Goal: Communication & Community: Answer question/provide support

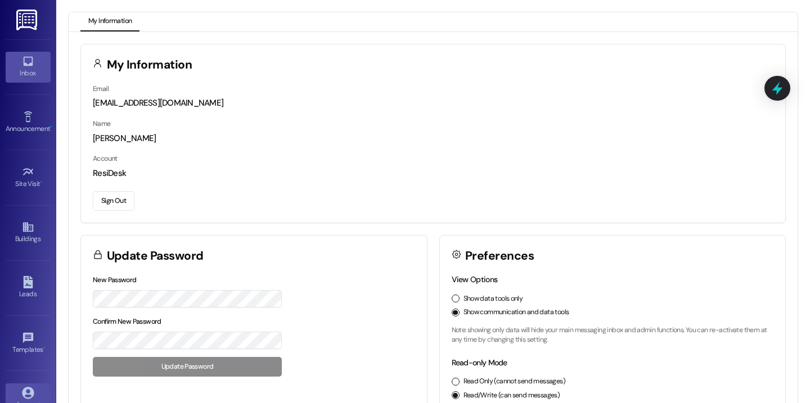
click at [35, 76] on div "Inbox" at bounding box center [28, 72] width 56 height 11
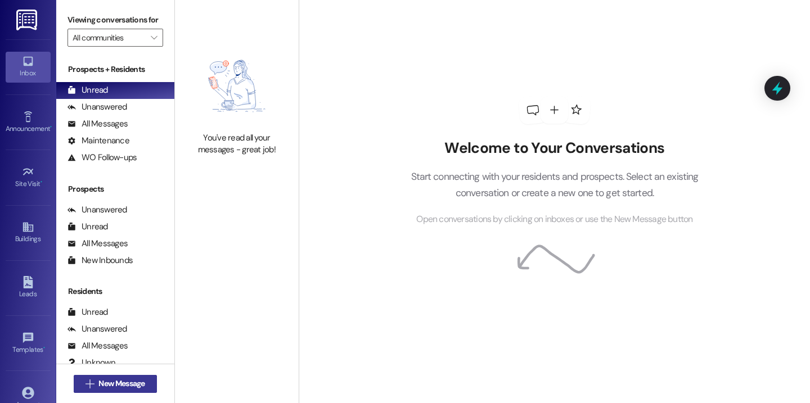
click at [124, 387] on span "New Message" at bounding box center [121, 384] width 46 height 12
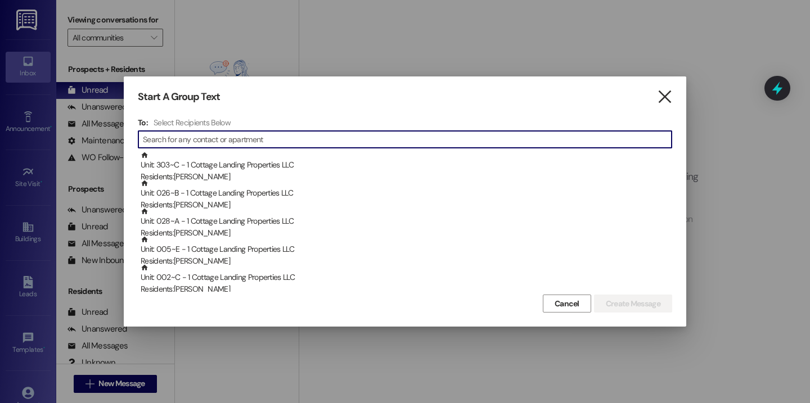
click at [662, 99] on icon "" at bounding box center [664, 97] width 15 height 12
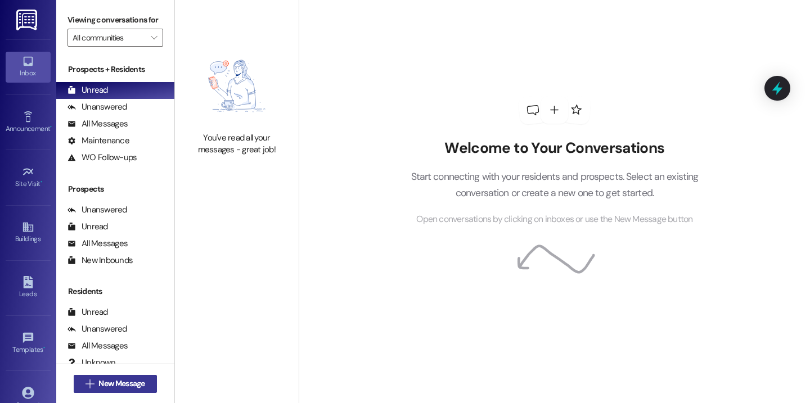
click at [128, 385] on span "New Message" at bounding box center [121, 384] width 46 height 12
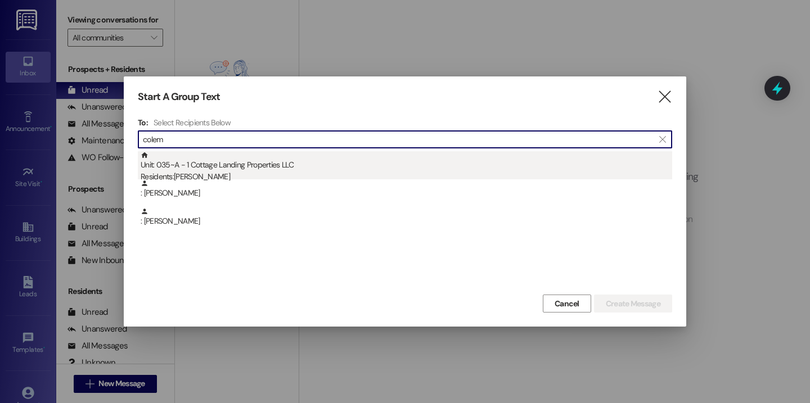
type input "colem"
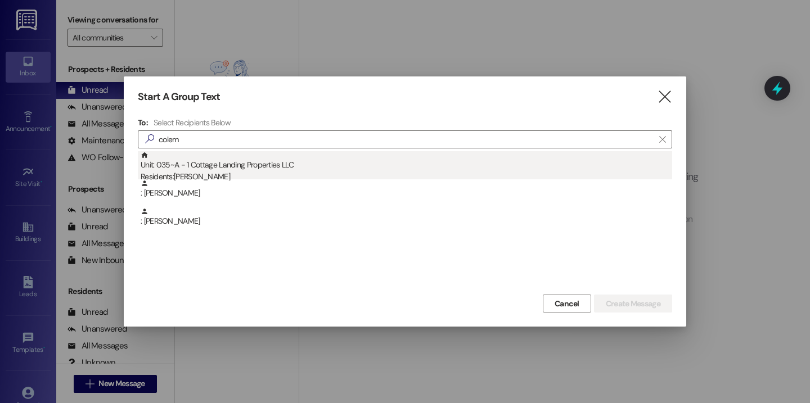
click at [282, 164] on div "Unit: 035~A - 1 Cottage Landing Properties LLC Residents: [PERSON_NAME]" at bounding box center [406, 167] width 531 height 32
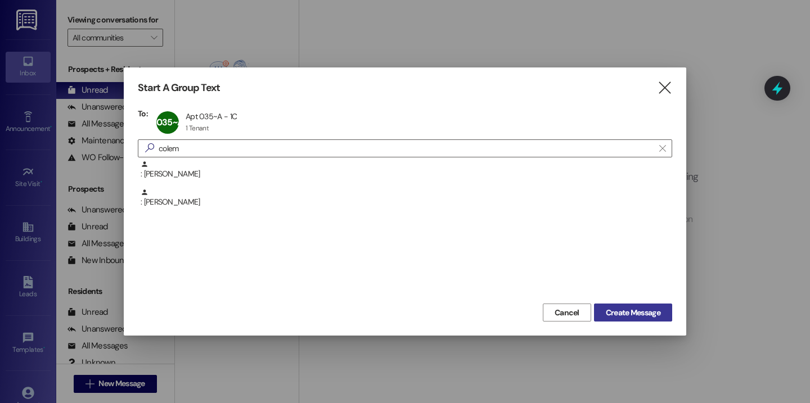
click at [618, 316] on span "Create Message" at bounding box center [633, 313] width 55 height 12
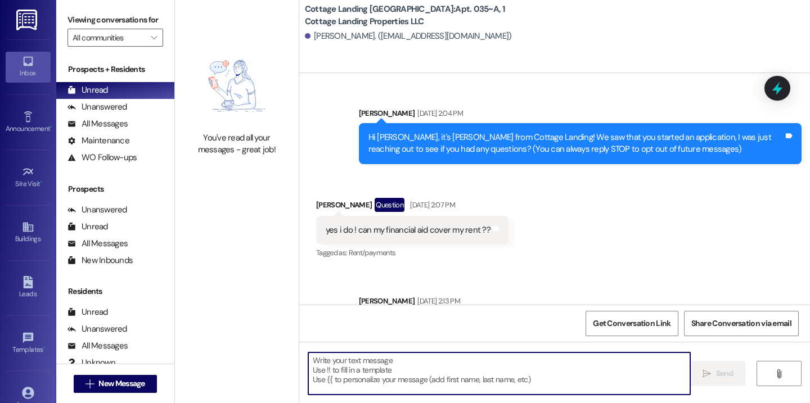
scroll to position [42263, 0]
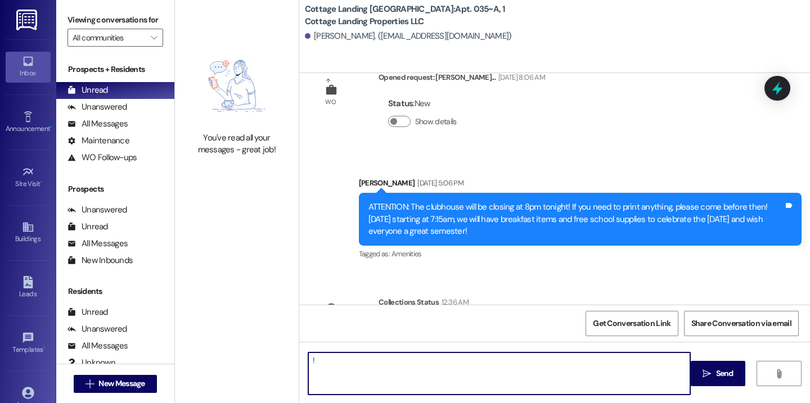
type textarea "!!"
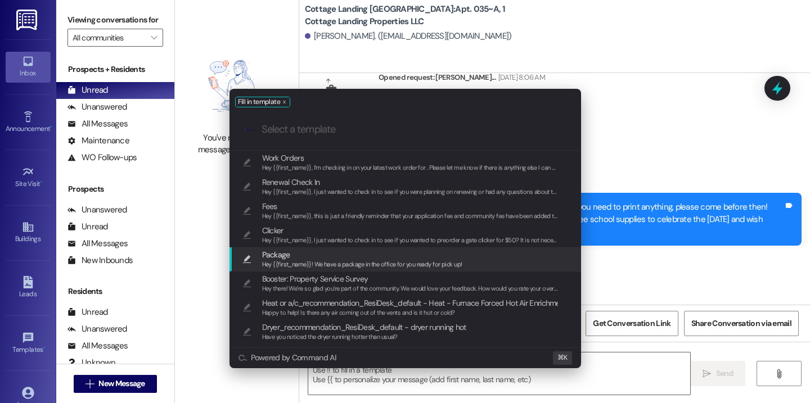
click at [311, 265] on span "Hey {{first_name}}! We have a package in the office for you ready for pick up!" at bounding box center [362, 264] width 200 height 8
type textarea "Hey {{first_name}}! We have a package in the office for you ready for pick up!"
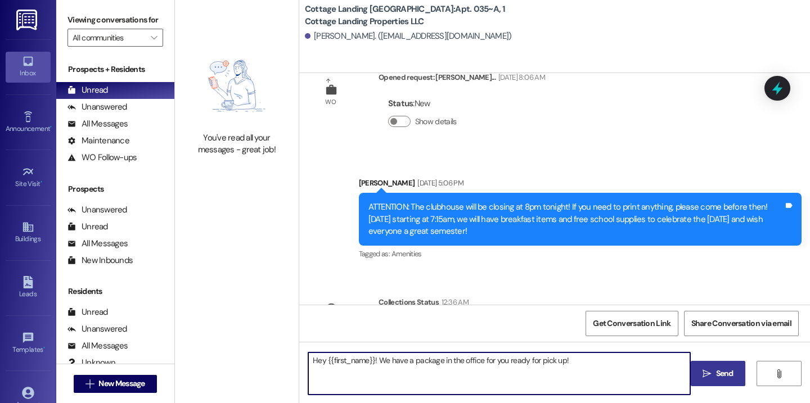
click at [702, 380] on span " Send" at bounding box center [717, 374] width 35 height 12
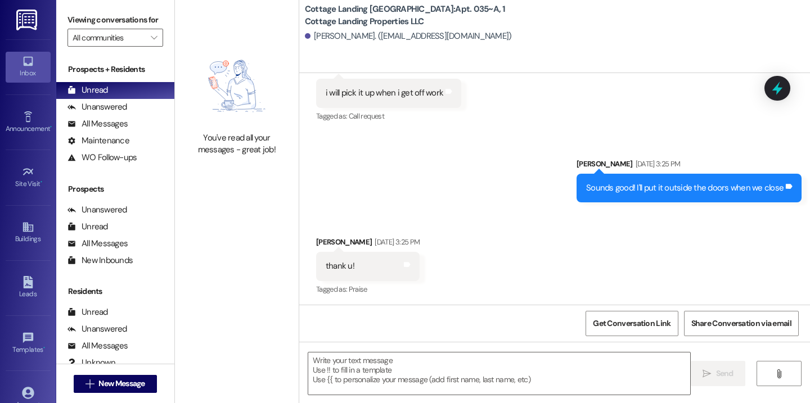
scroll to position [42342, 0]
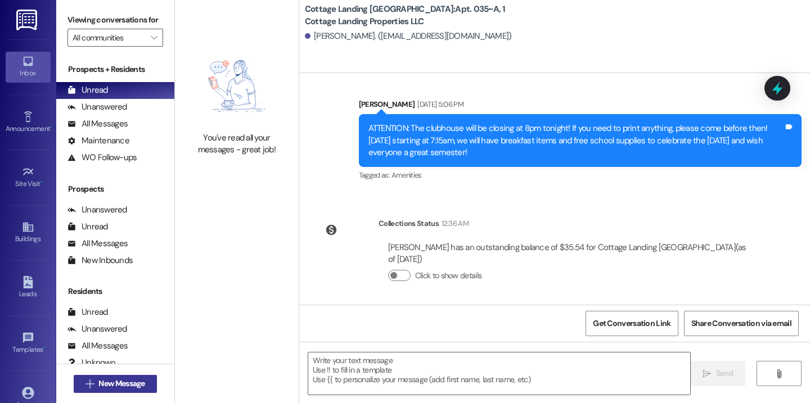
click at [146, 381] on button " New Message" at bounding box center [115, 384] width 83 height 18
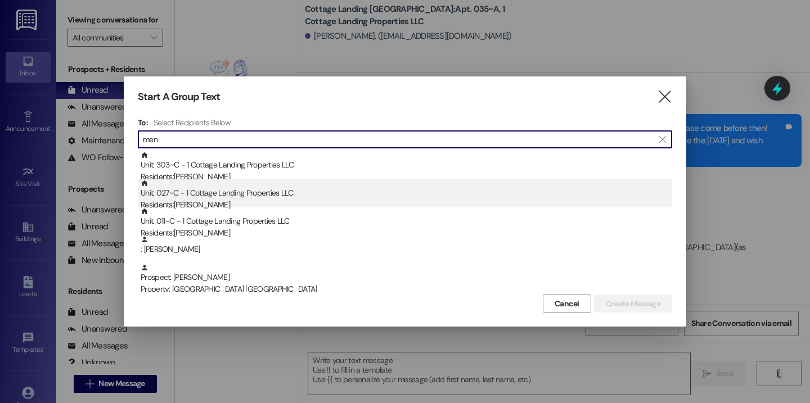
type input "men"
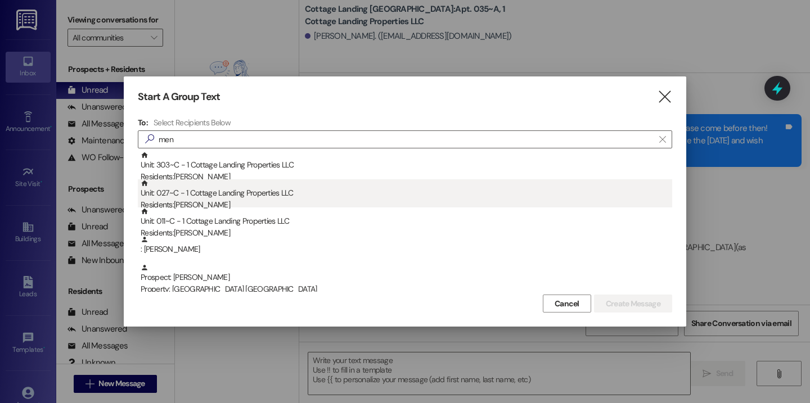
click at [205, 196] on div "Unit: 027~C - 1 Cottage Landing Properties LLC Residents: Maci Menard" at bounding box center [406, 195] width 531 height 32
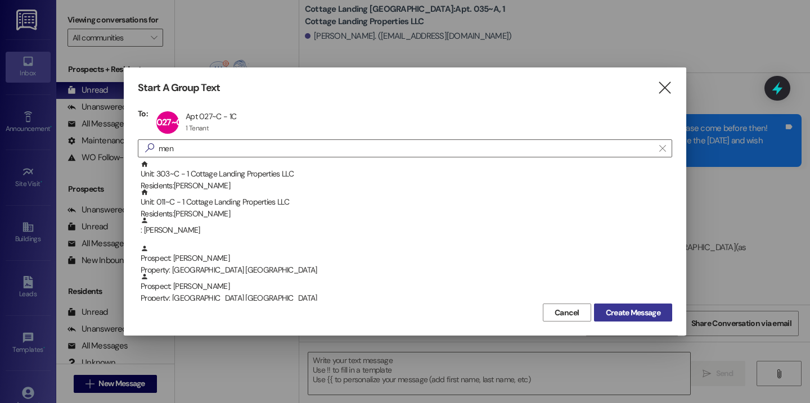
click at [644, 310] on span "Create Message" at bounding box center [633, 313] width 55 height 12
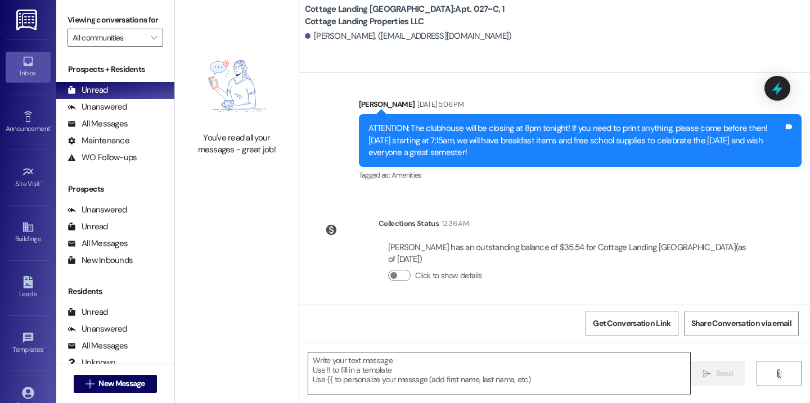
click at [341, 368] on textarea at bounding box center [499, 374] width 382 height 42
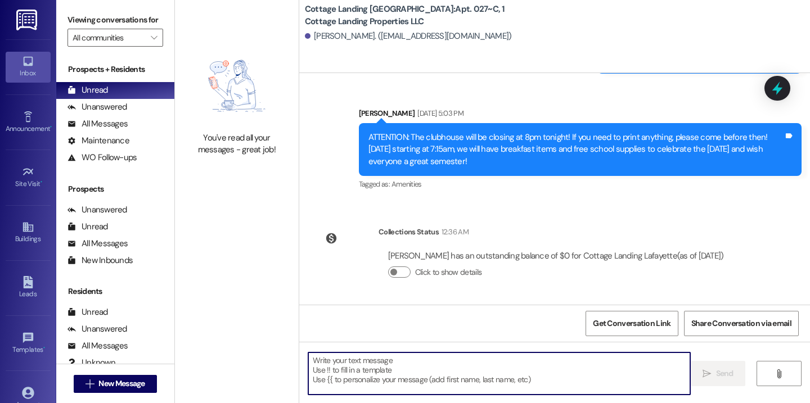
scroll to position [1258, 0]
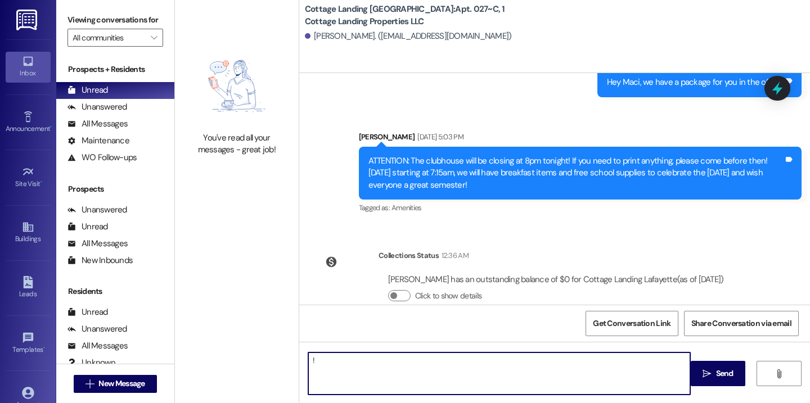
type textarea "!!"
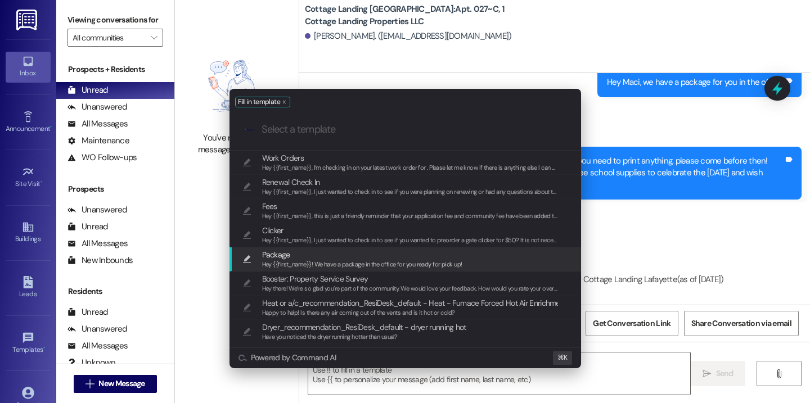
click at [306, 258] on span "Package" at bounding box center [362, 255] width 200 height 12
type textarea "Hey {{first_name}}! We have a package in the office for you ready for pick up!"
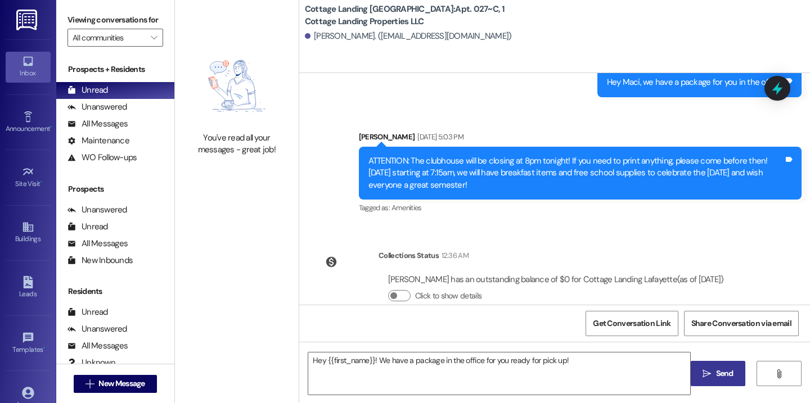
click at [711, 377] on span " Send" at bounding box center [717, 374] width 35 height 12
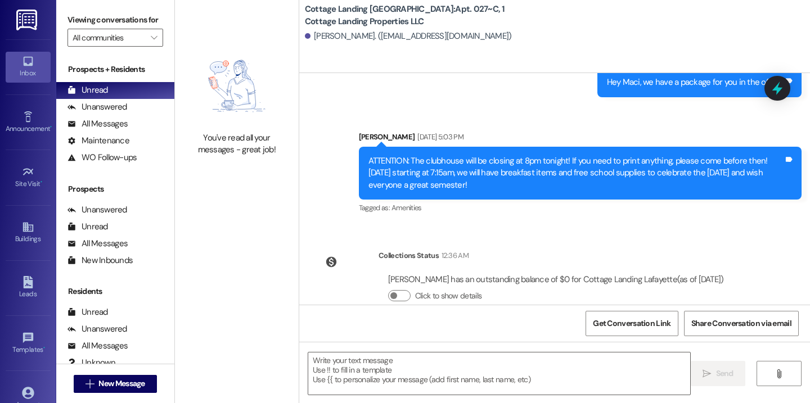
scroll to position [1336, 0]
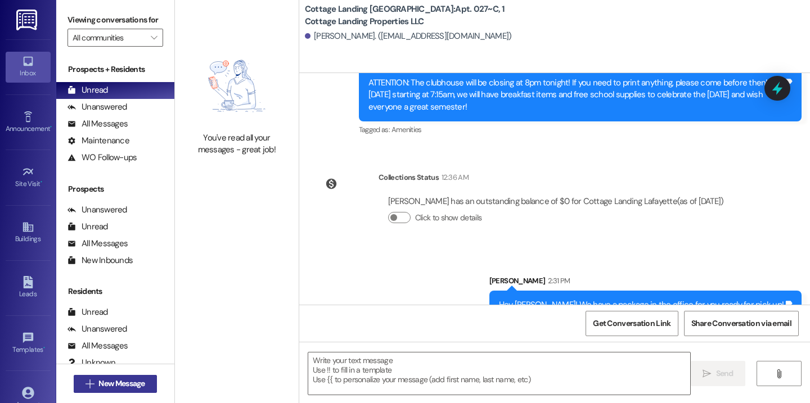
click at [122, 379] on span "New Message" at bounding box center [121, 384] width 46 height 12
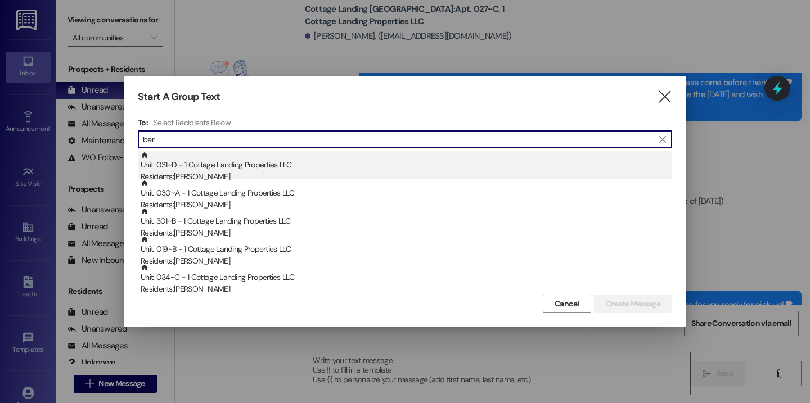
type input "ber"
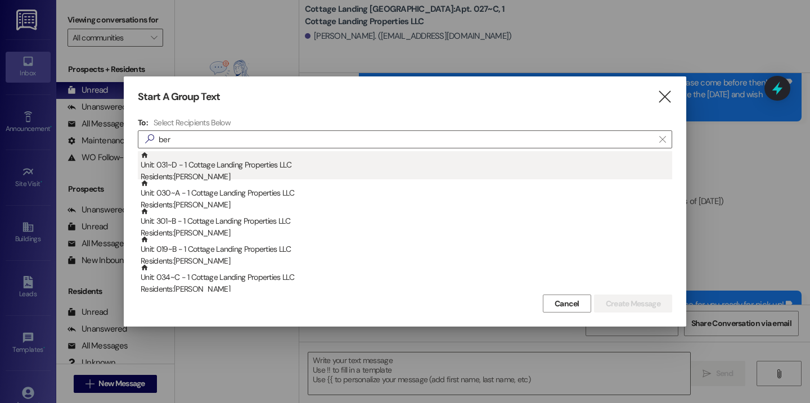
click at [352, 161] on div "Unit: 031~D - 1 Cottage Landing Properties LLC Residents: Luke Bertrand" at bounding box center [406, 167] width 531 height 32
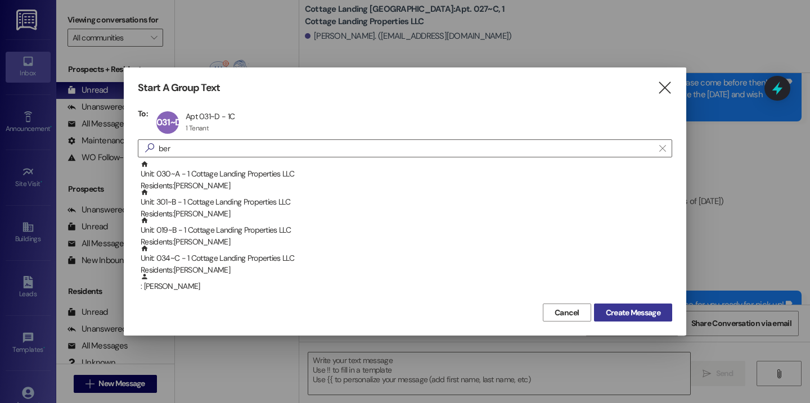
click at [665, 317] on button "Create Message" at bounding box center [633, 313] width 78 height 18
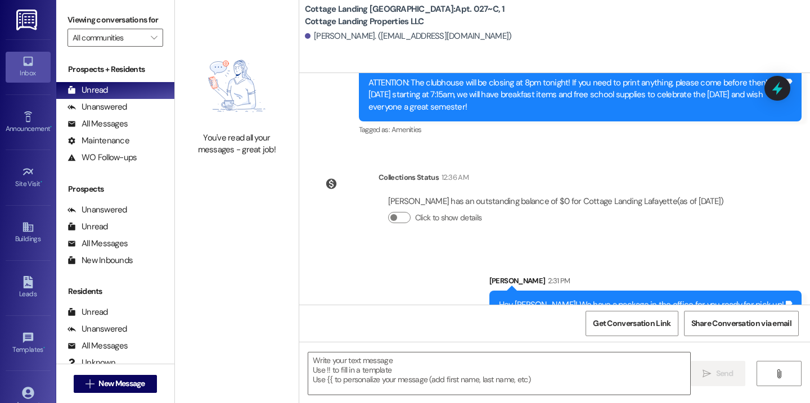
scroll to position [437, 0]
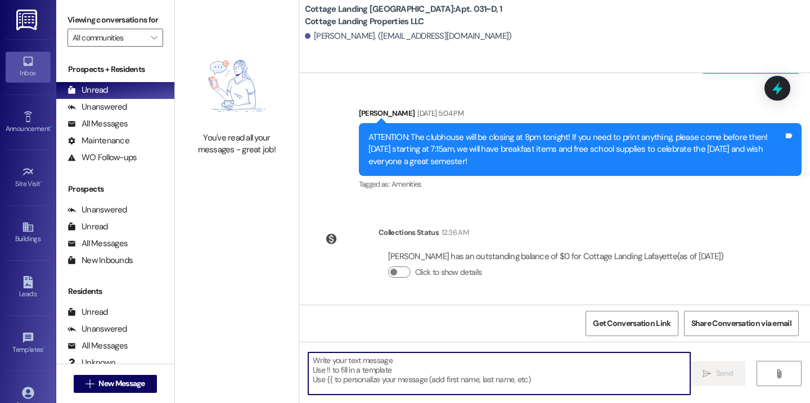
click at [342, 380] on textarea at bounding box center [499, 374] width 382 height 42
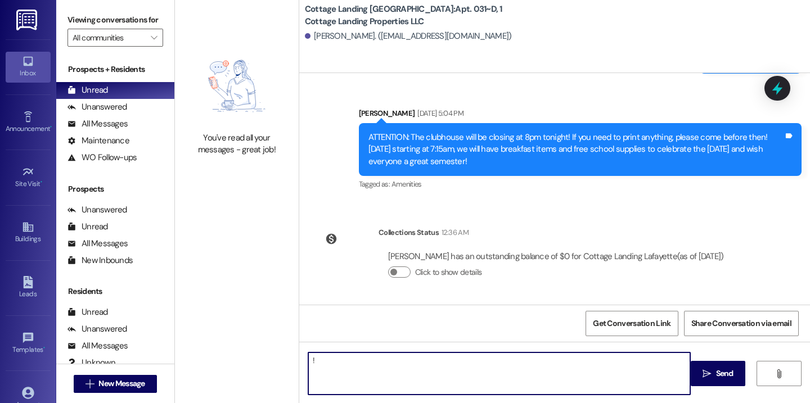
type textarea "!!"
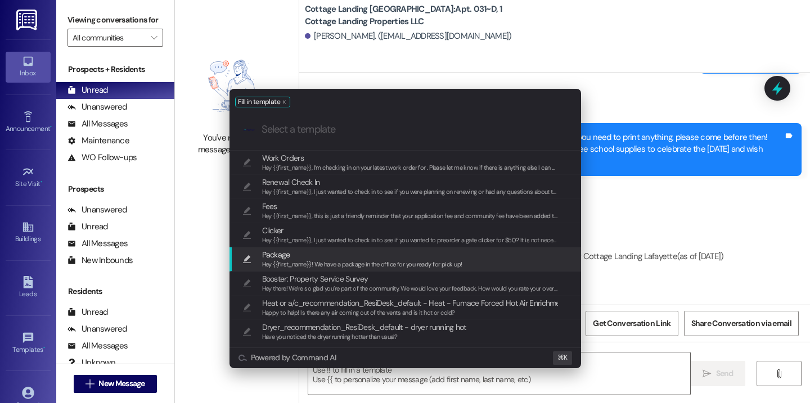
click at [274, 252] on span "Package" at bounding box center [276, 255] width 28 height 12
type textarea "Hey {{first_name}}! We have a package in the office for you ready for pick up!"
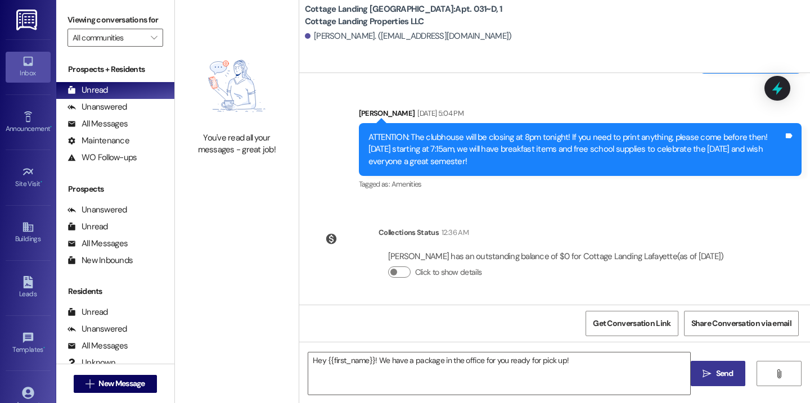
click at [719, 371] on span "Send" at bounding box center [724, 374] width 17 height 12
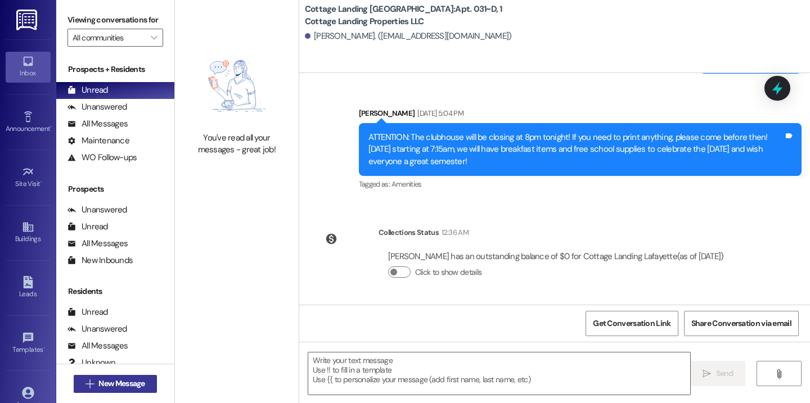
click at [138, 381] on span "New Message" at bounding box center [121, 384] width 46 height 12
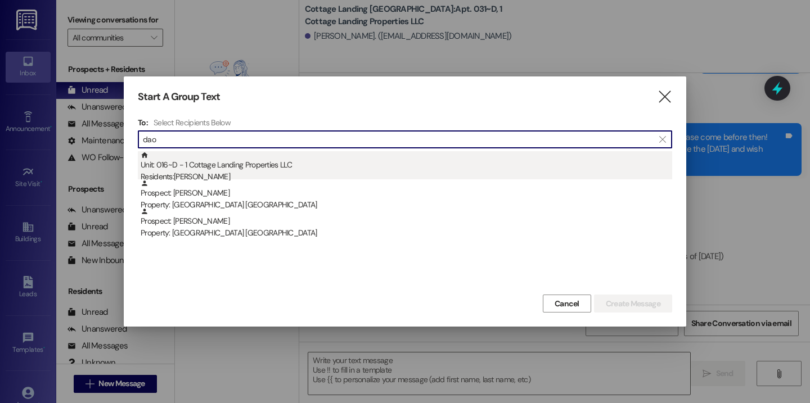
type input "dao"
click at [178, 163] on div "Unit: 016~D - 1 Cottage Landing Properties LLC Residents: Allyson Dao" at bounding box center [406, 167] width 531 height 32
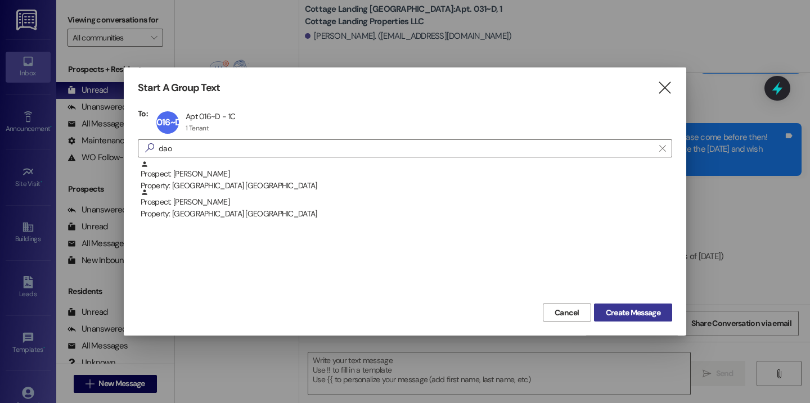
click at [628, 320] on button "Create Message" at bounding box center [633, 313] width 78 height 18
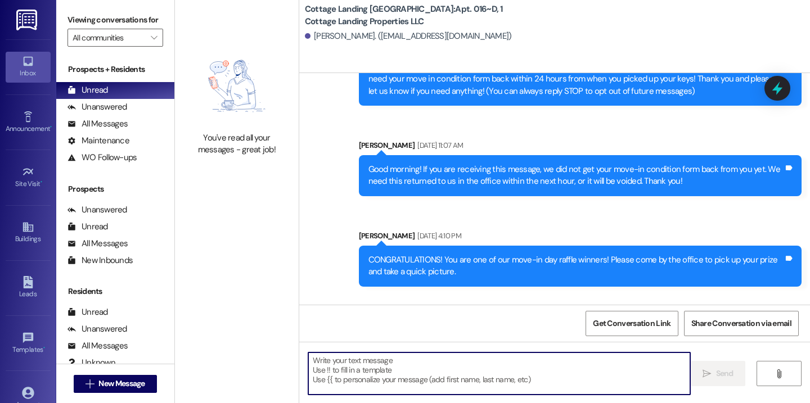
scroll to position [136, 0]
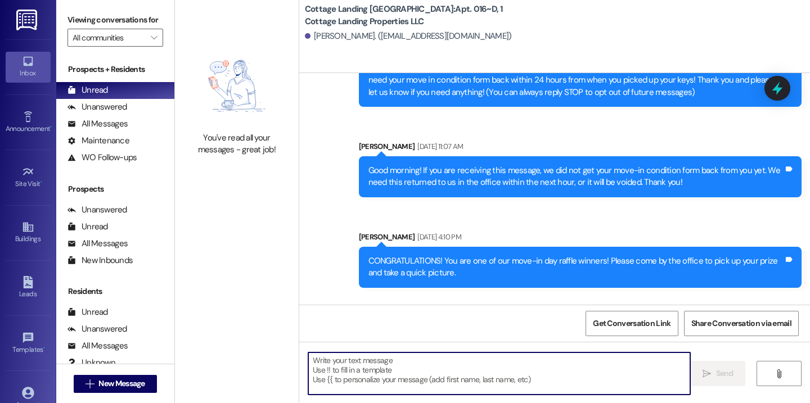
click at [399, 373] on textarea at bounding box center [499, 374] width 382 height 42
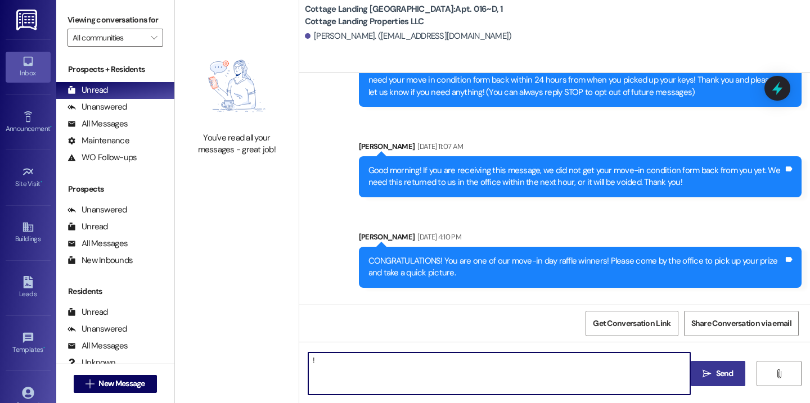
type textarea "!!"
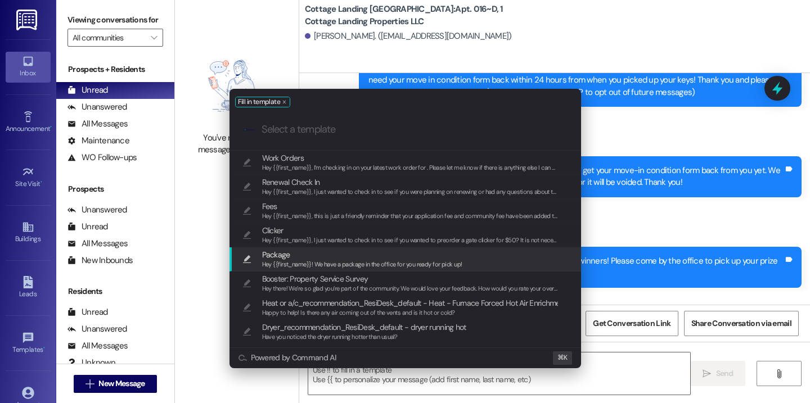
click at [342, 256] on span "Package" at bounding box center [362, 255] width 200 height 12
type textarea "Hey {{first_name}}! We have a package in the office for you ready for pick up!"
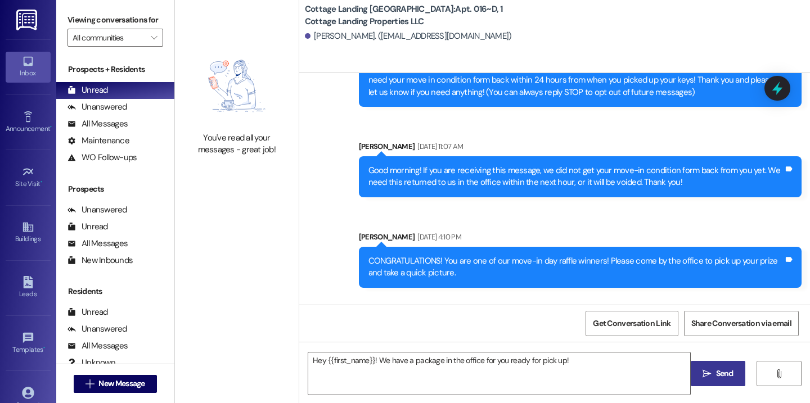
click at [722, 375] on span "Send" at bounding box center [724, 374] width 17 height 12
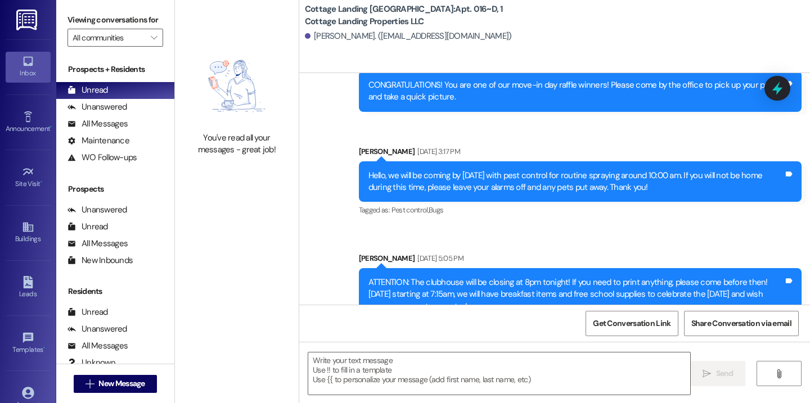
scroll to position [613, 0]
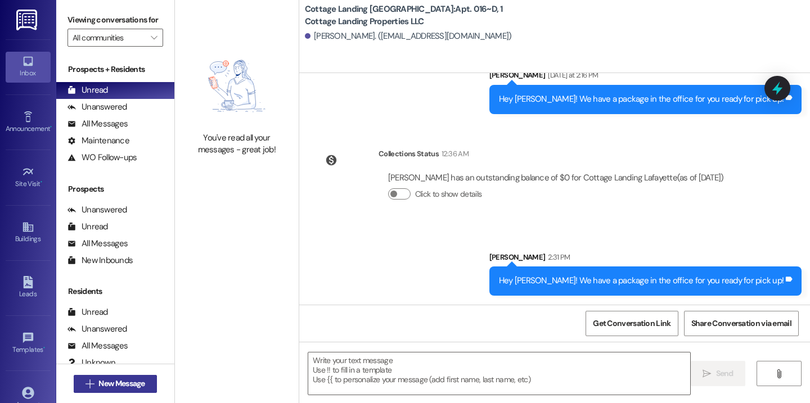
click at [119, 387] on span "New Message" at bounding box center [121, 384] width 46 height 12
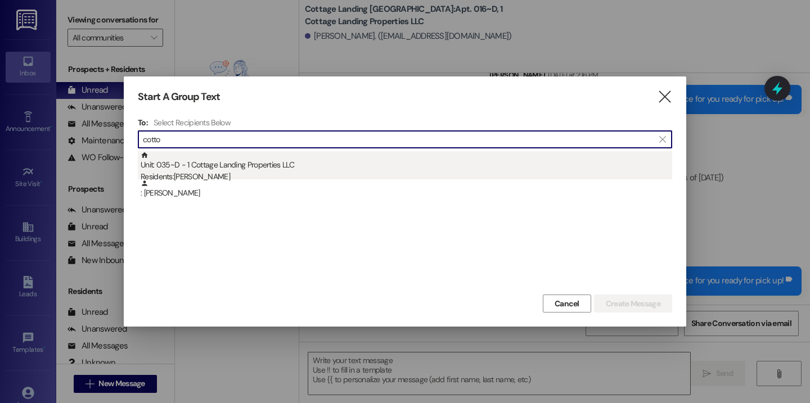
type input "cotto"
click at [227, 165] on div "Unit: 035~D - 1 Cottage Landing Properties LLC Residents: Jayden Cotton" at bounding box center [406, 167] width 531 height 32
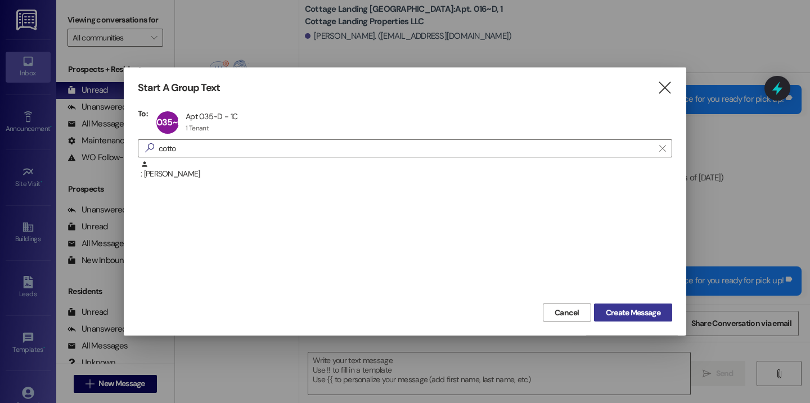
click at [636, 318] on span "Create Message" at bounding box center [633, 313] width 55 height 12
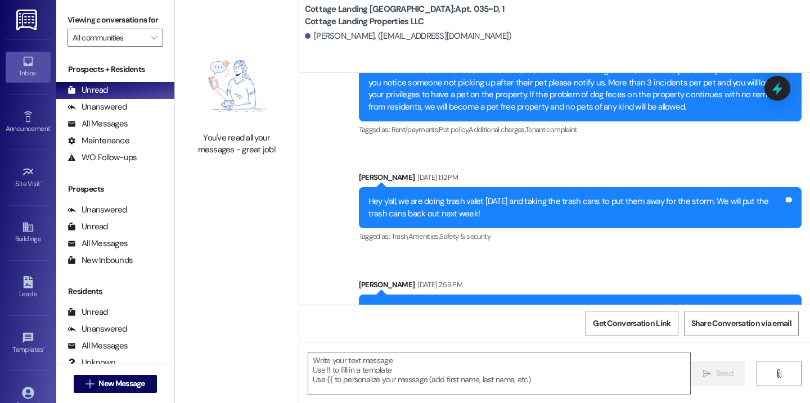
scroll to position [9933, 0]
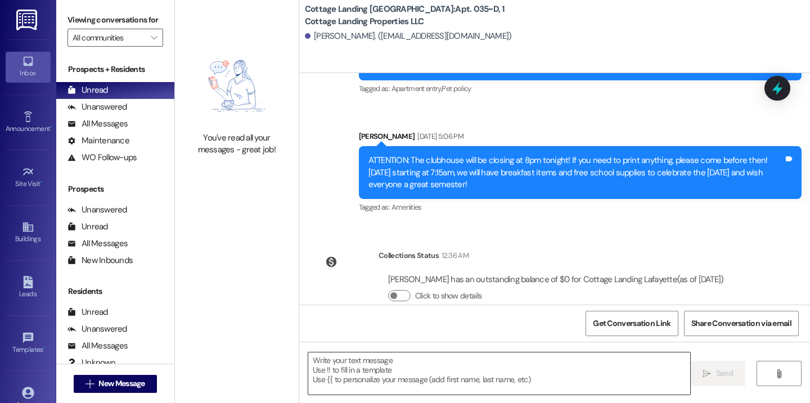
click at [401, 374] on textarea at bounding box center [499, 374] width 382 height 42
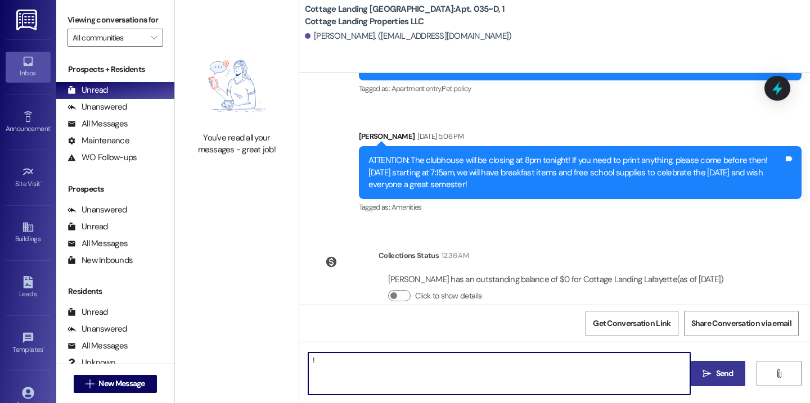
type textarea "!!"
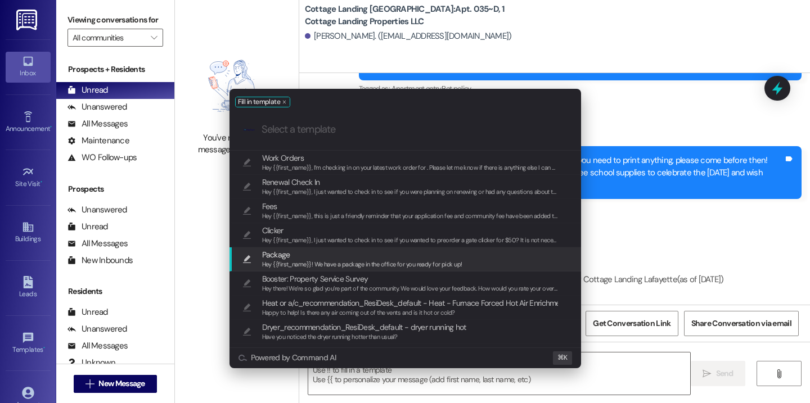
click at [329, 258] on span "Package" at bounding box center [362, 255] width 200 height 12
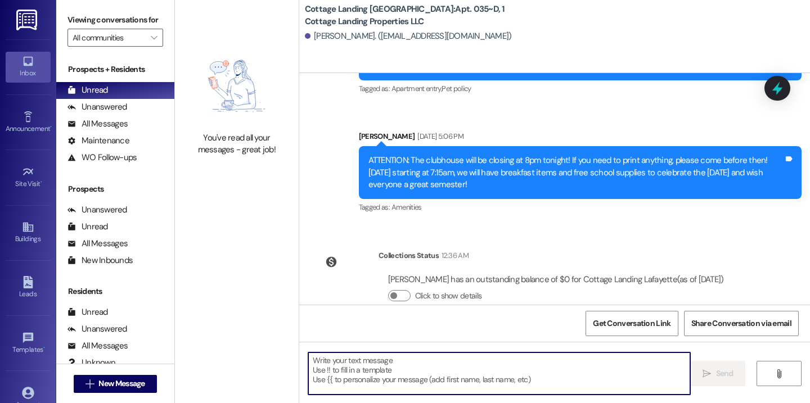
type textarea "Hey {{first_name}}! We have a package in the office for you ready for pick up!"
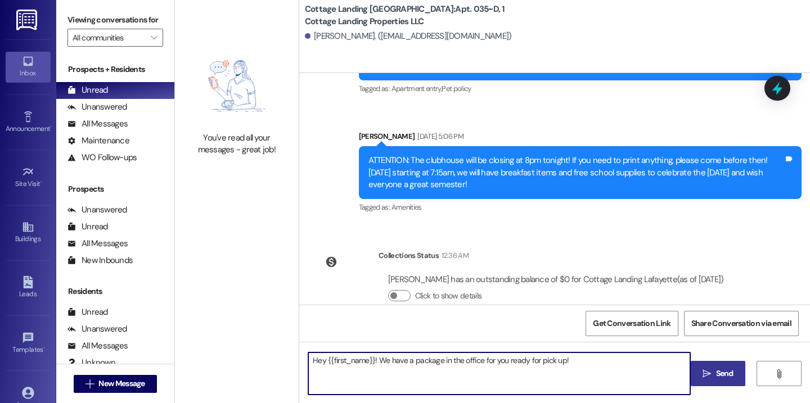
click at [708, 368] on span " Send" at bounding box center [717, 374] width 35 height 12
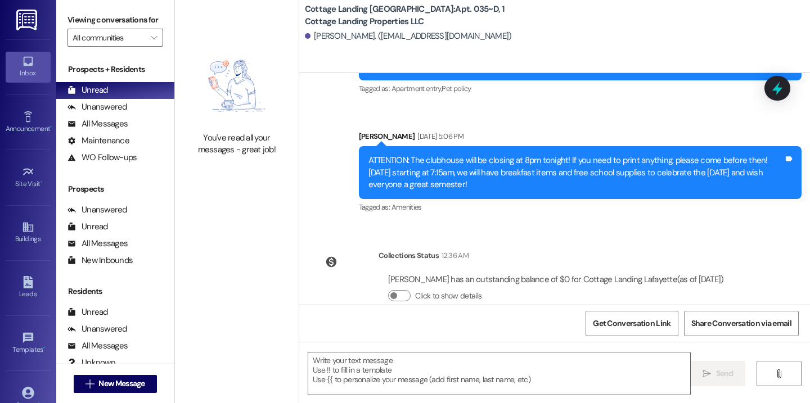
scroll to position [10011, 0]
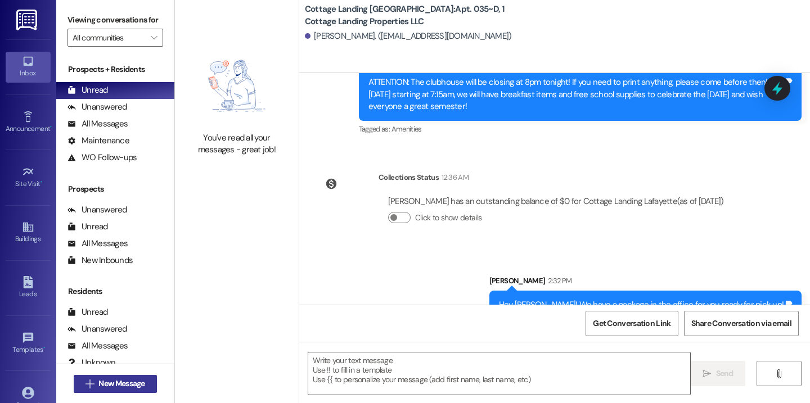
click at [142, 389] on span "New Message" at bounding box center [121, 384] width 46 height 12
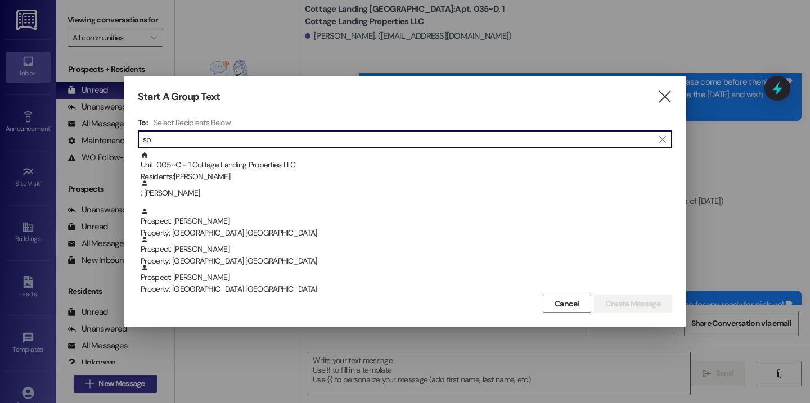
type input "s"
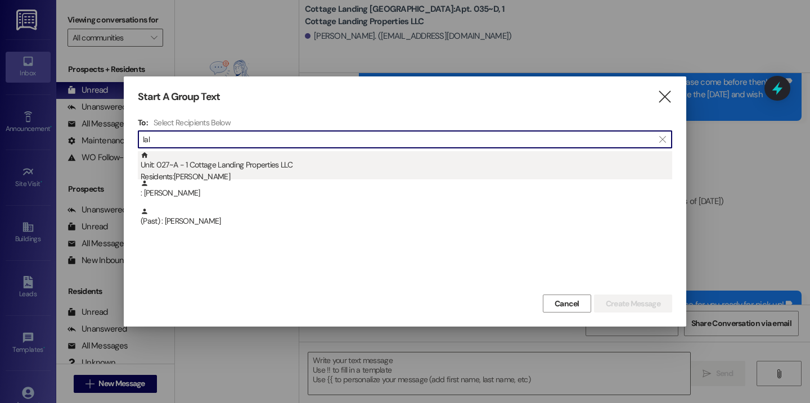
type input "lal"
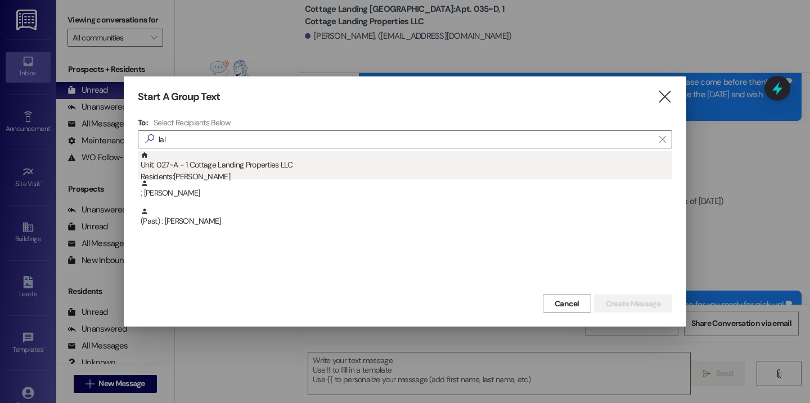
click at [202, 175] on div "Residents: Brennan Lalonde" at bounding box center [406, 177] width 531 height 12
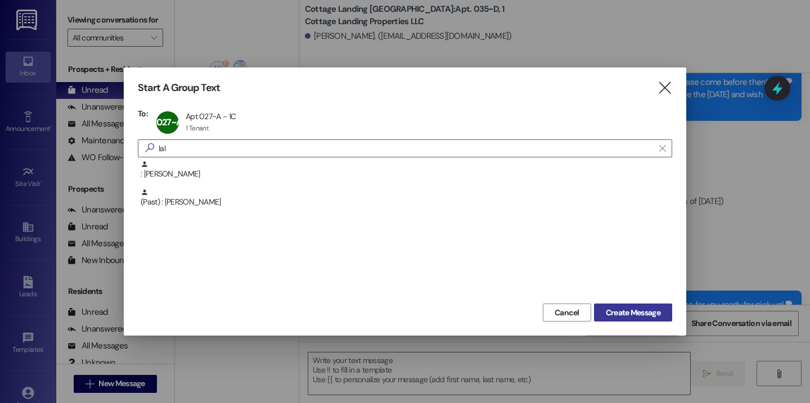
click at [614, 310] on span "Create Message" at bounding box center [633, 313] width 55 height 12
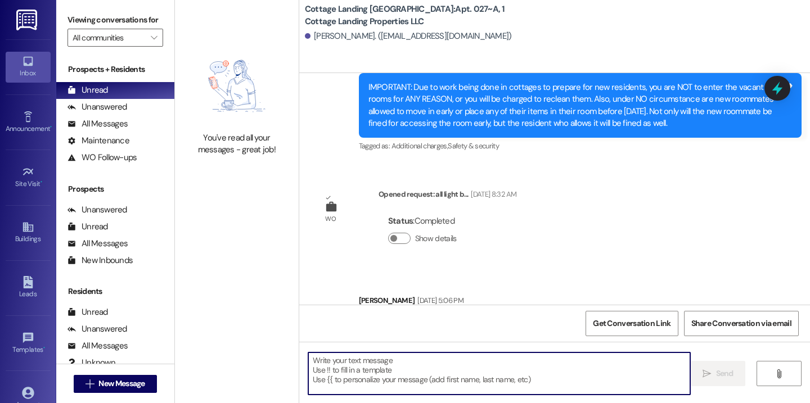
click at [362, 371] on textarea at bounding box center [499, 374] width 382 height 42
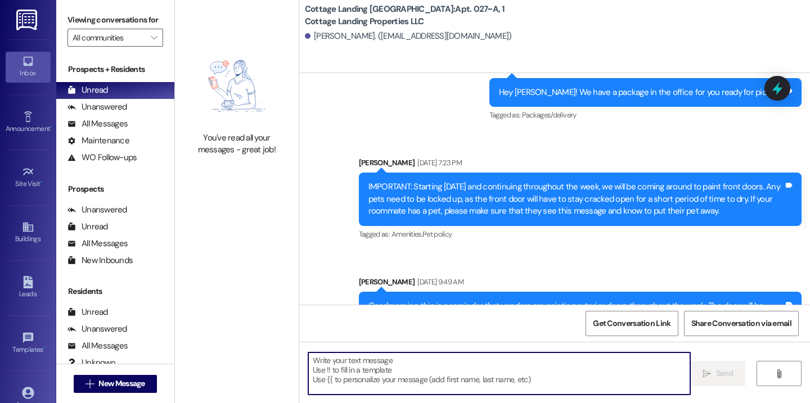
scroll to position [2689, 0]
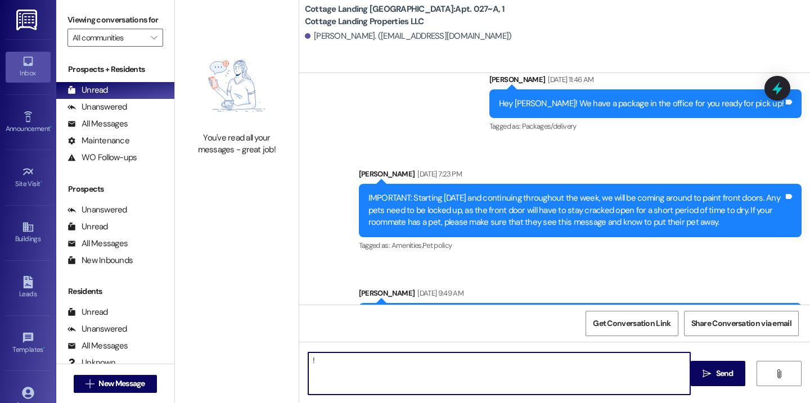
type textarea "!!"
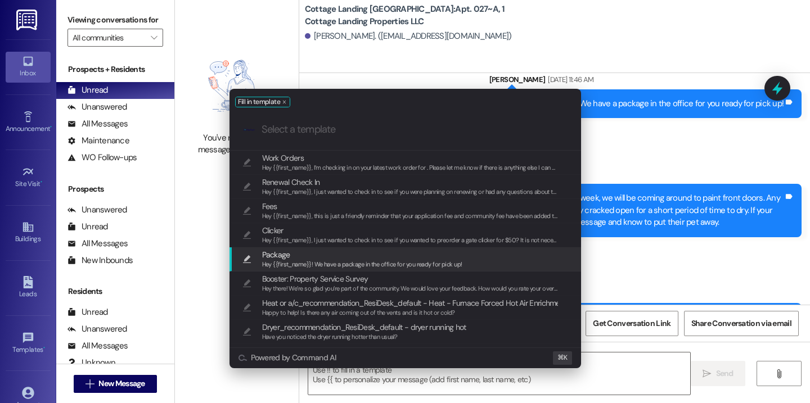
click at [309, 260] on span "Hey {{first_name}}! We have a package in the office for you ready for pick up!" at bounding box center [362, 264] width 200 height 8
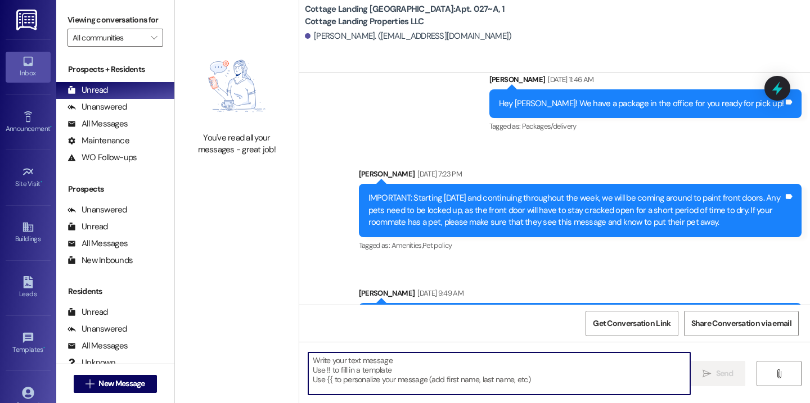
type textarea "Hey {{first_name}}! We have a package in the office for you ready for pick up!"
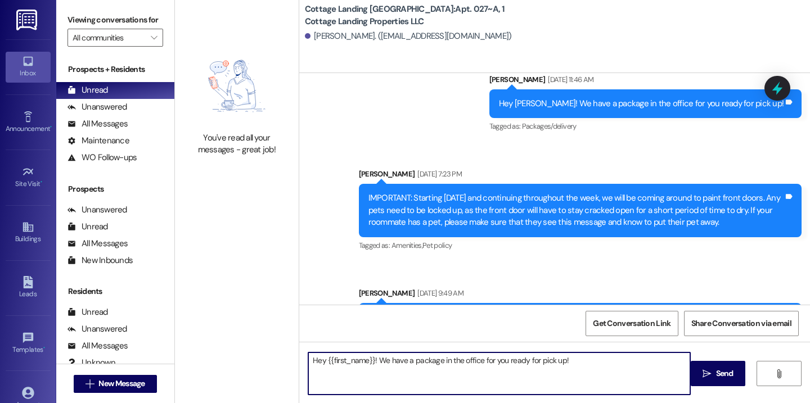
click at [716, 368] on span "Send" at bounding box center [724, 374] width 17 height 12
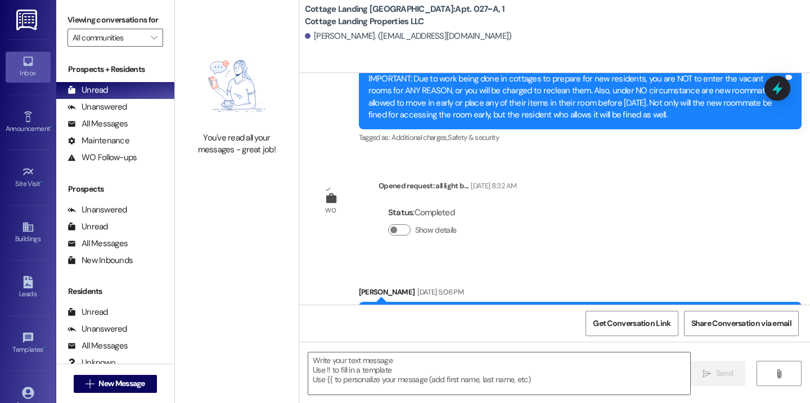
scroll to position [3387, 0]
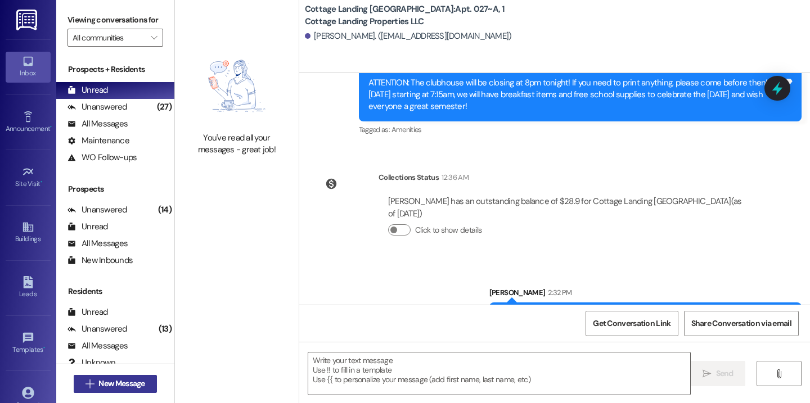
click at [111, 381] on span "New Message" at bounding box center [121, 384] width 46 height 12
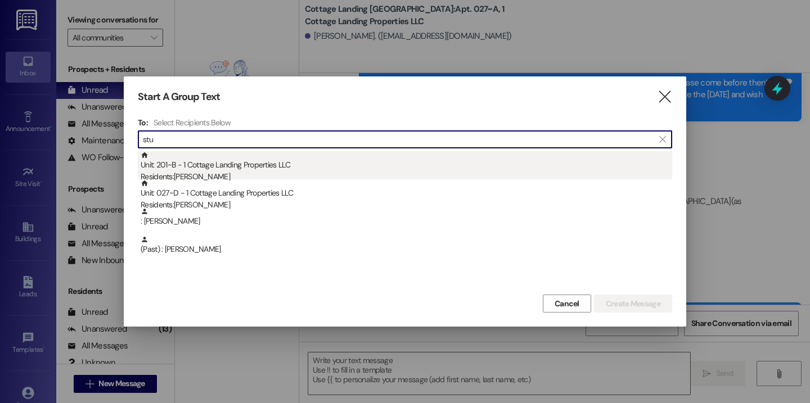
type input "stu"
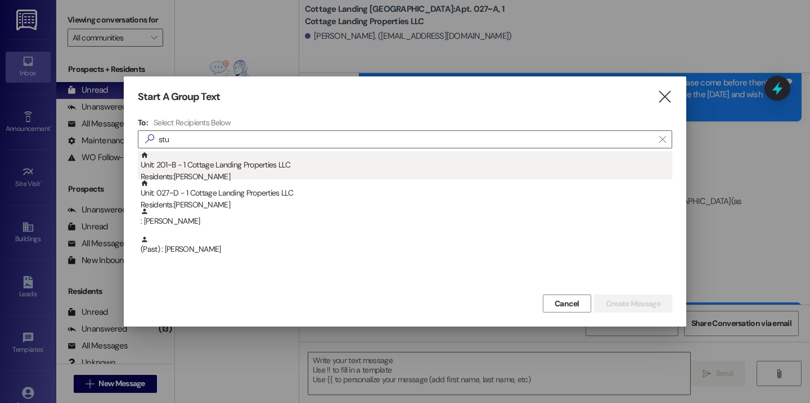
click at [216, 172] on div "Residents: Jacob Stumpf" at bounding box center [406, 177] width 531 height 12
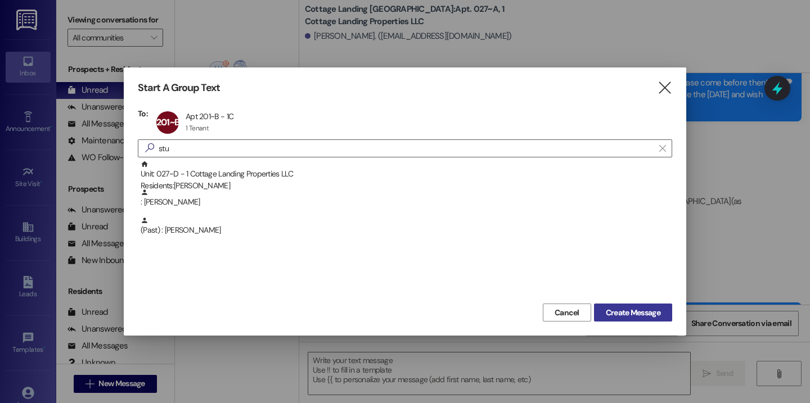
click at [627, 315] on span "Create Message" at bounding box center [633, 313] width 55 height 12
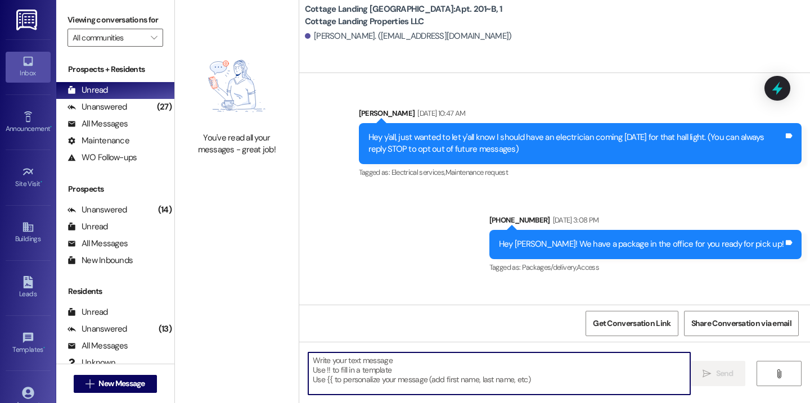
scroll to position [24726, 0]
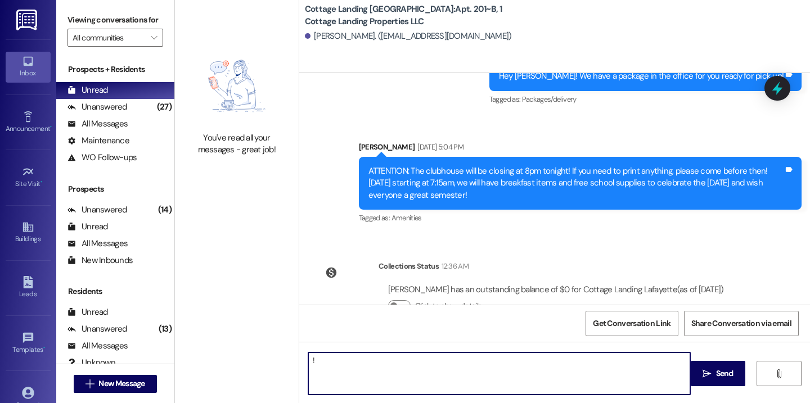
type textarea "!!"
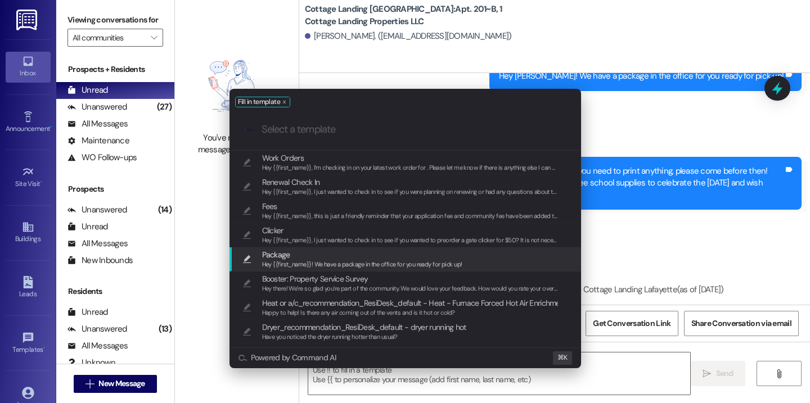
click at [299, 264] on span "Hey {{first_name}}! We have a package in the office for you ready for pick up!" at bounding box center [362, 264] width 200 height 8
type textarea "Hey {{first_name}}! We have a package in the office for you ready for pick up!"
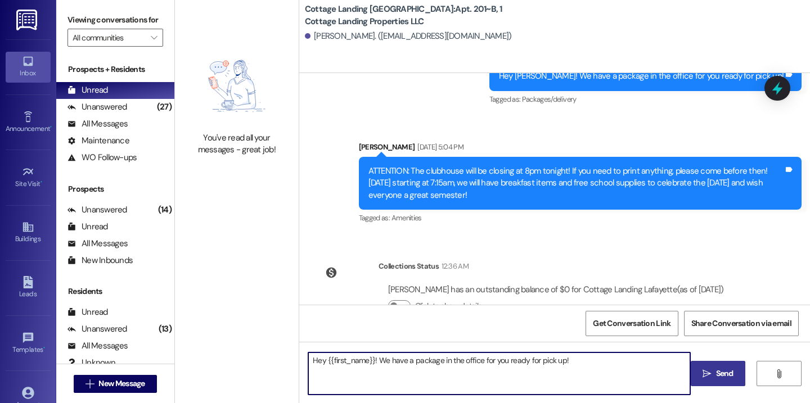
click at [700, 368] on span " Send" at bounding box center [717, 374] width 35 height 12
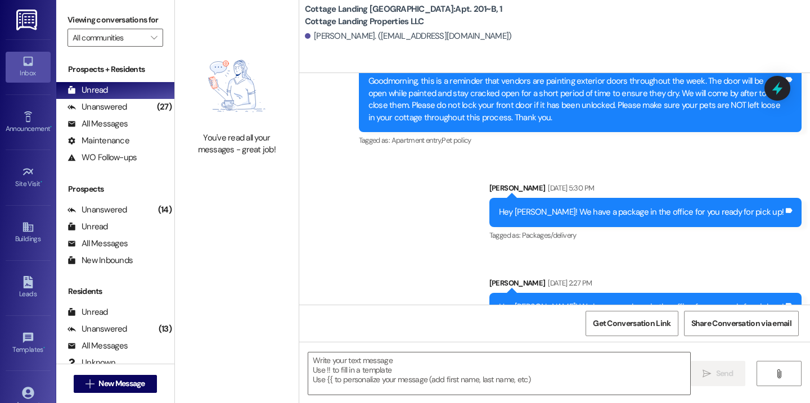
scroll to position [24804, 0]
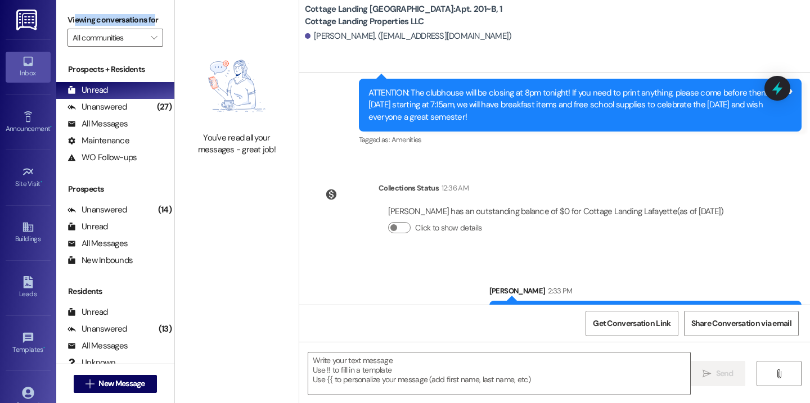
drag, startPoint x: 75, startPoint y: 29, endPoint x: 80, endPoint y: 18, distance: 11.8
click at [80, 18] on label "Viewing conversations for" at bounding box center [115, 19] width 96 height 17
click at [190, 33] on div "You've read all your messages - great job!" at bounding box center [237, 101] width 124 height 202
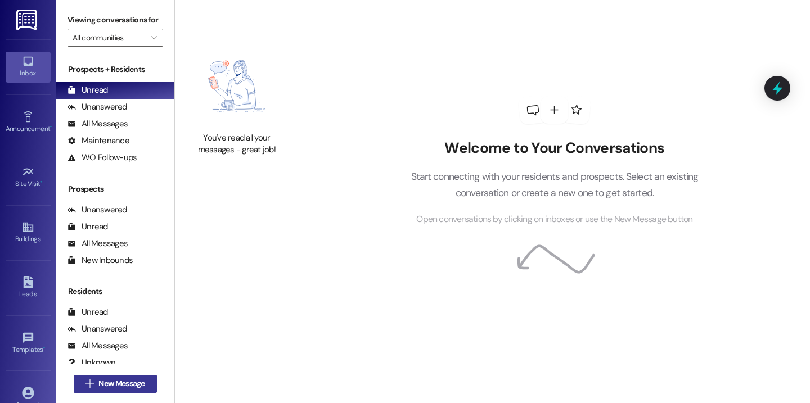
click at [138, 382] on span "New Message" at bounding box center [121, 384] width 46 height 12
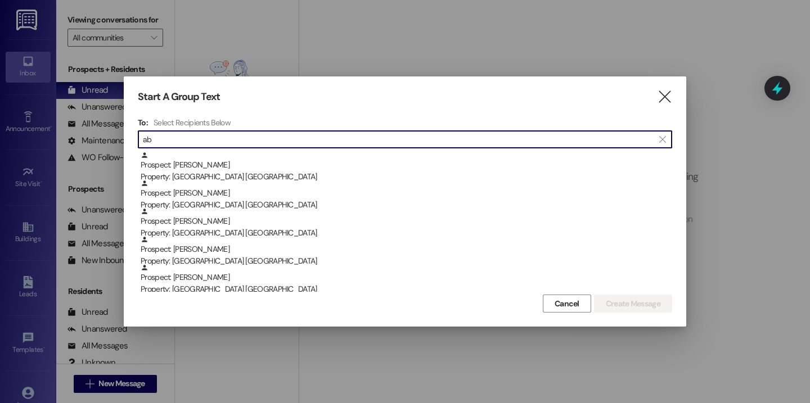
type input "a"
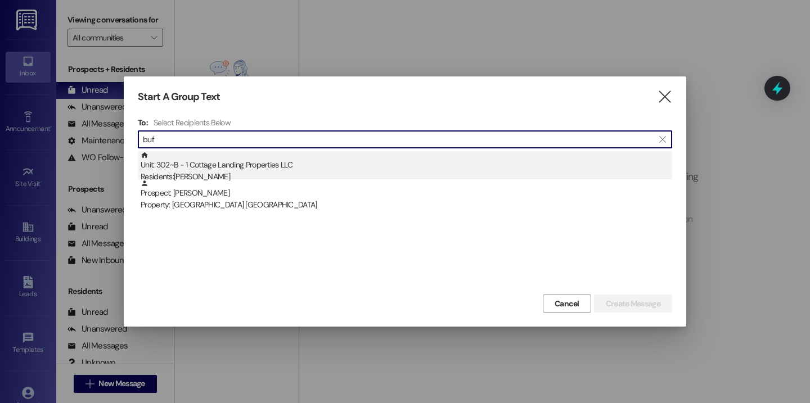
type input "buf"
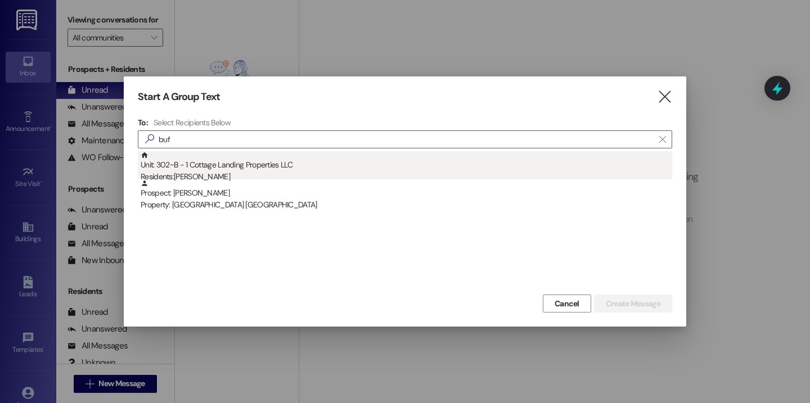
click at [205, 174] on div "Residents: Taylor Bufkin" at bounding box center [406, 177] width 531 height 12
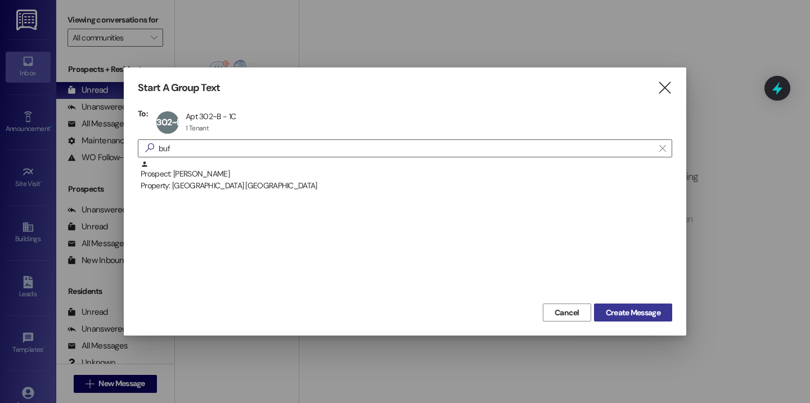
click at [598, 313] on button "Create Message" at bounding box center [633, 313] width 78 height 18
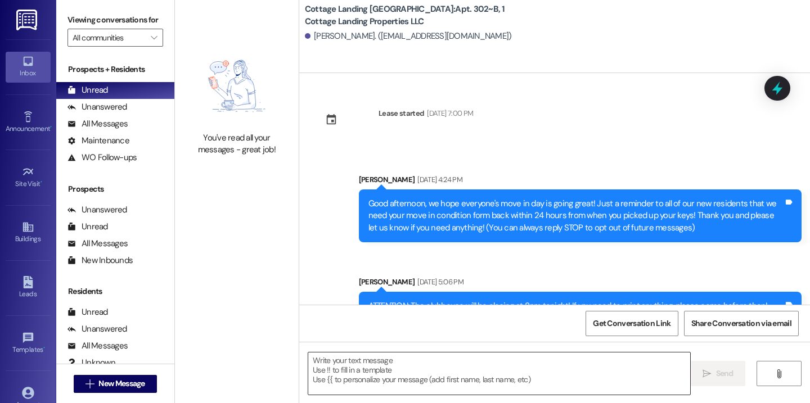
click at [373, 373] on textarea at bounding box center [499, 374] width 382 height 42
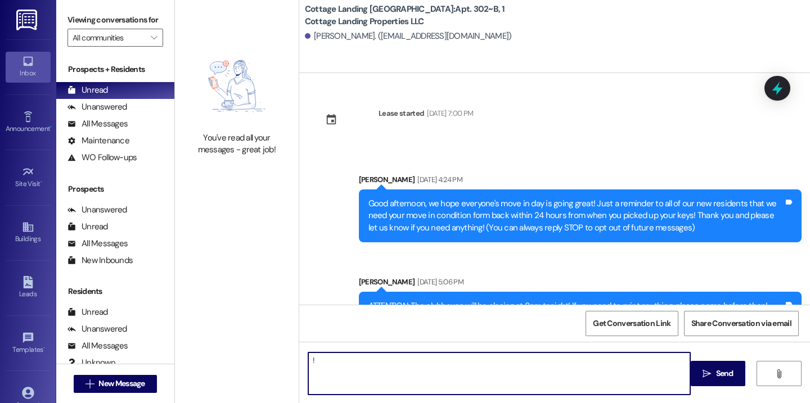
type textarea "!!"
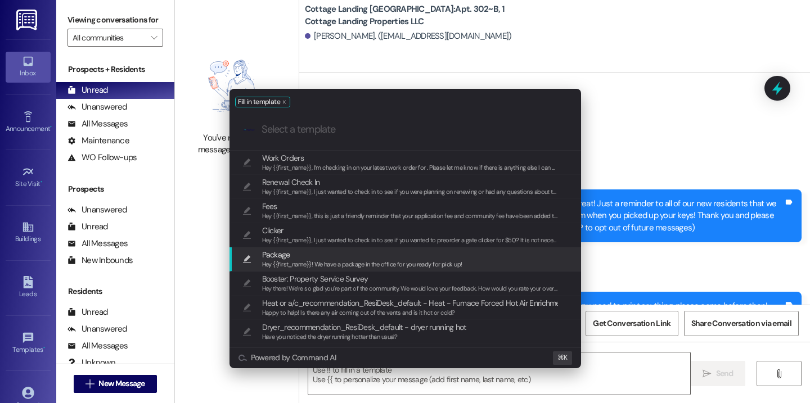
click at [324, 256] on span "Package" at bounding box center [362, 255] width 200 height 12
type textarea "Hey {{first_name}}! We have a package in the office for you ready for pick up!"
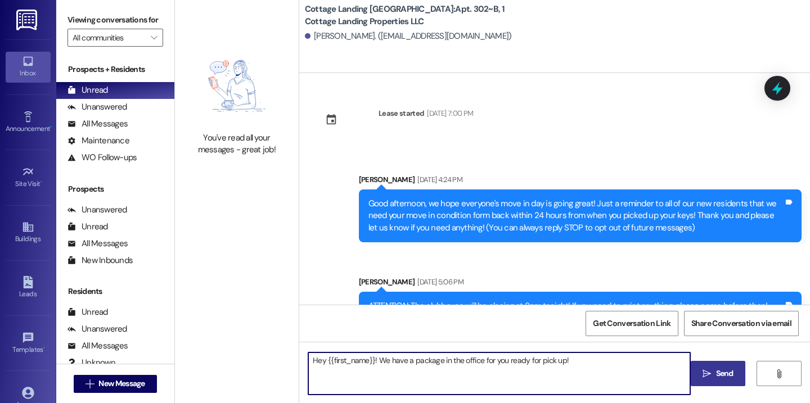
click at [706, 374] on icon "" at bounding box center [706, 373] width 8 height 9
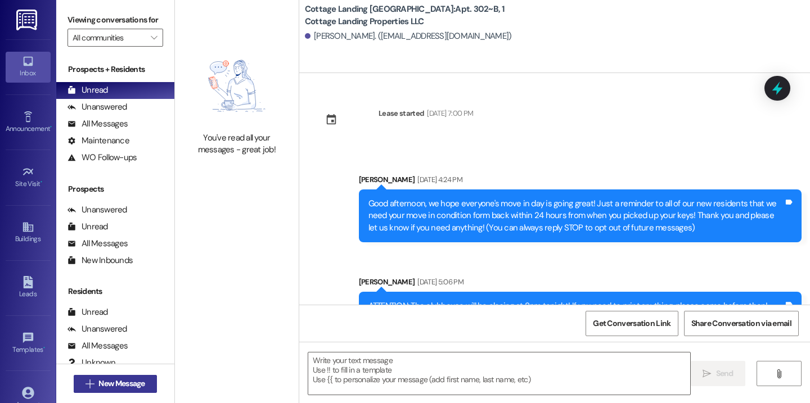
click at [120, 383] on span "New Message" at bounding box center [121, 384] width 46 height 12
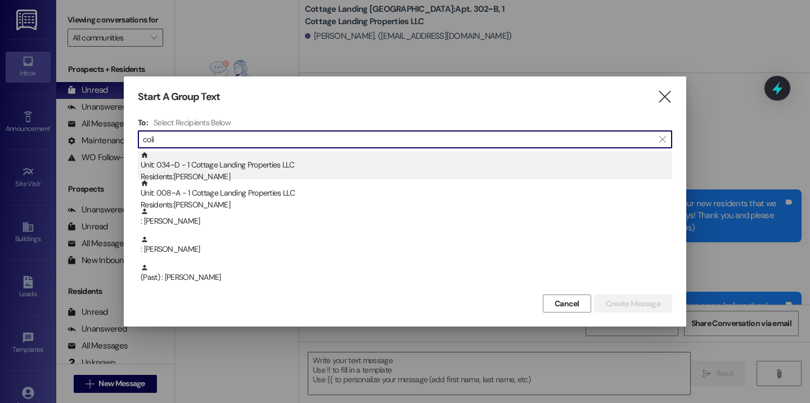
type input "coli"
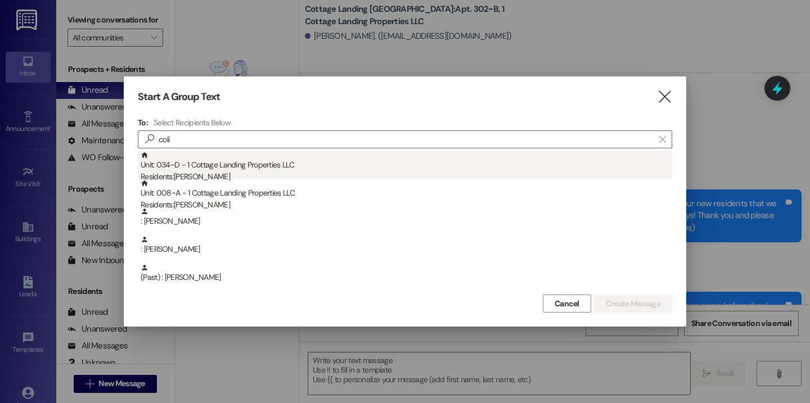
click at [237, 174] on div "Residents: Colin Bourgeois" at bounding box center [406, 177] width 531 height 12
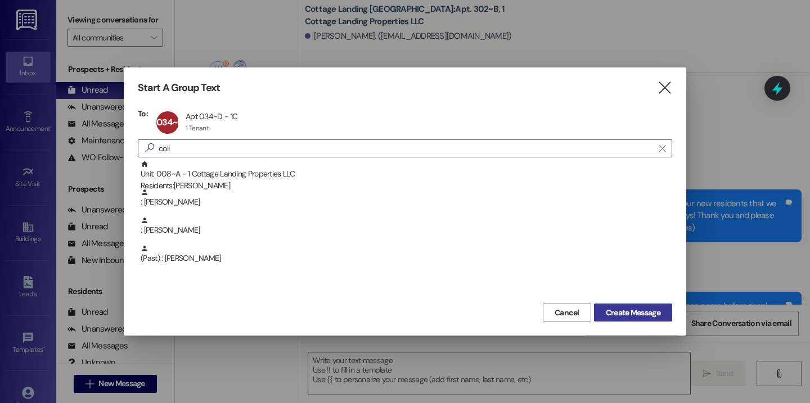
click at [617, 307] on span "Create Message" at bounding box center [633, 313] width 55 height 12
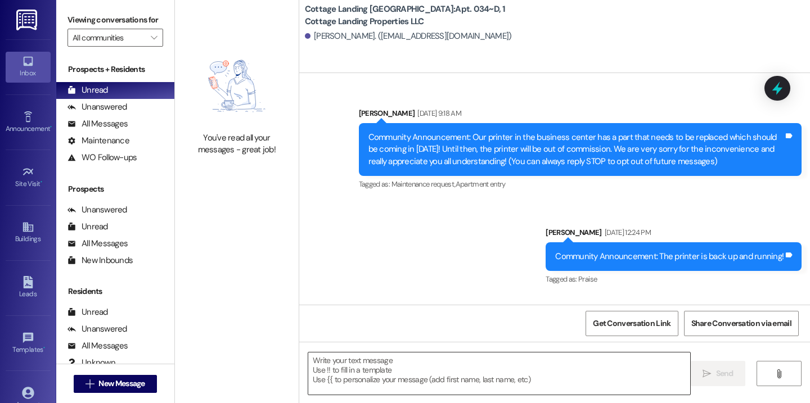
scroll to position [19527, 0]
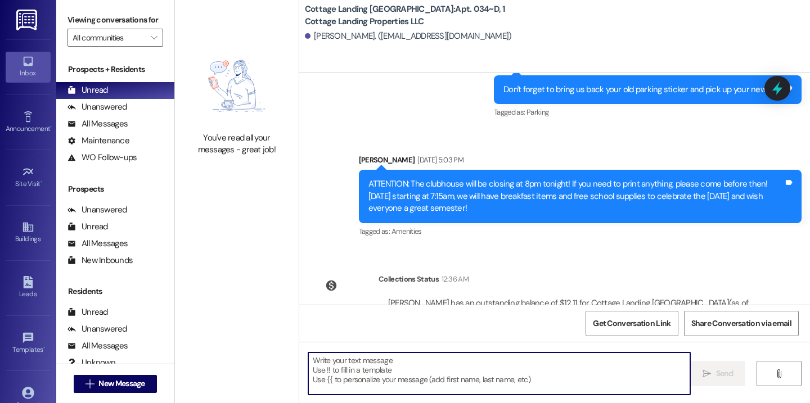
click at [429, 385] on textarea at bounding box center [499, 374] width 382 height 42
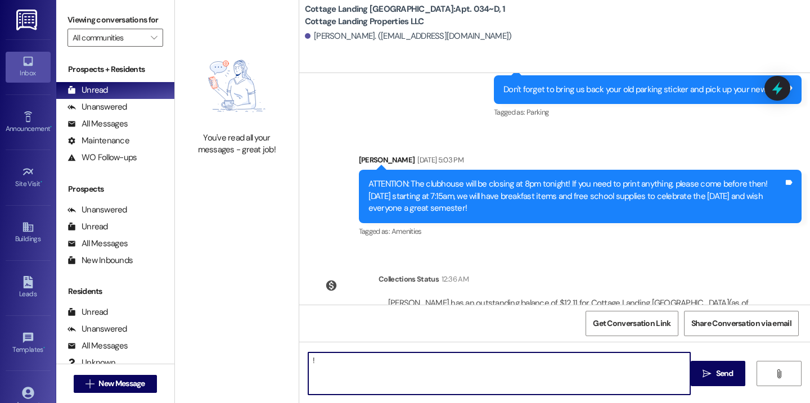
type textarea "!!"
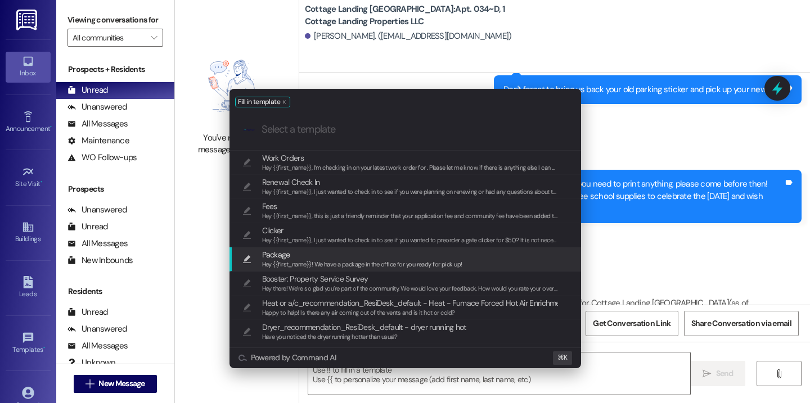
click at [297, 264] on span "Hey {{first_name}}! We have a package in the office for you ready for pick up!" at bounding box center [362, 264] width 200 height 8
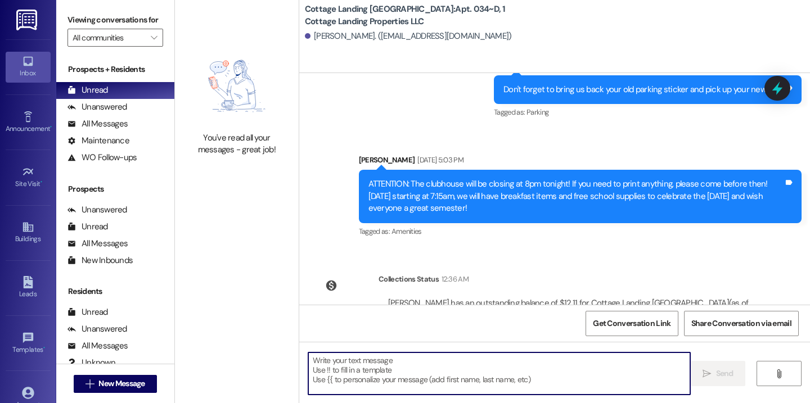
type textarea "Hey {{first_name}}! We have a package in the office for you ready for pick up!"
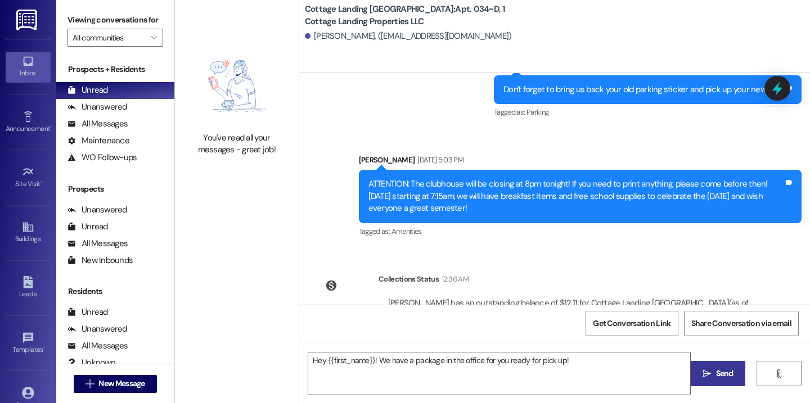
click at [708, 374] on icon "" at bounding box center [706, 373] width 8 height 9
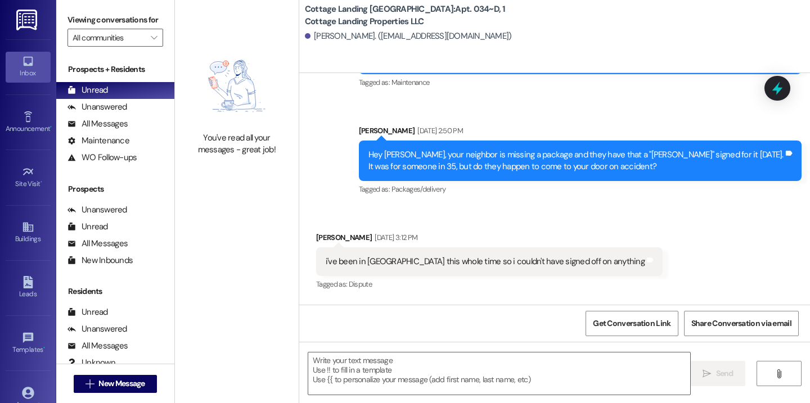
scroll to position [11650, 0]
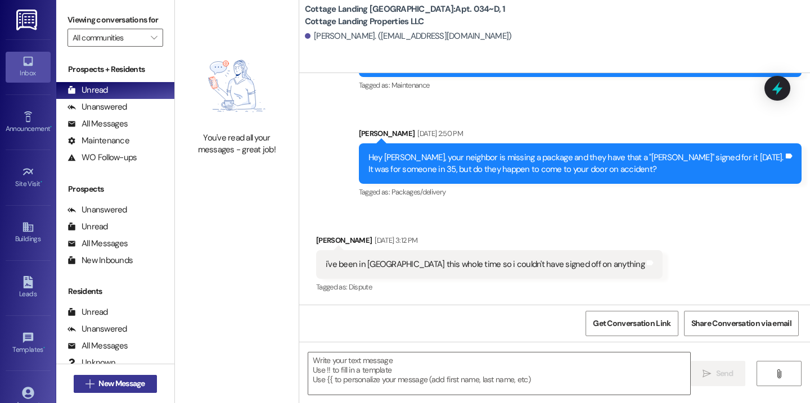
click at [110, 388] on span "New Message" at bounding box center [121, 384] width 46 height 12
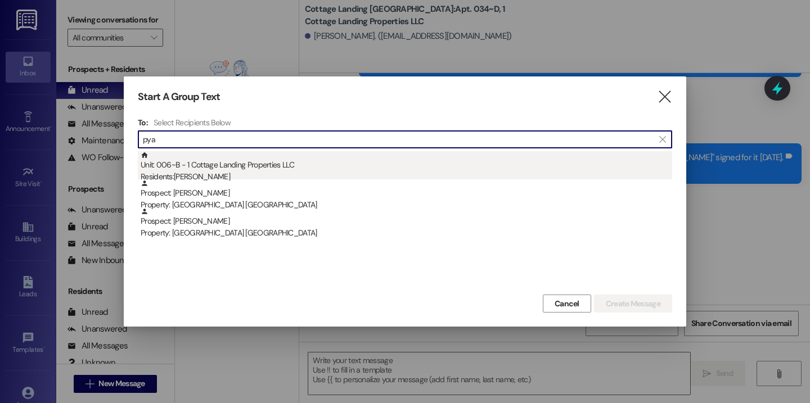
type input "pya"
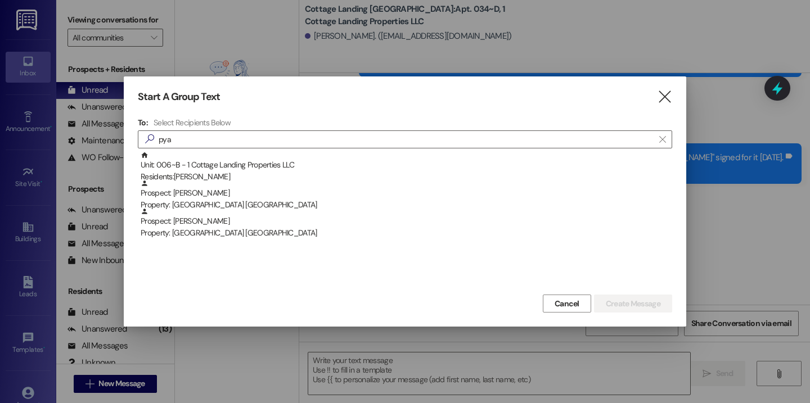
click at [253, 166] on div "Unit: 006~B - 1 Cottage Landing Properties LLC Residents: Aubrey Pyatt" at bounding box center [406, 167] width 531 height 32
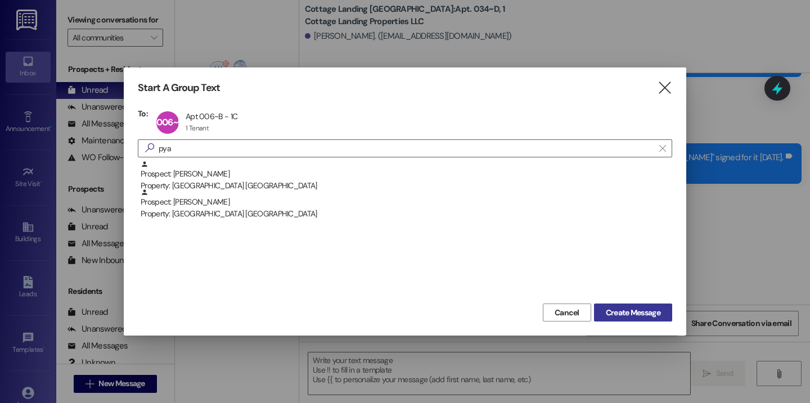
click at [609, 318] on span "Create Message" at bounding box center [633, 313] width 55 height 12
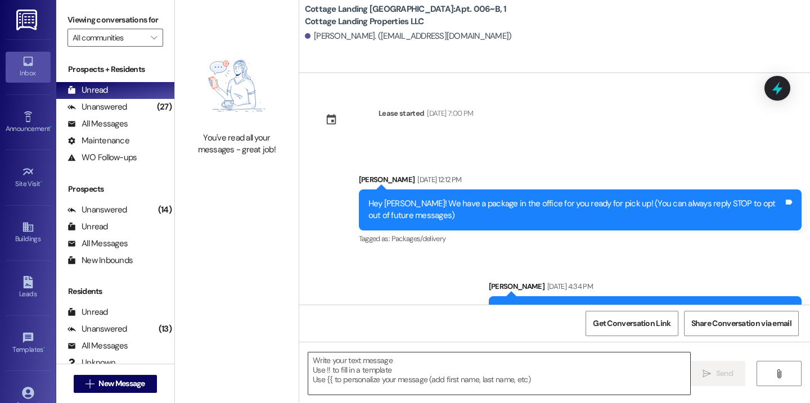
scroll to position [913, 0]
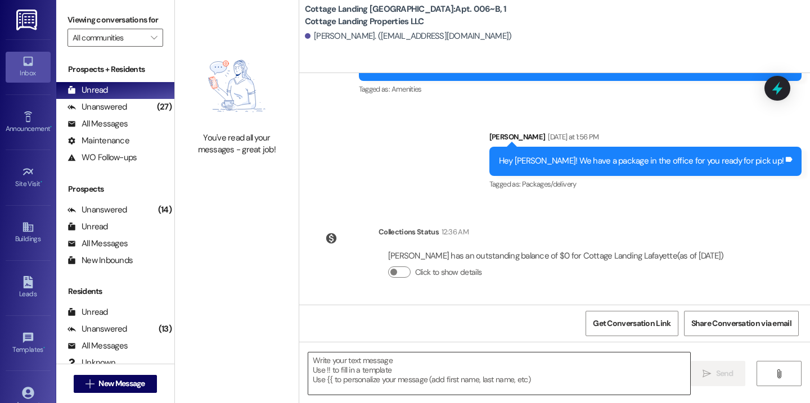
click at [380, 367] on textarea at bounding box center [499, 374] width 382 height 42
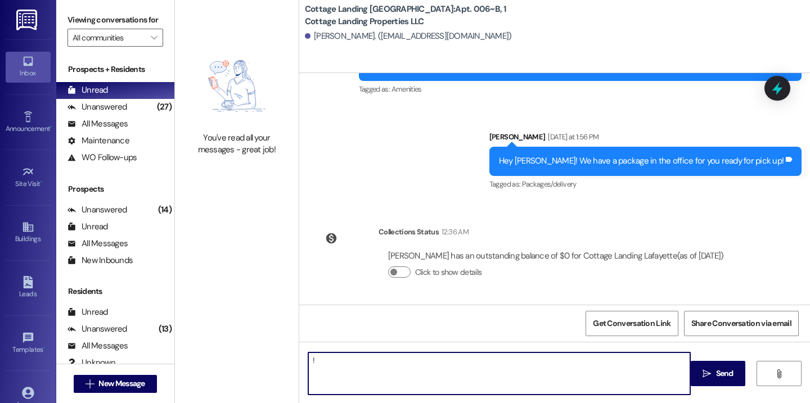
type textarea "!!"
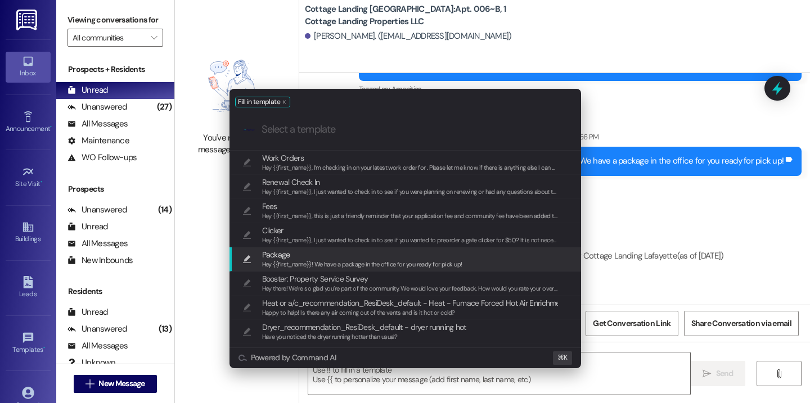
click at [284, 263] on span "Hey {{first_name}}! We have a package in the office for you ready for pick up!" at bounding box center [362, 264] width 200 height 8
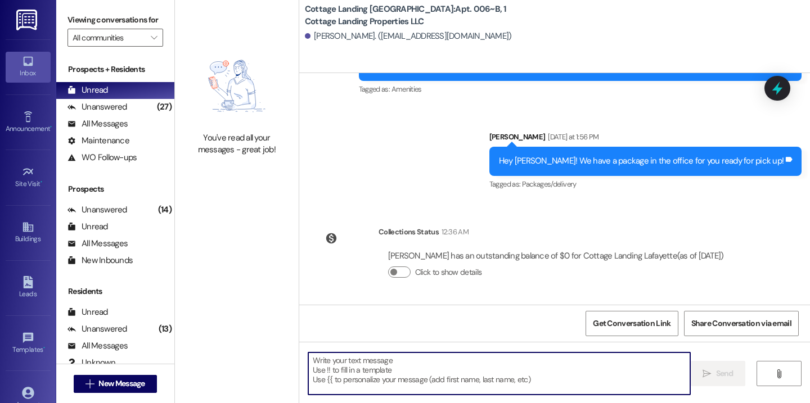
type textarea "Hey {{first_name}}! We have a package in the office for you ready for pick up!"
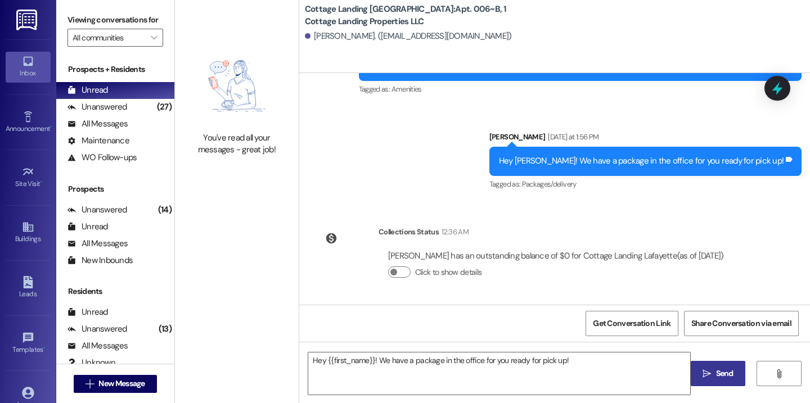
click at [702, 381] on button " Send" at bounding box center [717, 373] width 55 height 25
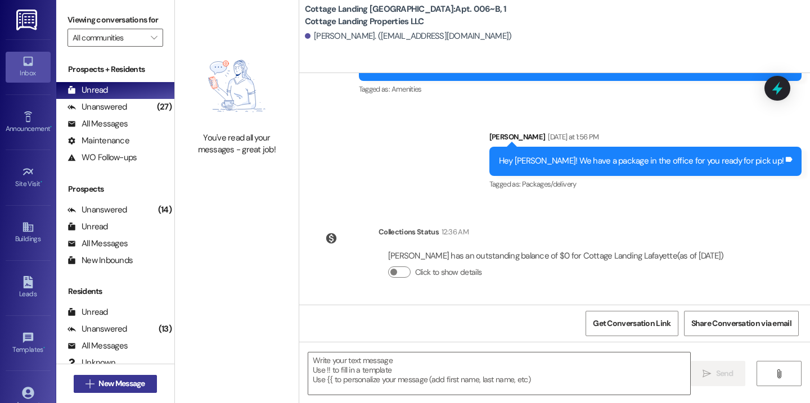
click at [116, 382] on span "New Message" at bounding box center [121, 384] width 46 height 12
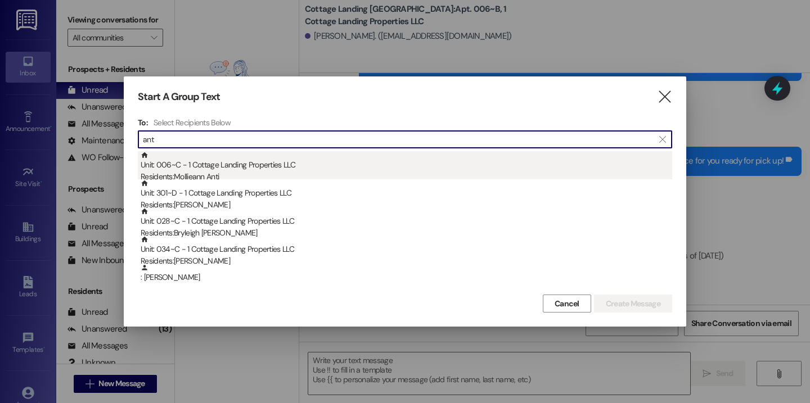
type input "ant"
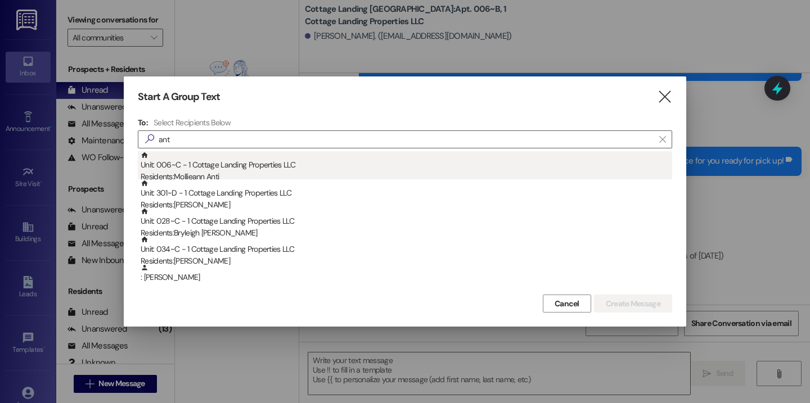
click at [158, 170] on div "Unit: 006~C - 1 Cottage Landing Properties LLC Residents: Mollieann Anti" at bounding box center [406, 167] width 531 height 32
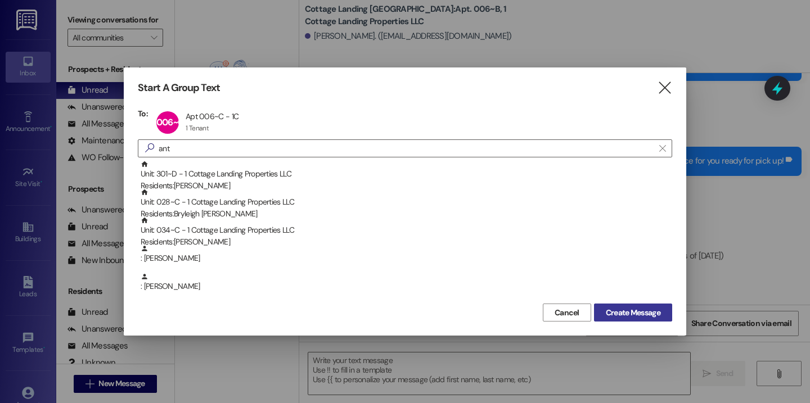
click at [623, 315] on span "Create Message" at bounding box center [633, 313] width 55 height 12
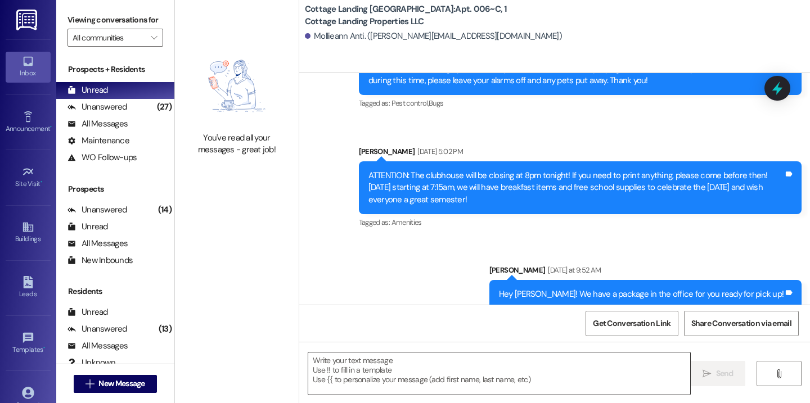
scroll to position [219, 0]
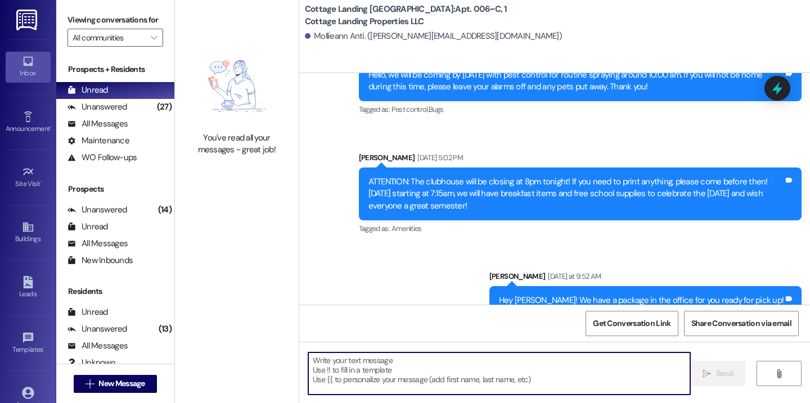
click at [475, 378] on textarea at bounding box center [499, 374] width 382 height 42
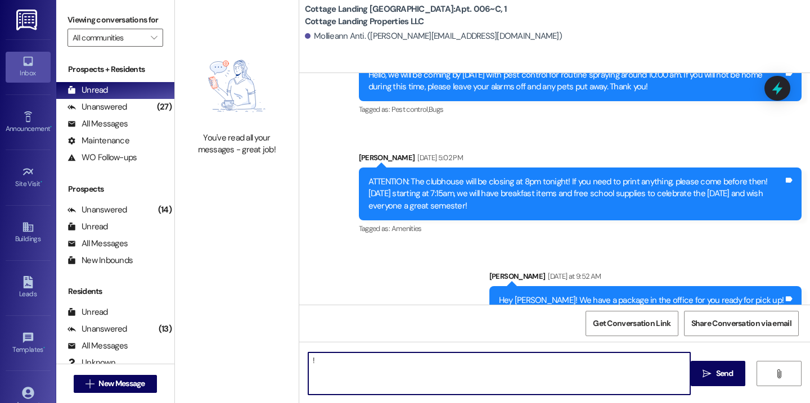
type textarea "!!"
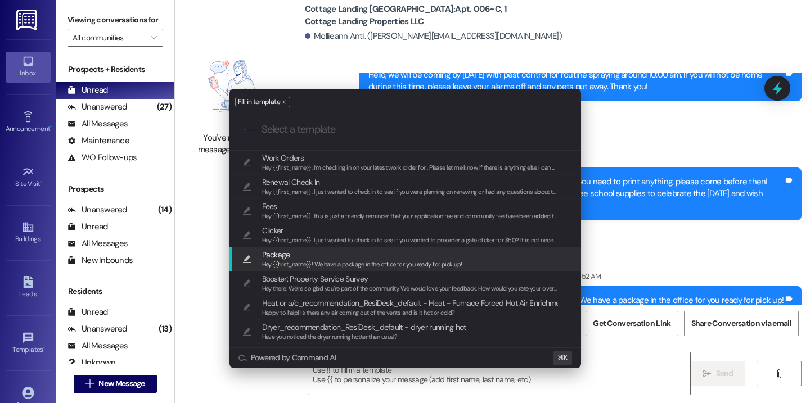
click at [413, 255] on span "Package" at bounding box center [362, 255] width 200 height 12
type textarea "Hey {{first_name}}! We have a package in the office for you ready for pick up!"
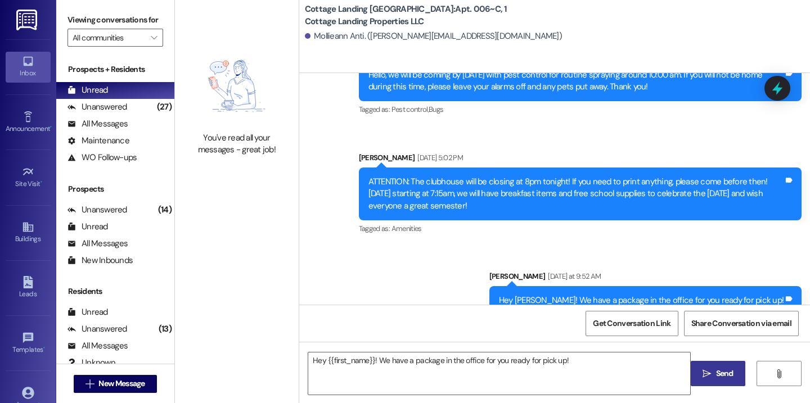
click at [696, 378] on button " Send" at bounding box center [717, 373] width 55 height 25
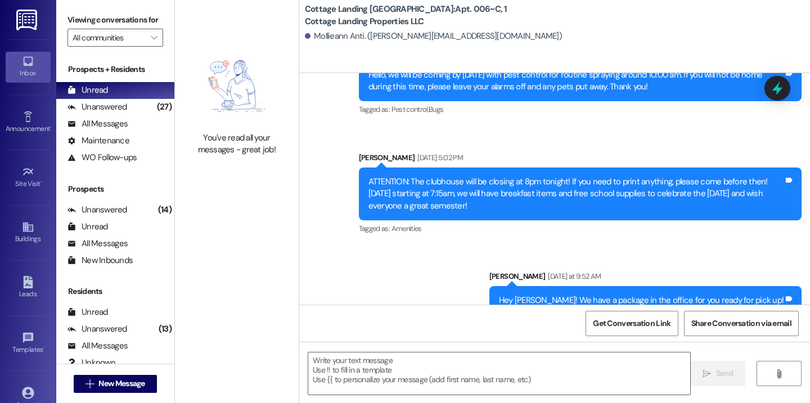
scroll to position [421, 0]
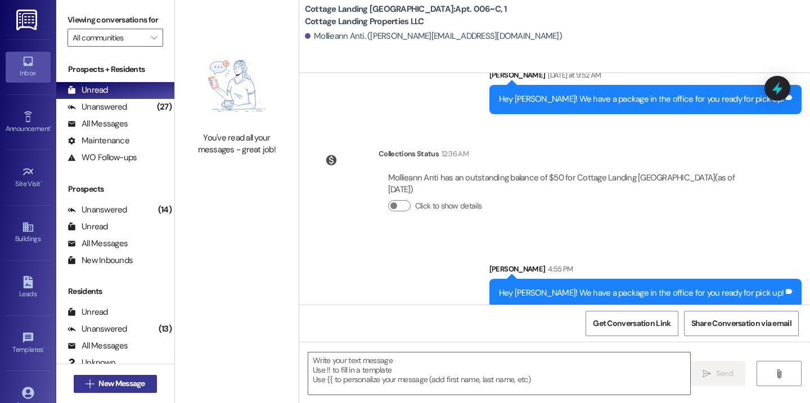
click at [96, 388] on span "New Message" at bounding box center [121, 384] width 51 height 12
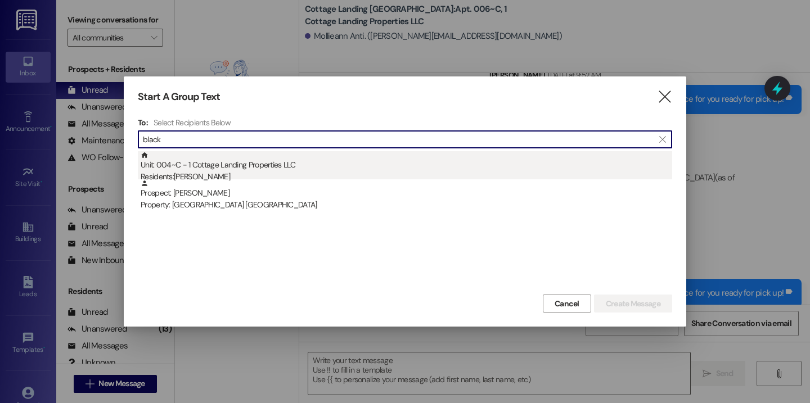
type input "black"
click at [213, 174] on div "Residents: Grace Blackmon" at bounding box center [406, 177] width 531 height 12
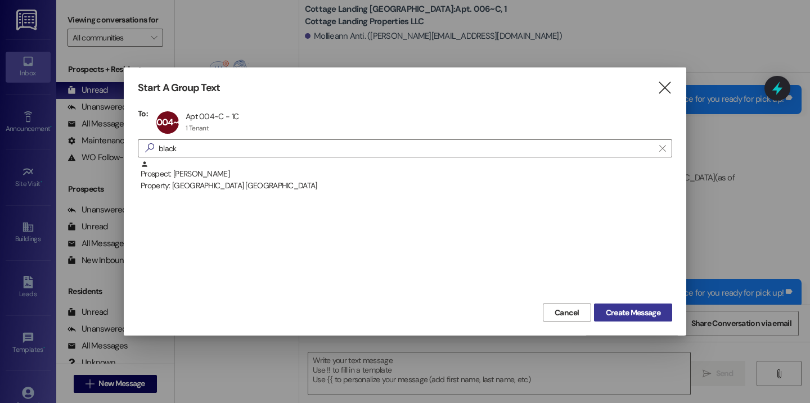
click at [662, 314] on button "Create Message" at bounding box center [633, 313] width 78 height 18
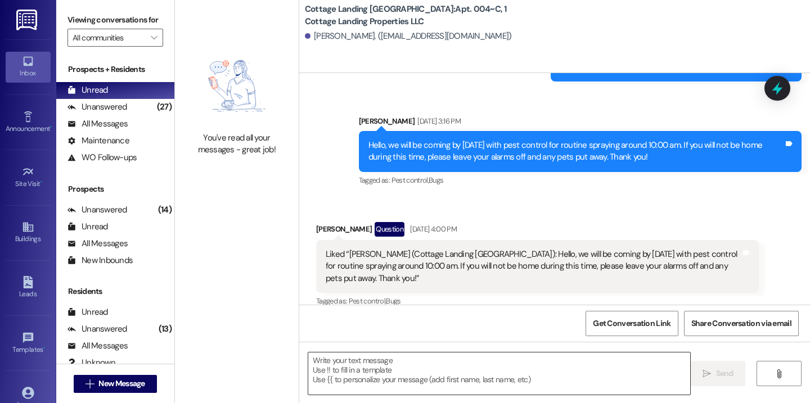
scroll to position [1628, 0]
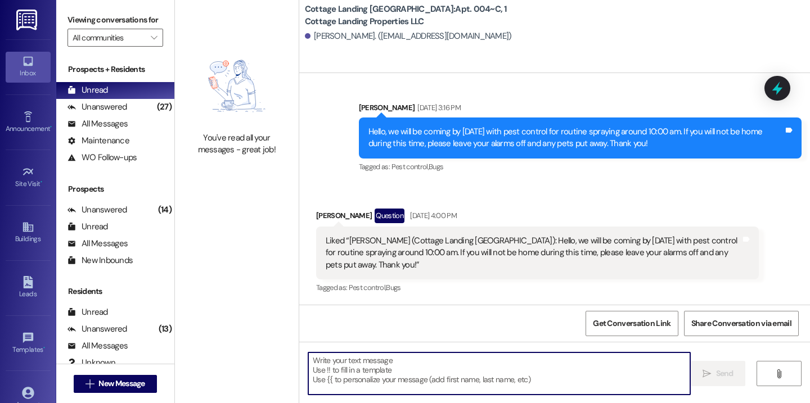
click at [363, 392] on textarea at bounding box center [499, 374] width 382 height 42
click at [359, 388] on textarea at bounding box center [499, 374] width 382 height 42
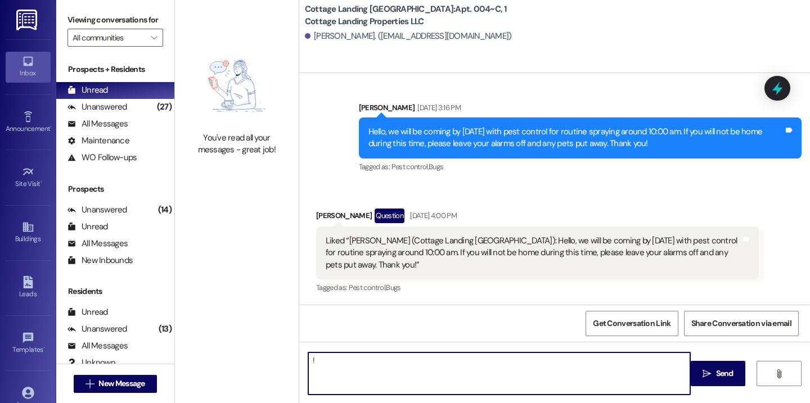
type textarea "!!"
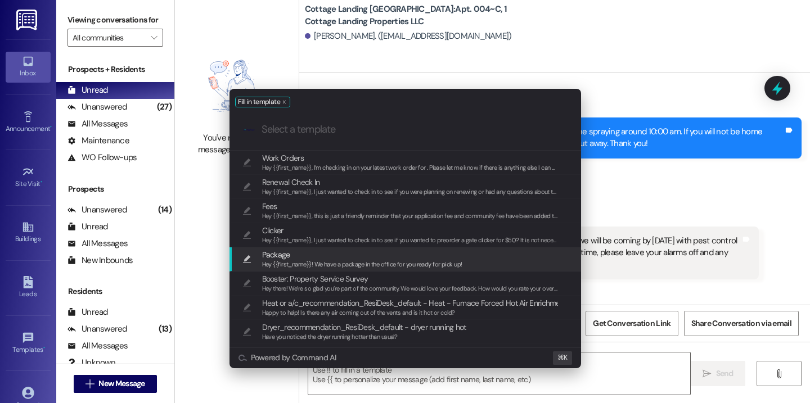
click at [287, 260] on span "Hey {{first_name}}! We have a package in the office for you ready for pick up!" at bounding box center [362, 264] width 200 height 8
type textarea "Hey {{first_name}}! We have a package in the office for you ready for pick up!"
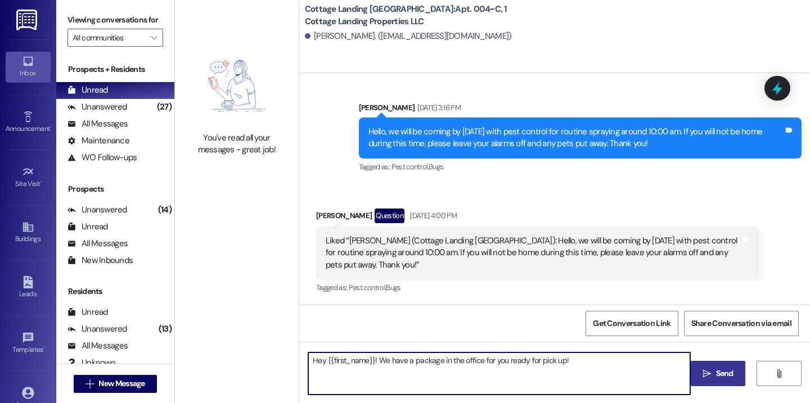
click at [707, 377] on icon "" at bounding box center [706, 373] width 8 height 9
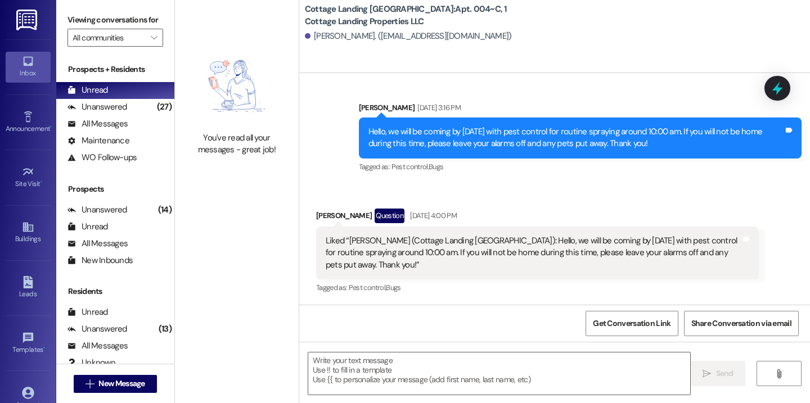
click at [119, 374] on div " New Message" at bounding box center [115, 384] width 83 height 28
click at [120, 385] on span "New Message" at bounding box center [121, 384] width 46 height 12
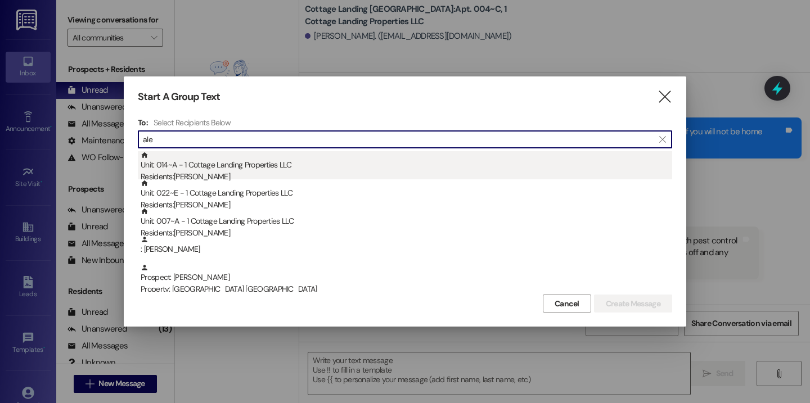
type input "ale"
click at [211, 168] on div "Unit: 014~A - 1 Cottage Landing Properties LLC Residents: Aleigha Le" at bounding box center [406, 167] width 531 height 32
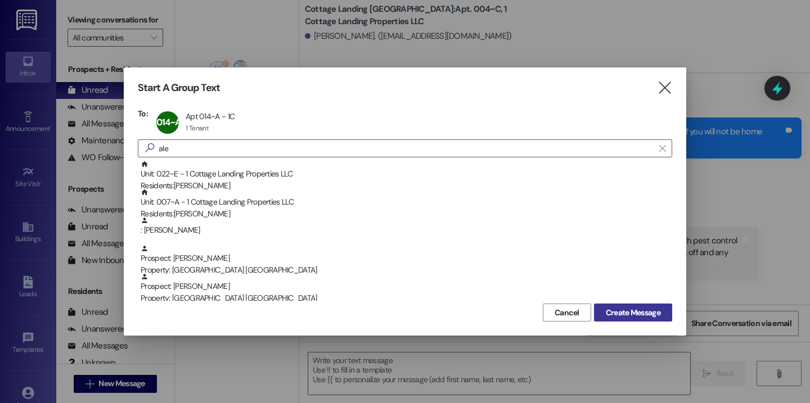
click at [621, 310] on span "Create Message" at bounding box center [633, 313] width 55 height 12
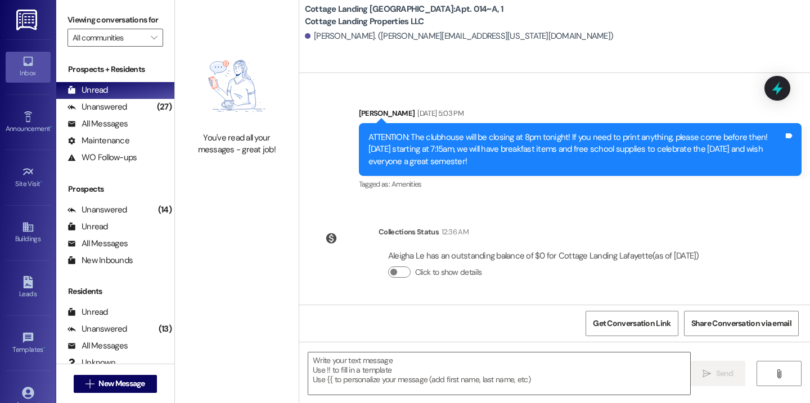
scroll to position [824, 0]
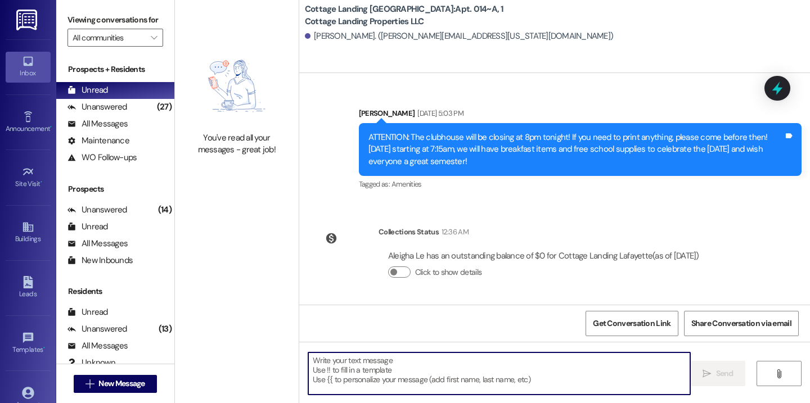
click at [398, 364] on textarea at bounding box center [499, 374] width 382 height 42
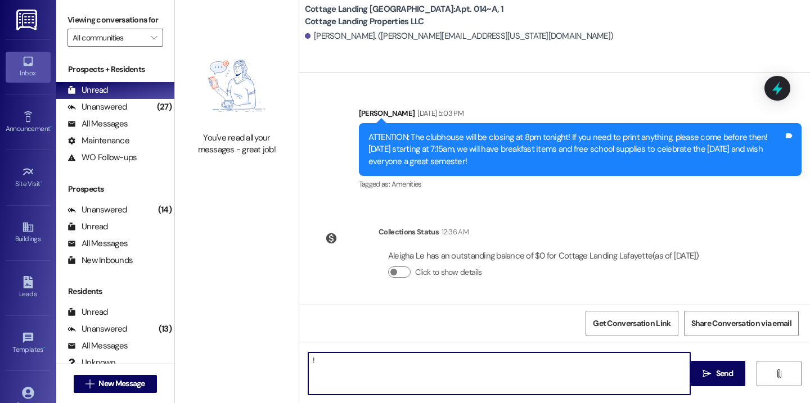
type textarea "!!"
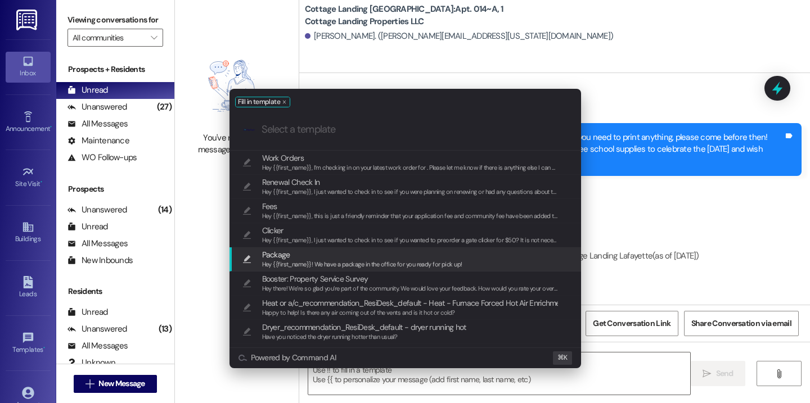
click at [360, 268] on span "Hey {{first_name}}! We have a package in the office for you ready for pick up!" at bounding box center [362, 264] width 200 height 8
type textarea "Hey {{first_name}}! We have a package in the office for you ready for pick up!"
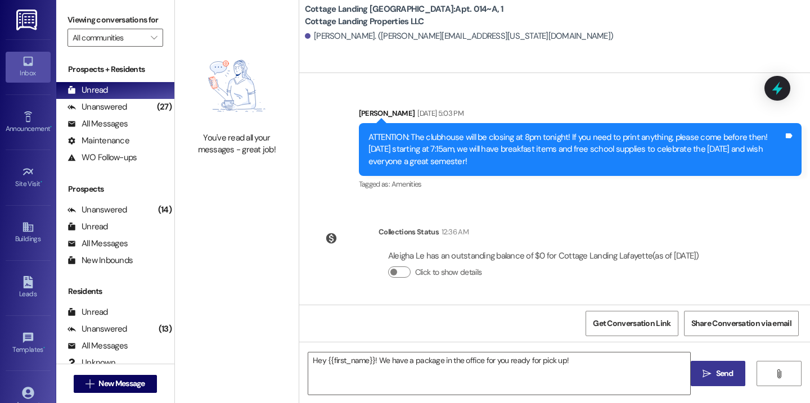
click at [703, 374] on icon "" at bounding box center [706, 373] width 8 height 9
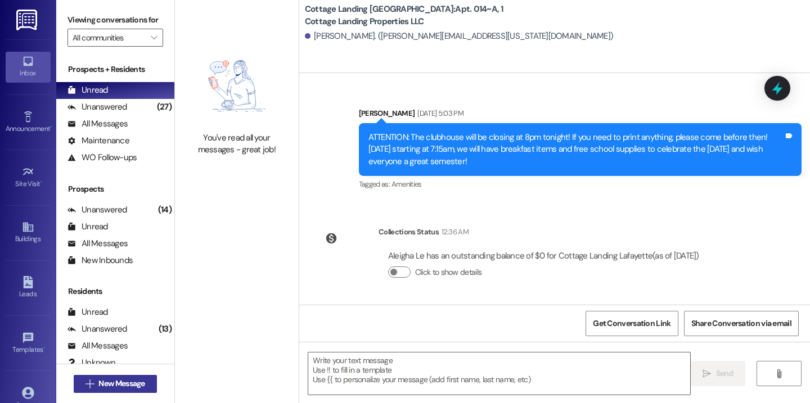
click at [139, 383] on span "New Message" at bounding box center [121, 384] width 46 height 12
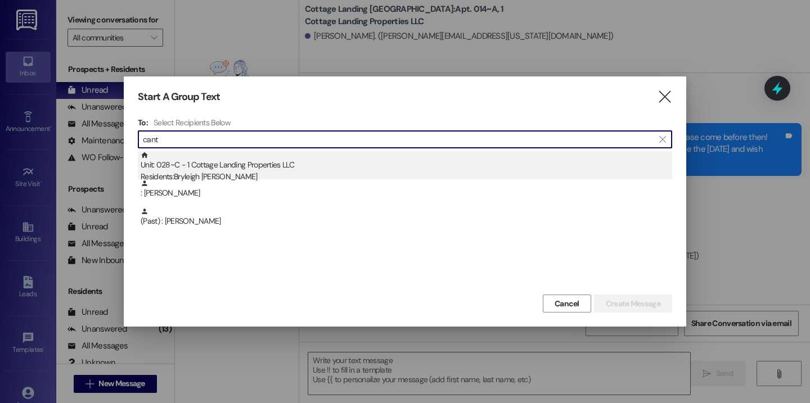
type input "cant"
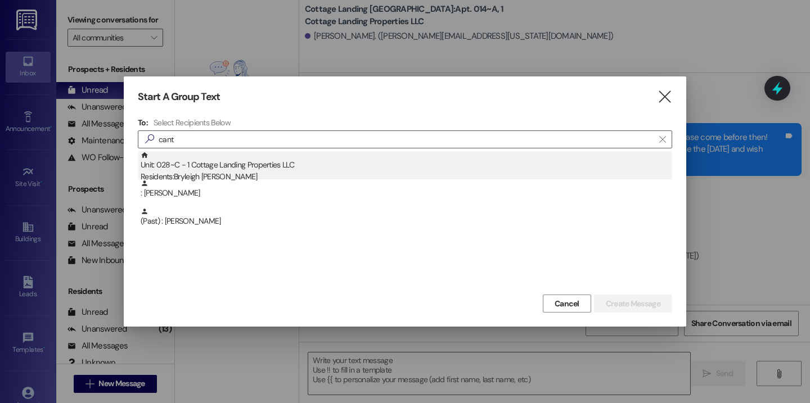
click at [194, 178] on div "Residents: Bryleigh Cantillo" at bounding box center [406, 177] width 531 height 12
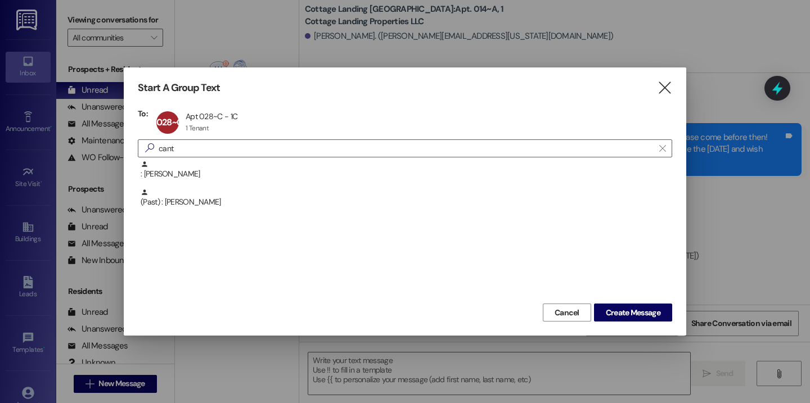
click at [638, 323] on div "Start A Group Text  To: 028~C Apt 028~C - 1C Apt 028~C - 1C 1 Tenant 1 Tenant …" at bounding box center [405, 201] width 562 height 268
click at [634, 315] on span "Create Message" at bounding box center [633, 313] width 55 height 12
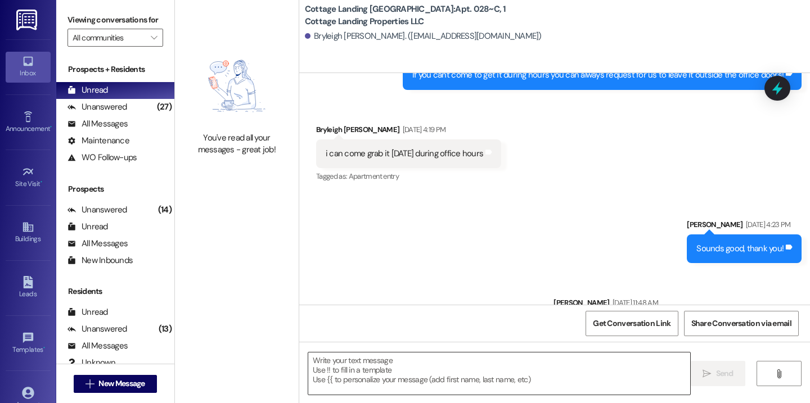
click at [367, 373] on textarea at bounding box center [499, 374] width 382 height 42
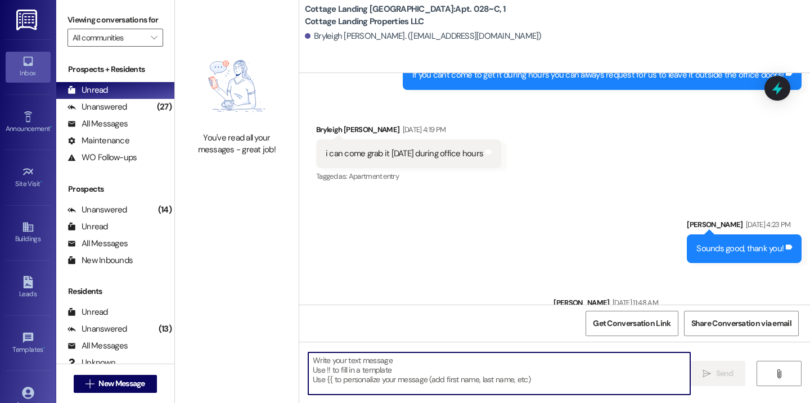
scroll to position [29126, 0]
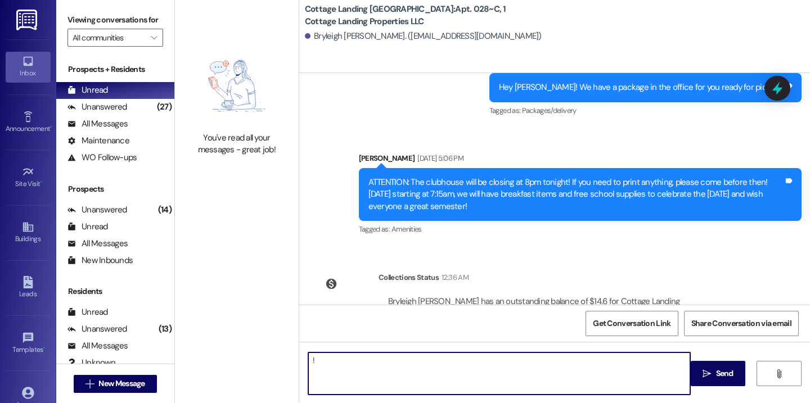
type textarea "!!"
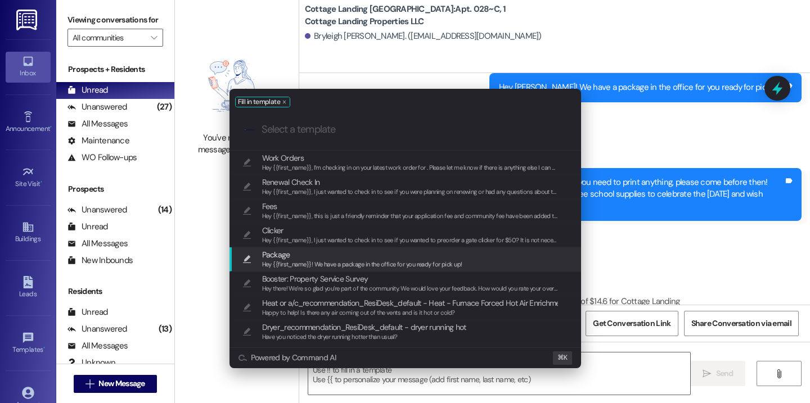
drag, startPoint x: 301, startPoint y: 289, endPoint x: 332, endPoint y: 265, distance: 38.5
click at [332, 265] on div "Work Orders Hey {{first_name}}, I’m checking in on your latest work order for .…" at bounding box center [404, 272] width 351 height 242
click at [332, 265] on span "Hey {{first_name}}! We have a package in the office for you ready for pick up!" at bounding box center [362, 264] width 200 height 8
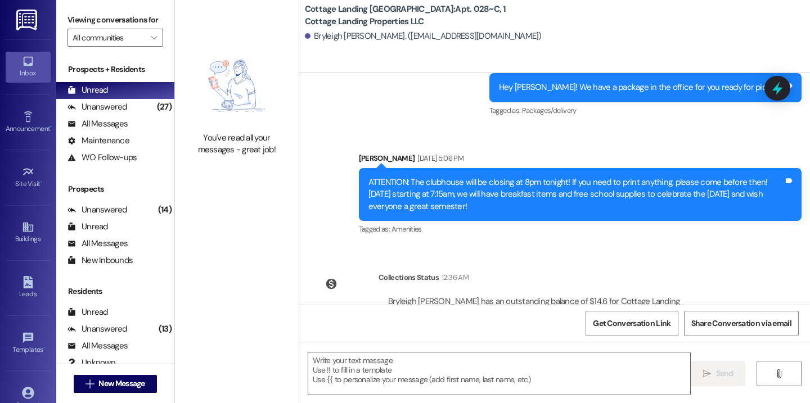
type textarea "Hey {{first_name}}! We have a package in the office for you ready for pick up!"
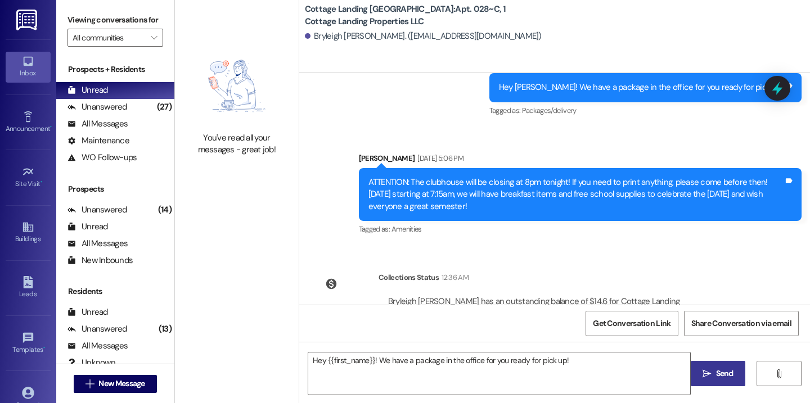
click at [703, 378] on span " Send" at bounding box center [717, 374] width 35 height 12
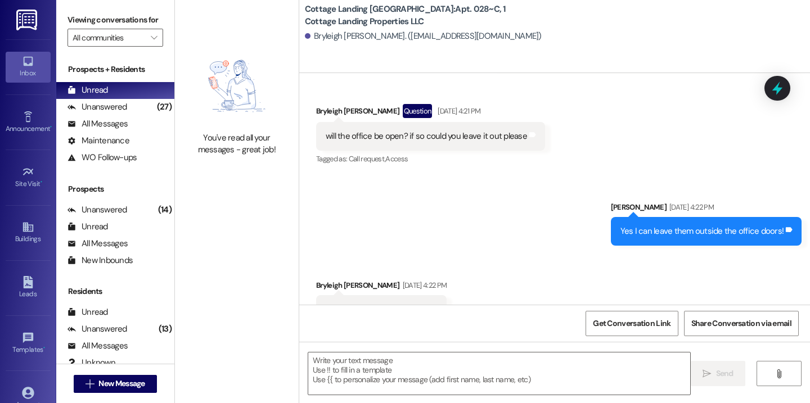
scroll to position [28556, 0]
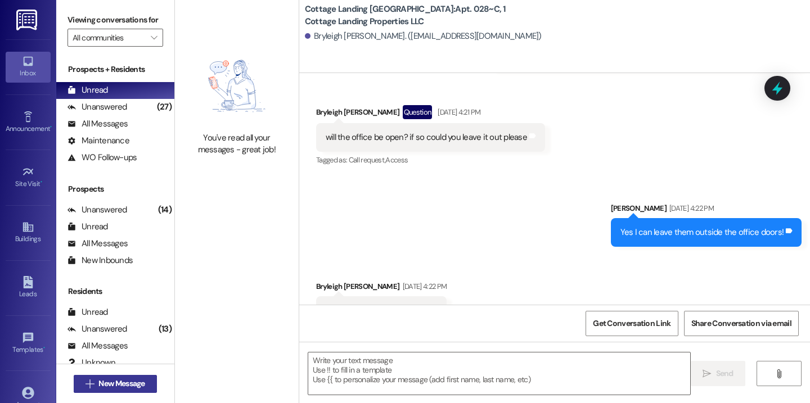
click at [109, 380] on span "New Message" at bounding box center [121, 384] width 46 height 12
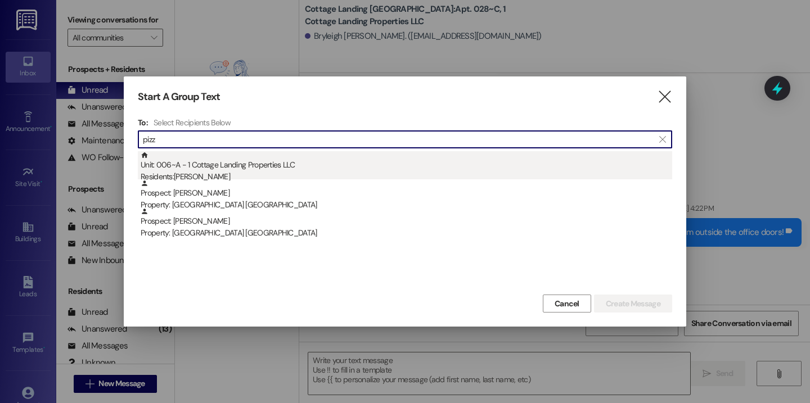
type input "pizz"
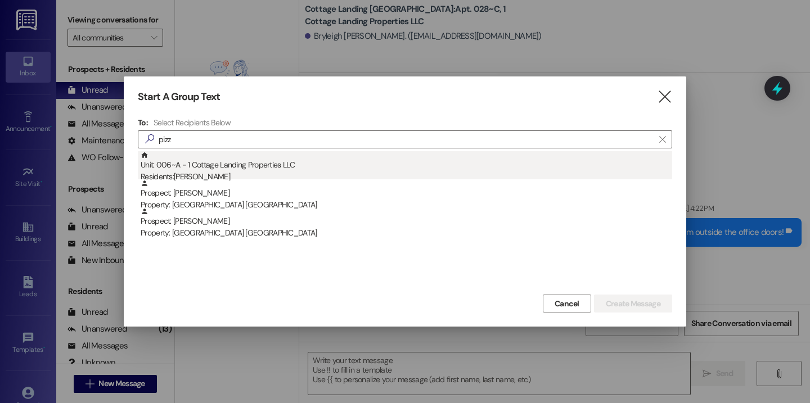
click at [169, 170] on div "Unit: 006~A - 1 Cottage Landing Properties LLC Residents: Lucy Pizza" at bounding box center [406, 167] width 531 height 32
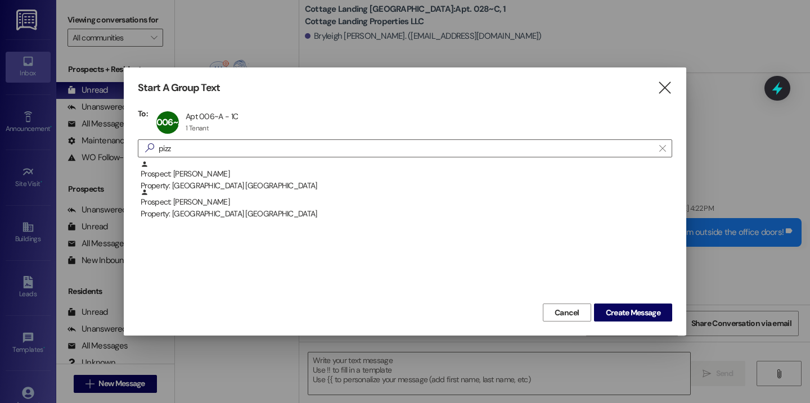
drag, startPoint x: 638, startPoint y: 309, endPoint x: 639, endPoint y: 300, distance: 9.6
click at [639, 307] on span "Create Message" at bounding box center [633, 313] width 55 height 12
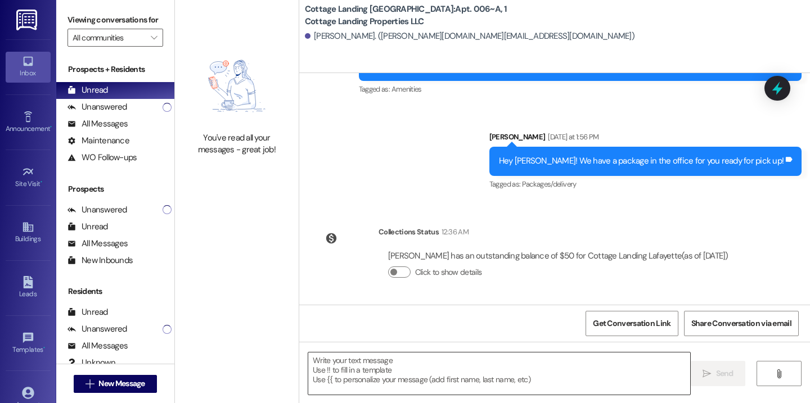
scroll to position [2057, 0]
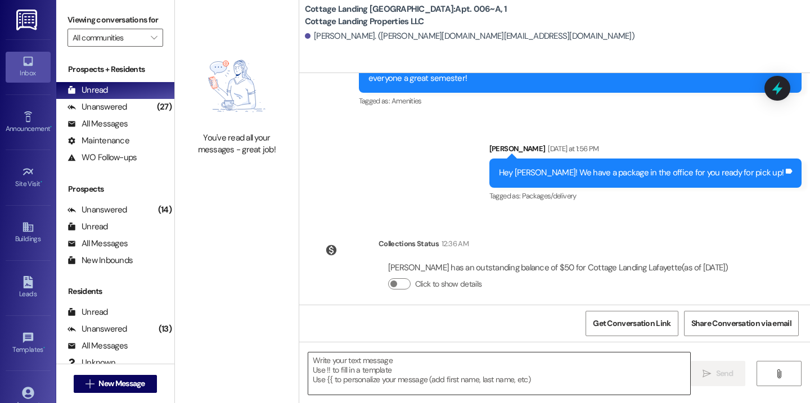
click at [411, 376] on textarea at bounding box center [499, 374] width 382 height 42
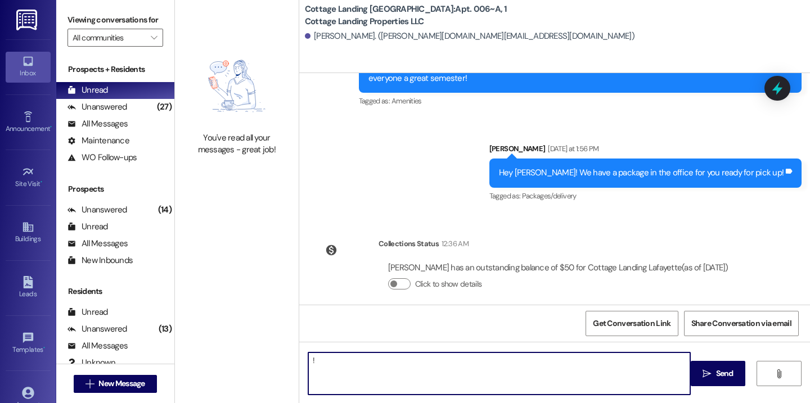
type textarea "!!"
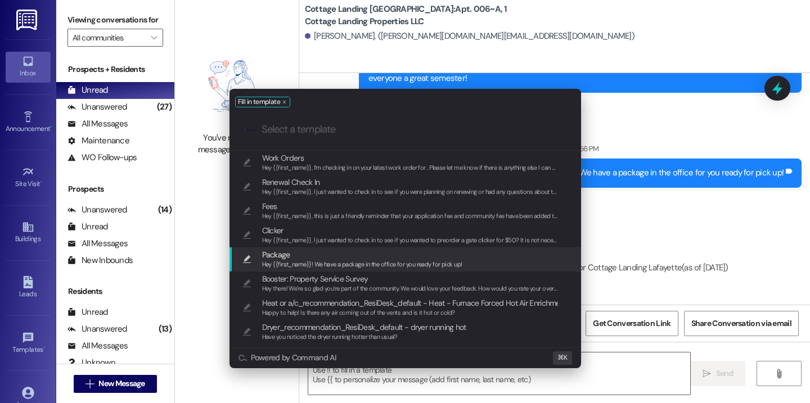
click at [359, 258] on span "Package" at bounding box center [362, 255] width 200 height 12
type textarea "Hey {{first_name}}! We have a package in the office for you ready for pick up!"
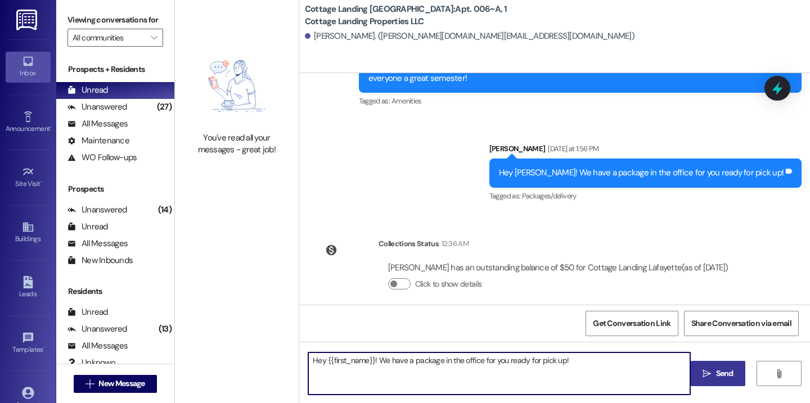
click at [694, 375] on button " Send" at bounding box center [717, 373] width 55 height 25
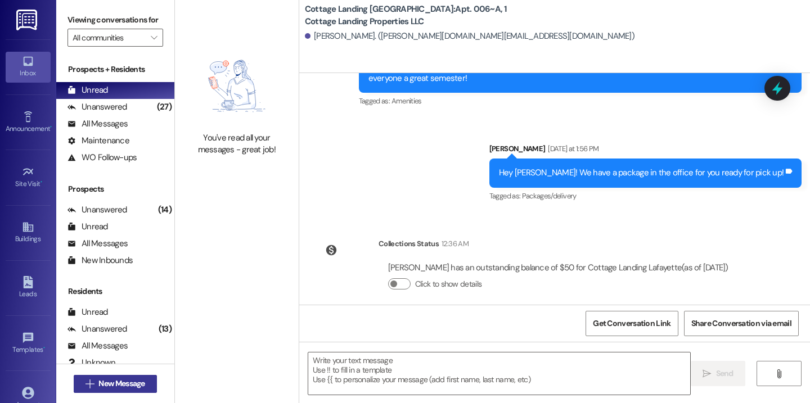
click at [130, 392] on button " New Message" at bounding box center [115, 384] width 83 height 18
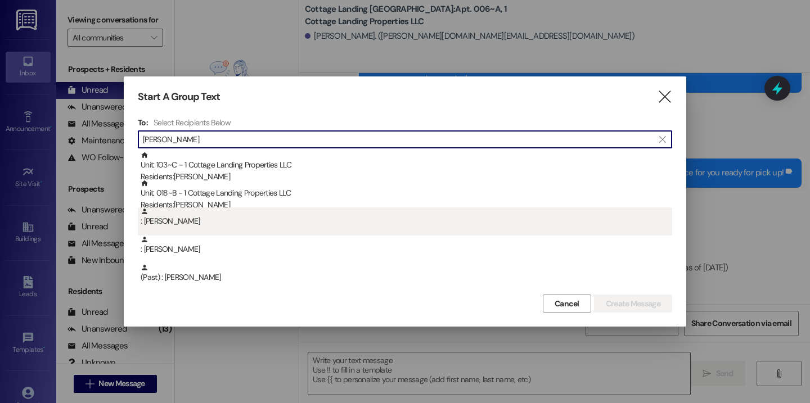
type input "wes"
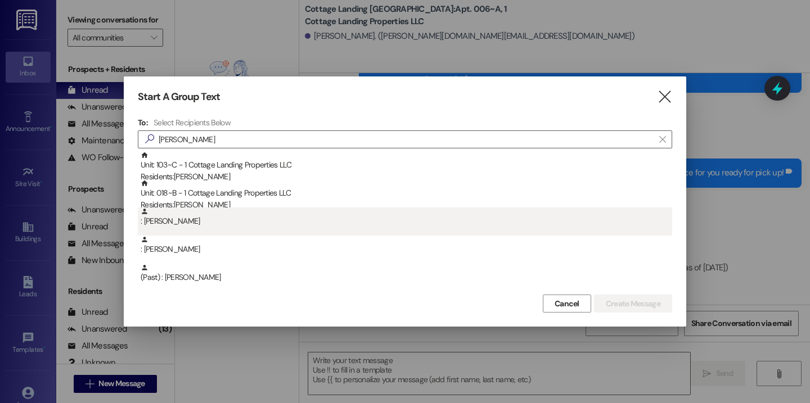
drag, startPoint x: 195, startPoint y: 209, endPoint x: 196, endPoint y: 214, distance: 5.7
click at [196, 214] on div ": Lillian West" at bounding box center [406, 217] width 531 height 20
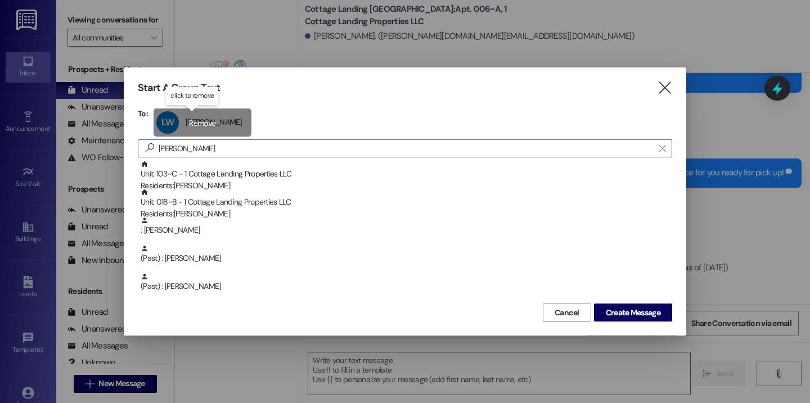
click at [205, 117] on div "LW Lillian West Lillian West click to remove" at bounding box center [202, 123] width 98 height 28
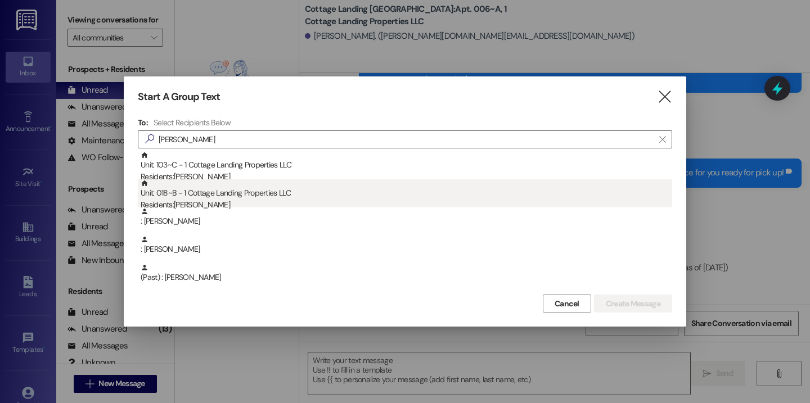
click at [204, 203] on div "Residents: Danielle Westmoreland" at bounding box center [406, 205] width 531 height 12
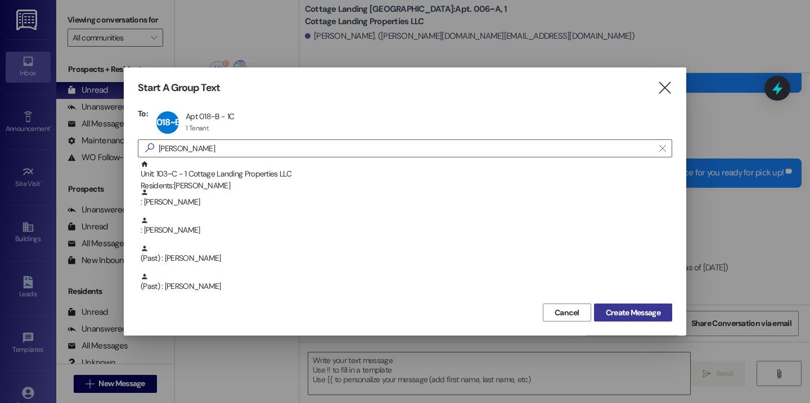
click at [629, 313] on span "Create Message" at bounding box center [633, 313] width 55 height 12
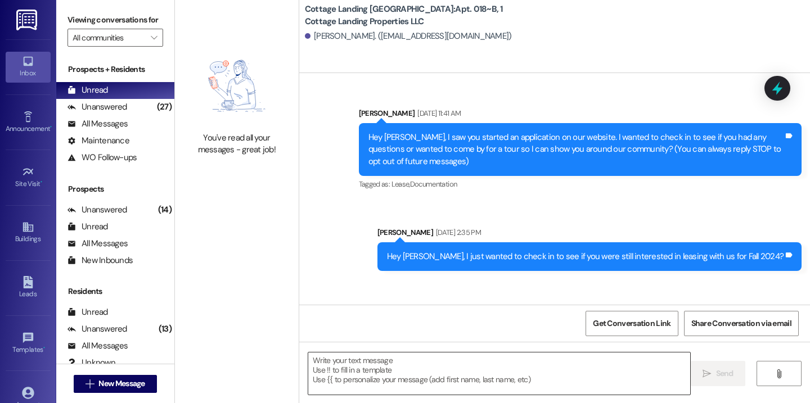
click at [369, 371] on textarea at bounding box center [499, 374] width 382 height 42
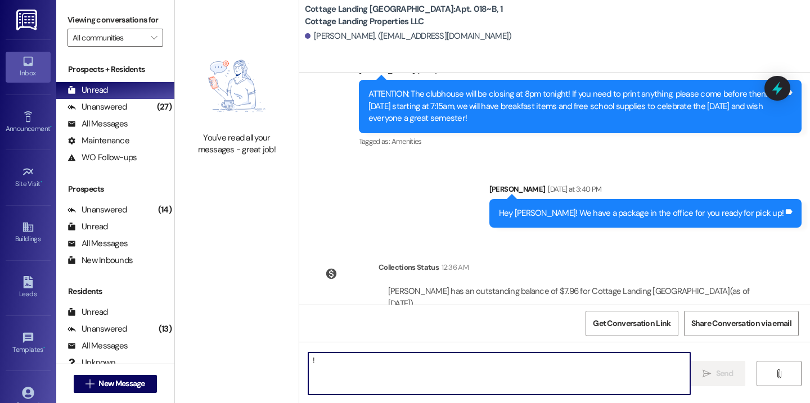
type textarea "!!"
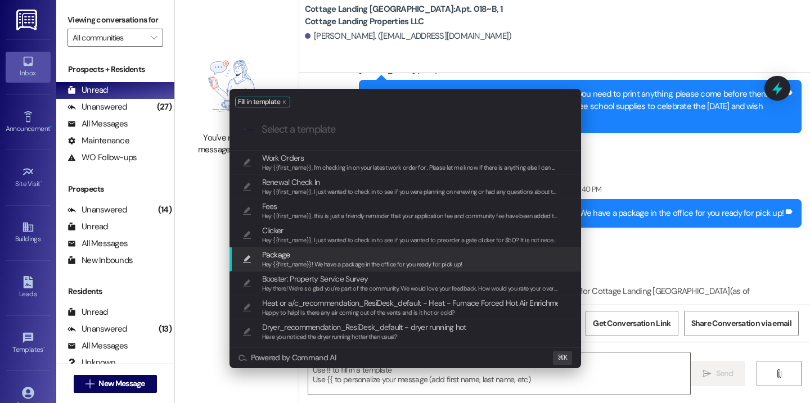
click at [310, 257] on span "Package" at bounding box center [362, 255] width 200 height 12
type textarea "Hey {{first_name}}! We have a package in the office for you ready for pick up!"
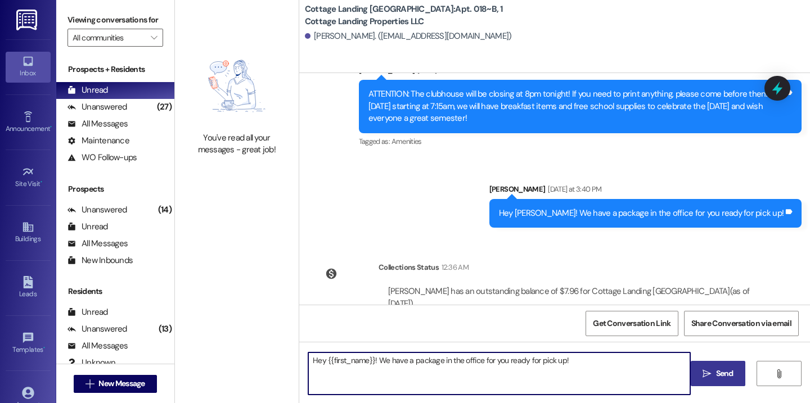
click at [698, 371] on button " Send" at bounding box center [717, 373] width 55 height 25
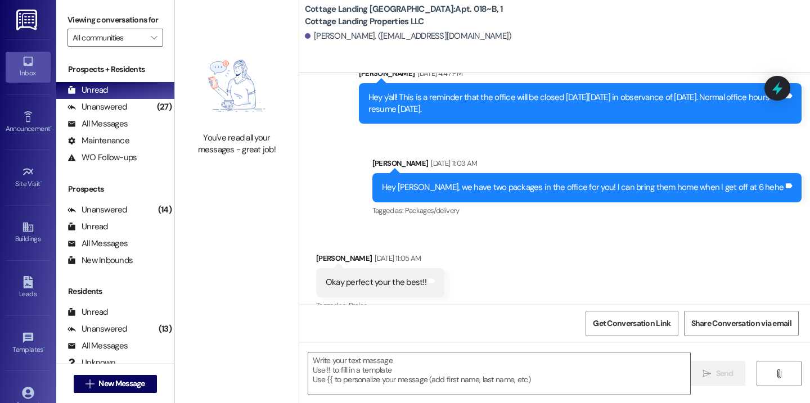
scroll to position [15224, 0]
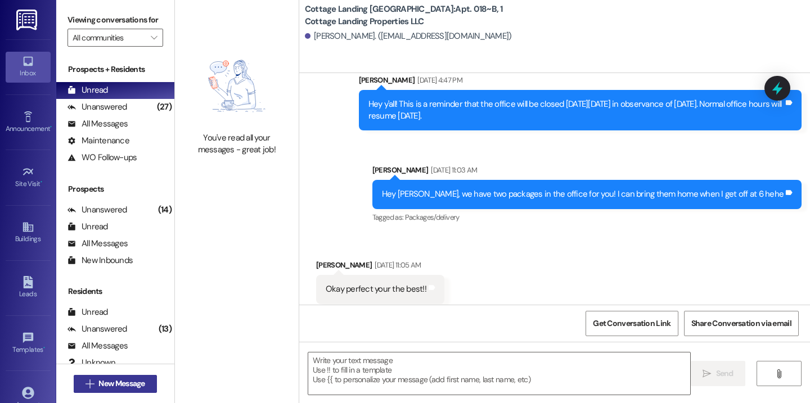
click at [114, 377] on button " New Message" at bounding box center [115, 384] width 83 height 18
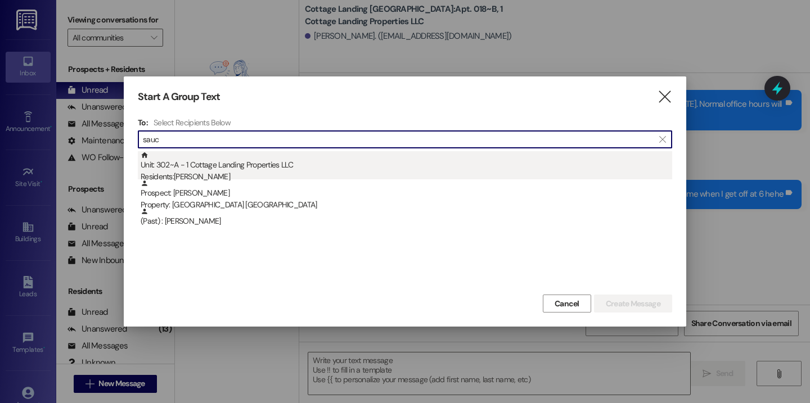
type input "sauc"
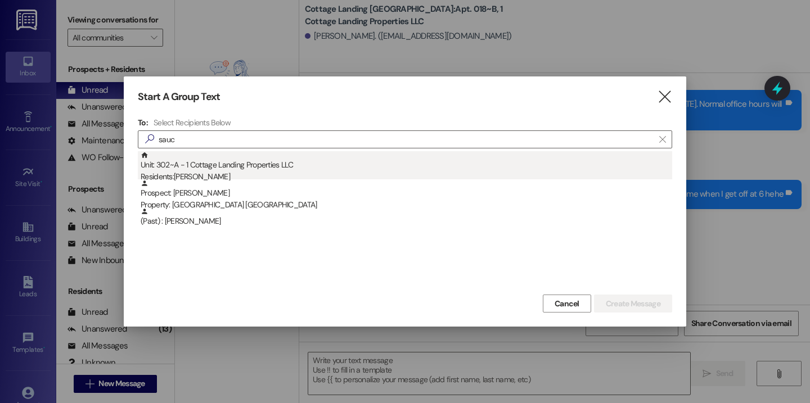
click at [201, 170] on div "Unit: 302~A - 1 Cottage Landing Properties LLC Residents: Taylor Saucier" at bounding box center [406, 167] width 531 height 32
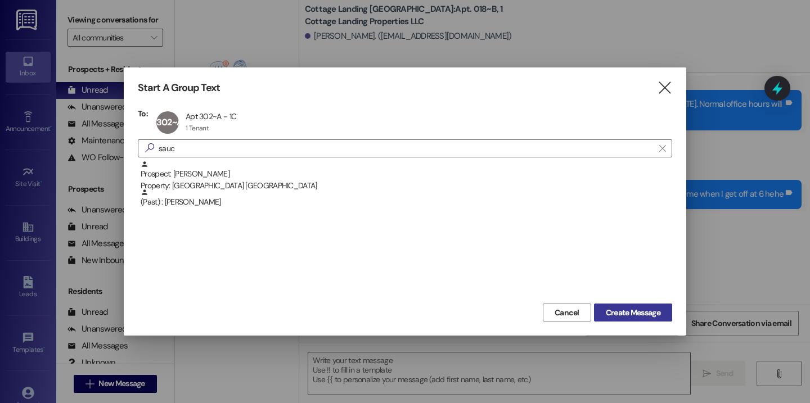
click at [640, 318] on span "Create Message" at bounding box center [633, 313] width 55 height 12
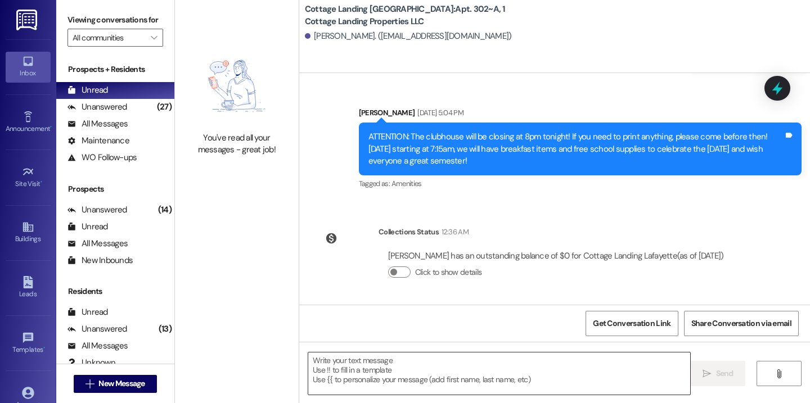
scroll to position [555, 0]
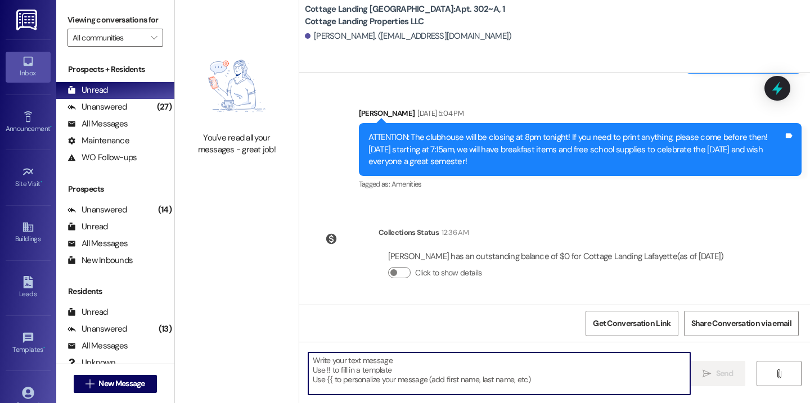
click at [381, 375] on textarea at bounding box center [499, 374] width 382 height 42
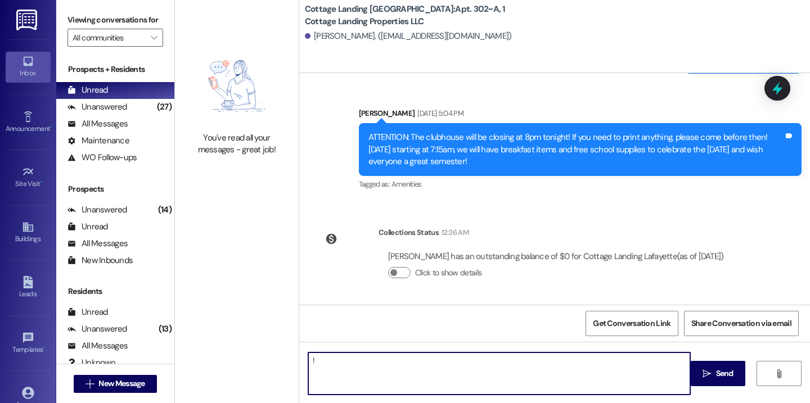
type textarea "!!"
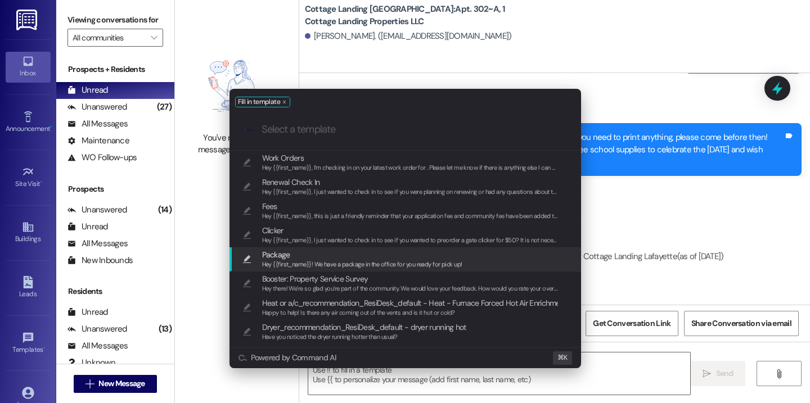
click at [296, 265] on span "Hey {{first_name}}! We have a package in the office for you ready for pick up!" at bounding box center [362, 264] width 200 height 8
type textarea "Hey {{first_name}}! We have a package in the office for you ready for pick up!"
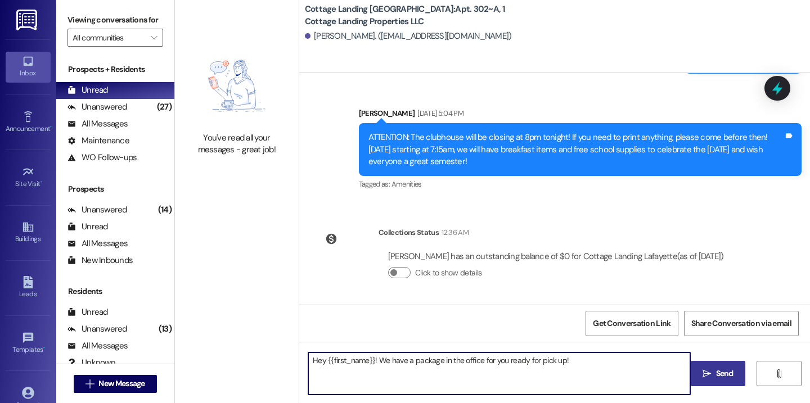
click at [708, 368] on span " Send" at bounding box center [717, 374] width 35 height 12
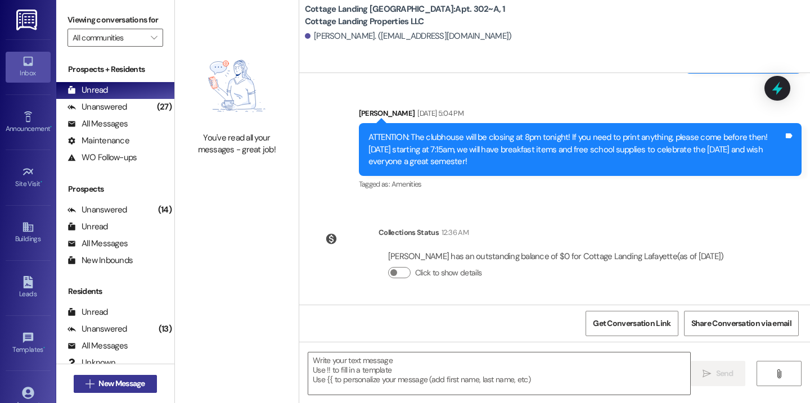
click at [148, 383] on button " New Message" at bounding box center [115, 384] width 83 height 18
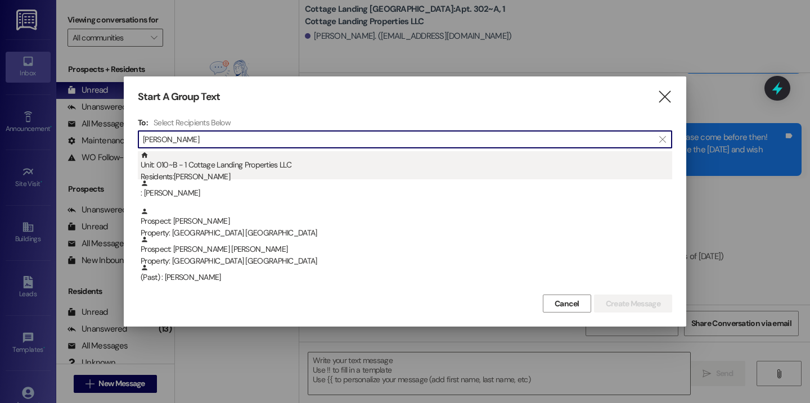
type input "sam"
click at [255, 173] on div "Residents: Samuel Pennier" at bounding box center [406, 177] width 531 height 12
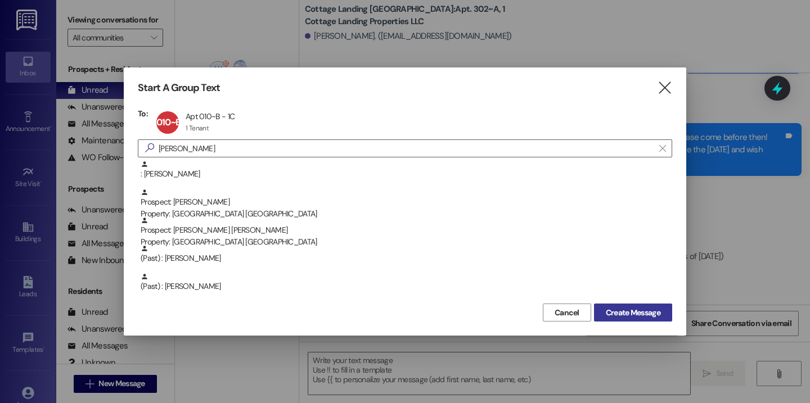
click at [600, 313] on button "Create Message" at bounding box center [633, 313] width 78 height 18
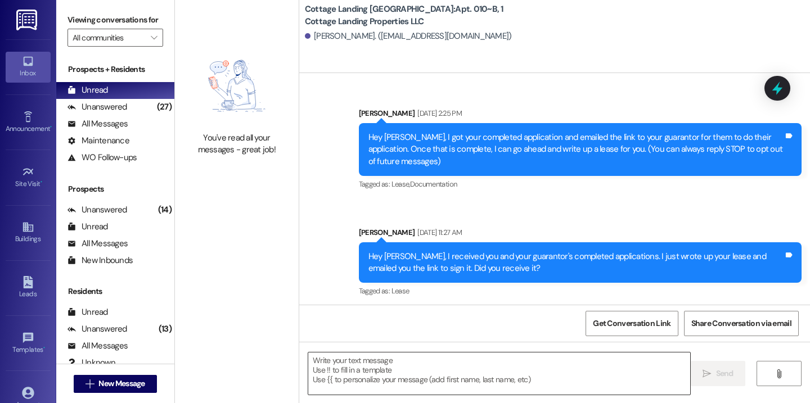
scroll to position [14865, 0]
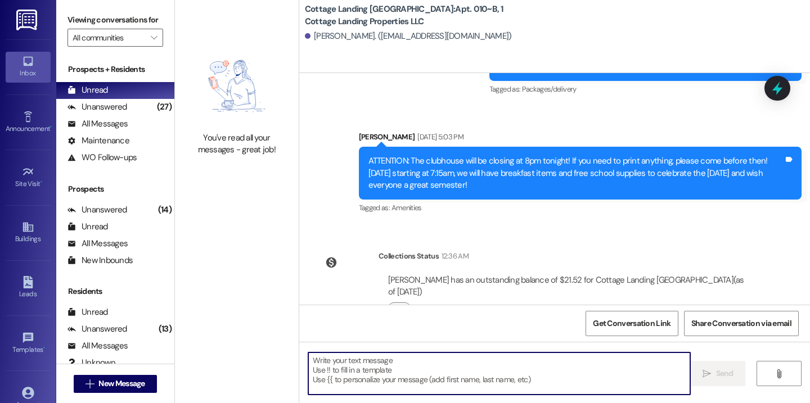
click at [314, 363] on textarea at bounding box center [499, 374] width 382 height 42
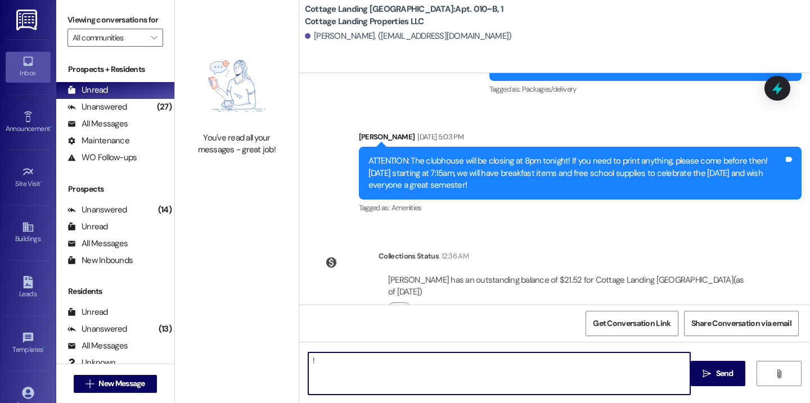
type textarea "!!"
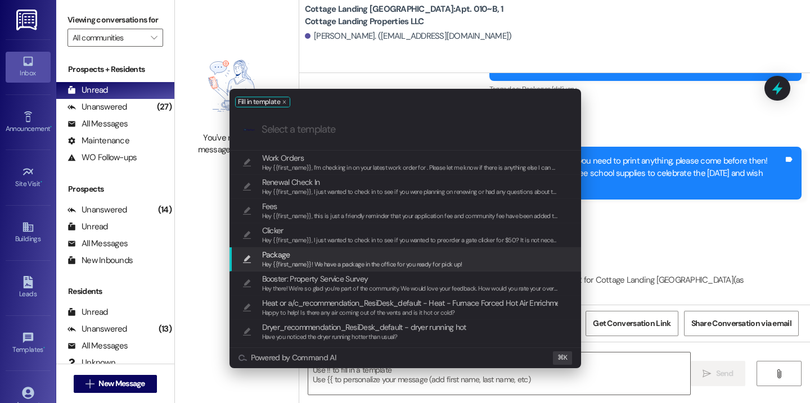
click at [315, 255] on span "Package" at bounding box center [362, 255] width 200 height 12
type textarea "Hey {{first_name}}! We have a package in the office for you ready for pick up!"
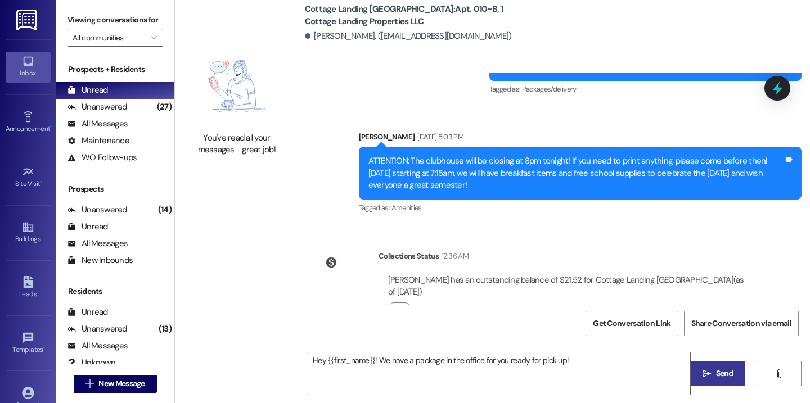
click at [731, 377] on span "Send" at bounding box center [724, 374] width 17 height 12
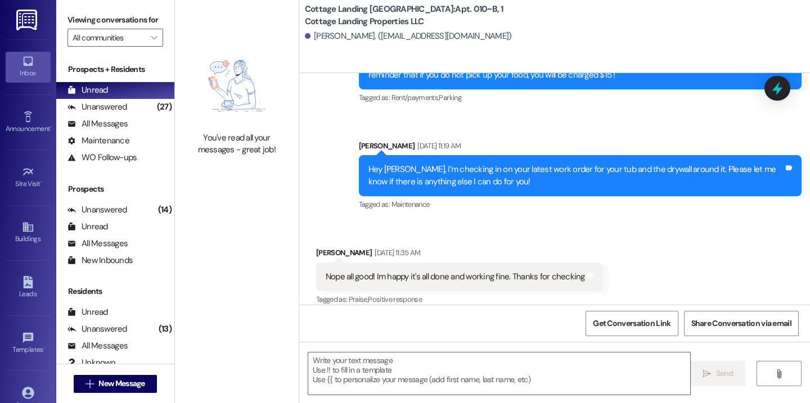
scroll to position [10147, 0]
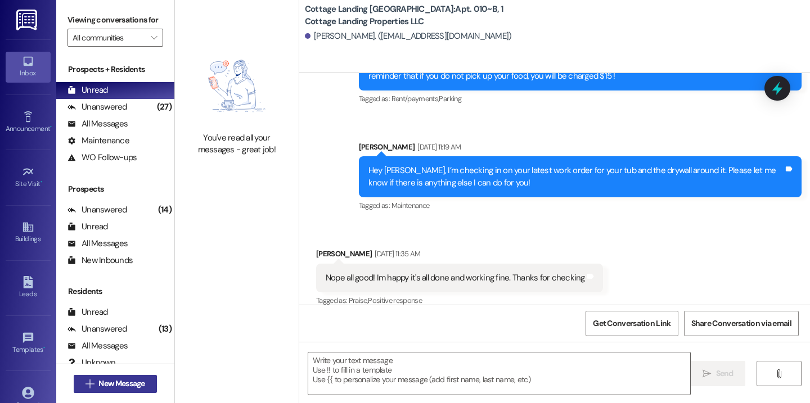
click at [142, 381] on span "New Message" at bounding box center [121, 384] width 46 height 12
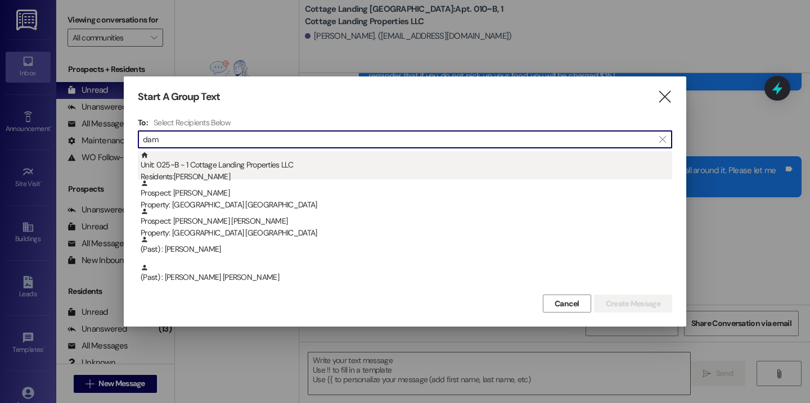
type input "dam"
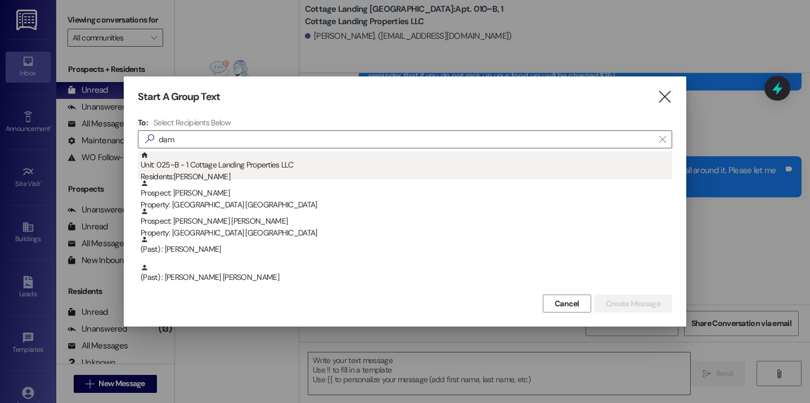
click at [223, 173] on div "Residents: Ava Damico" at bounding box center [406, 177] width 531 height 12
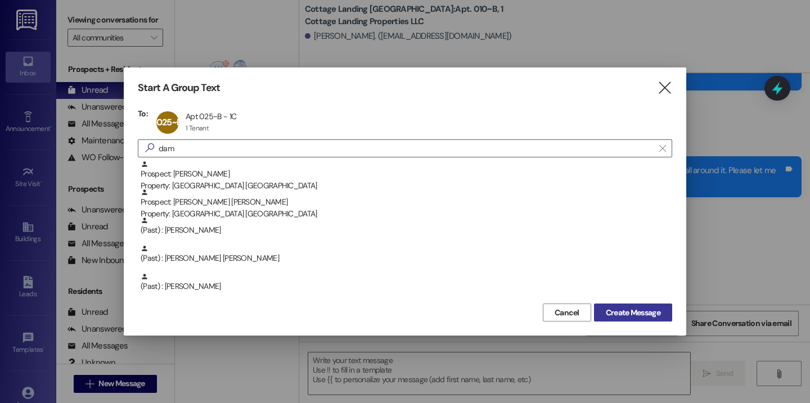
click at [615, 314] on span "Create Message" at bounding box center [633, 313] width 55 height 12
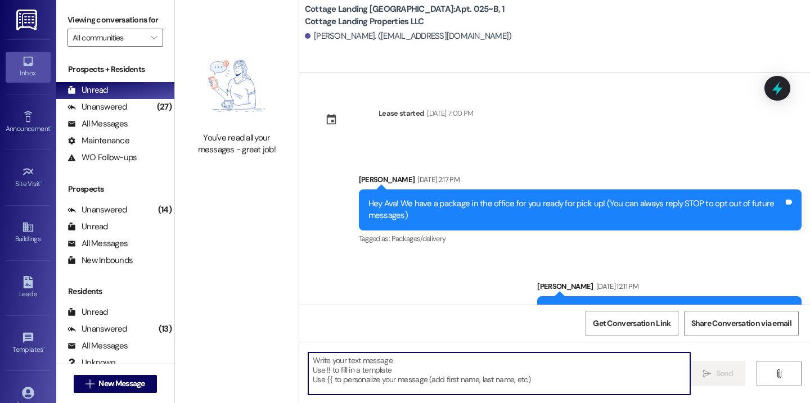
click at [476, 369] on textarea at bounding box center [499, 374] width 382 height 42
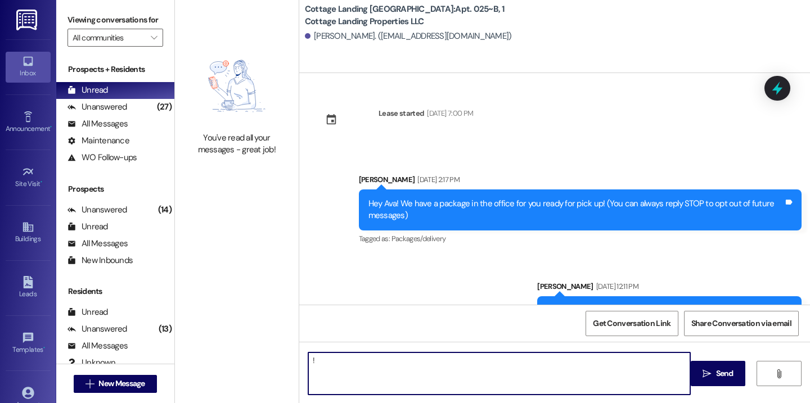
type textarea "!!"
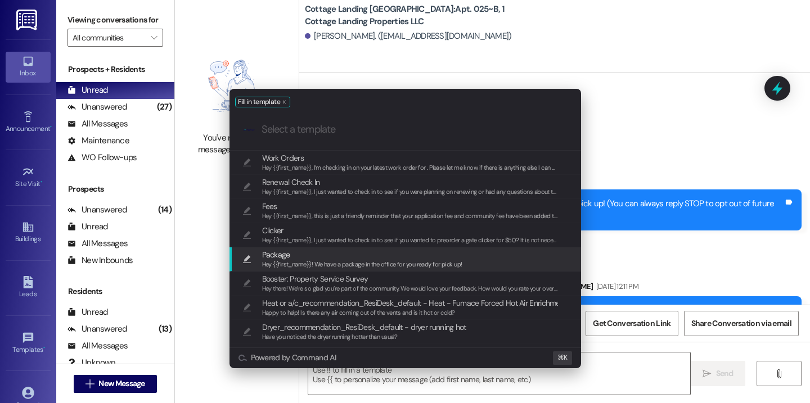
click at [383, 261] on span "Hey {{first_name}}! We have a package in the office for you ready for pick up!" at bounding box center [362, 264] width 200 height 8
type textarea "Hey {{first_name}}! We have a package in the office for you ready for pick up!"
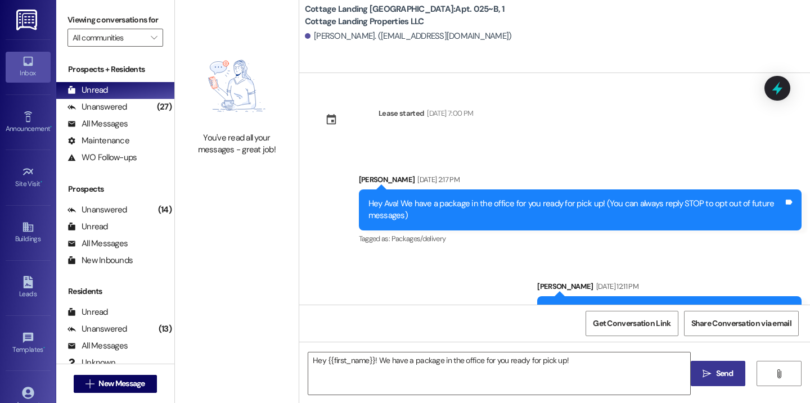
click at [698, 369] on button " Send" at bounding box center [717, 373] width 55 height 25
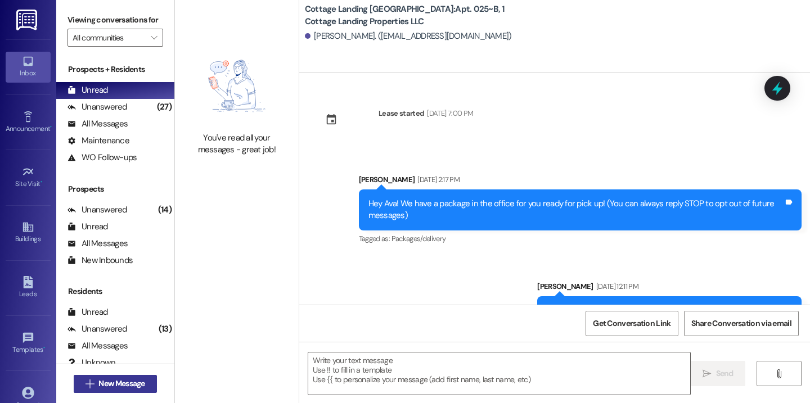
click at [105, 384] on span "New Message" at bounding box center [121, 384] width 46 height 12
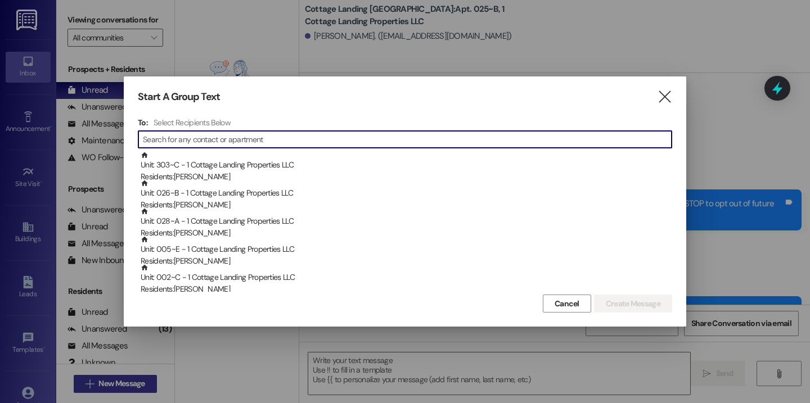
type input "a"
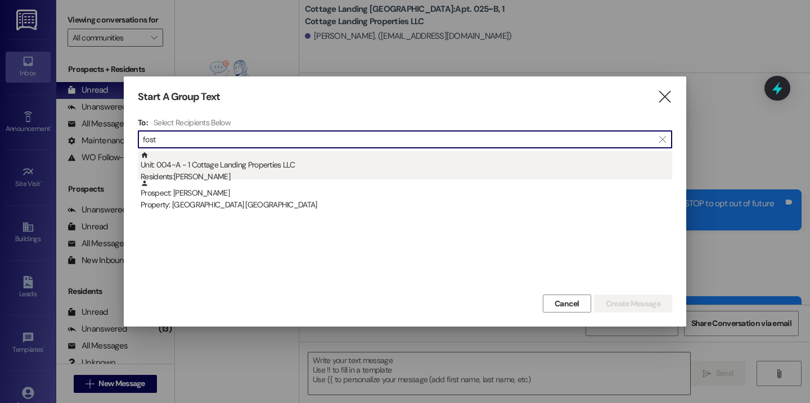
type input "fost"
click at [245, 162] on div "Unit: 004~A - 1 Cottage Landing Properties LLC Residents: Anna Foster" at bounding box center [406, 167] width 531 height 32
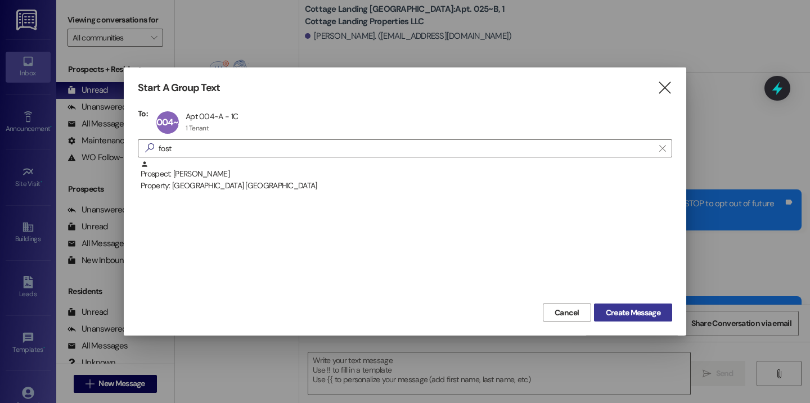
click at [630, 318] on span "Create Message" at bounding box center [633, 313] width 55 height 12
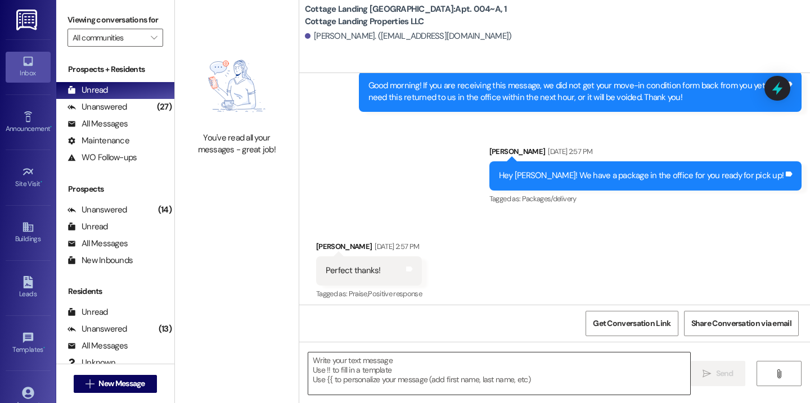
scroll to position [345, 0]
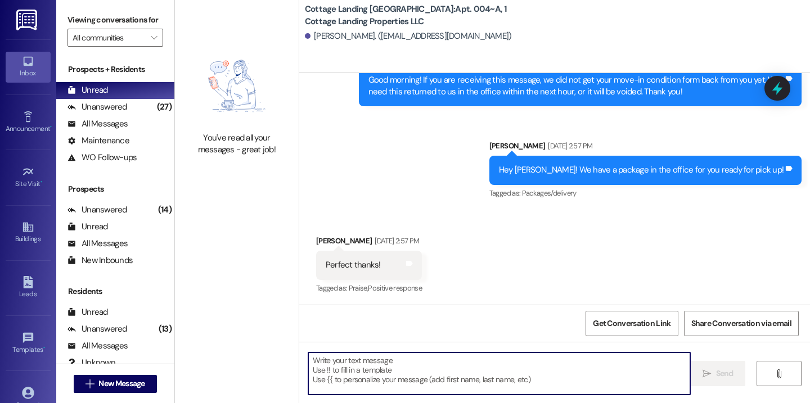
click at [374, 380] on textarea at bounding box center [499, 374] width 382 height 42
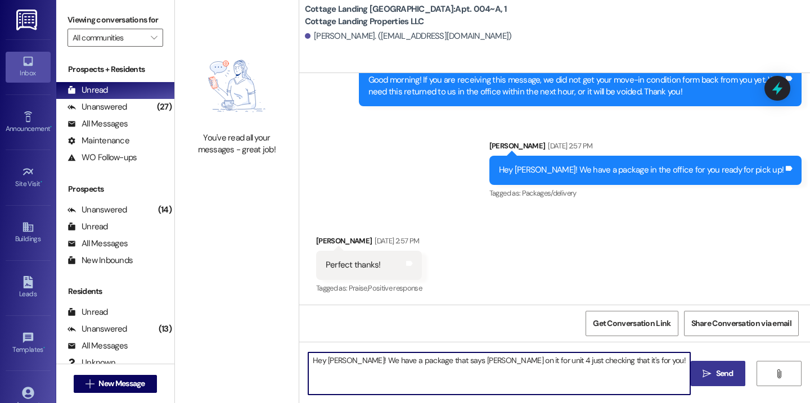
type textarea "Hey Anna! We have a package that says Abby Foster on it for unit 4 just checkin…"
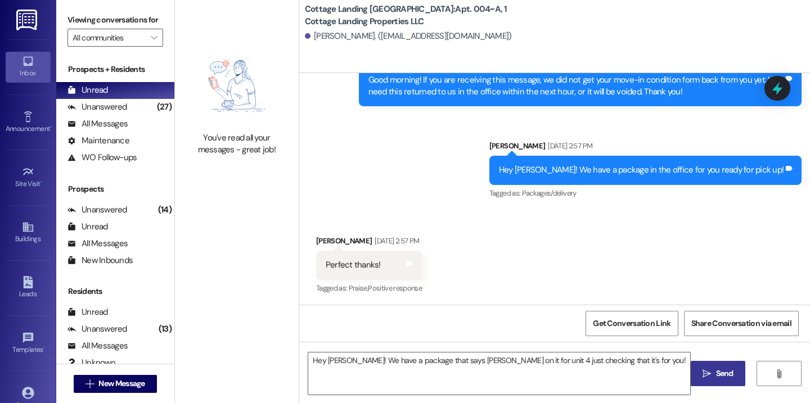
click at [710, 373] on icon "" at bounding box center [706, 373] width 8 height 9
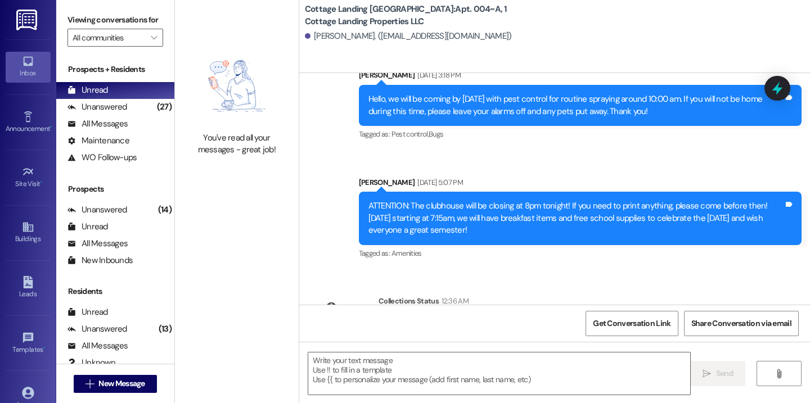
scroll to position [832, 0]
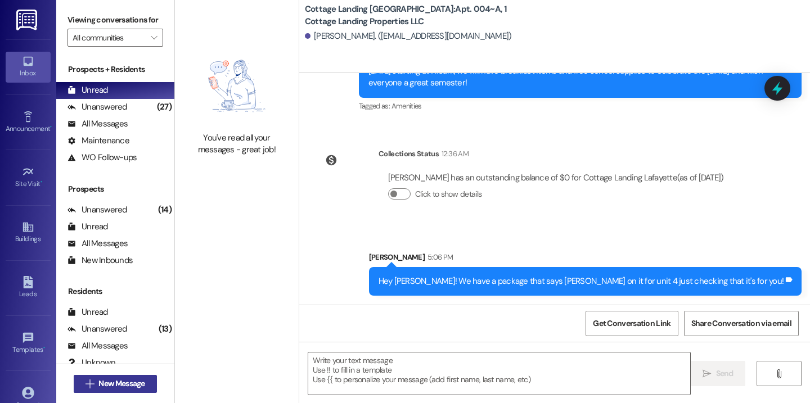
click at [106, 382] on span "New Message" at bounding box center [121, 384] width 46 height 12
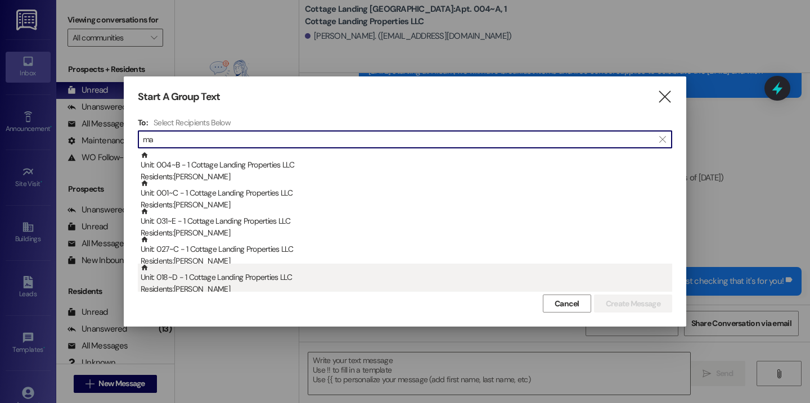
type input "ma"
click at [236, 284] on div "Residents: Maelin Crum" at bounding box center [406, 289] width 531 height 12
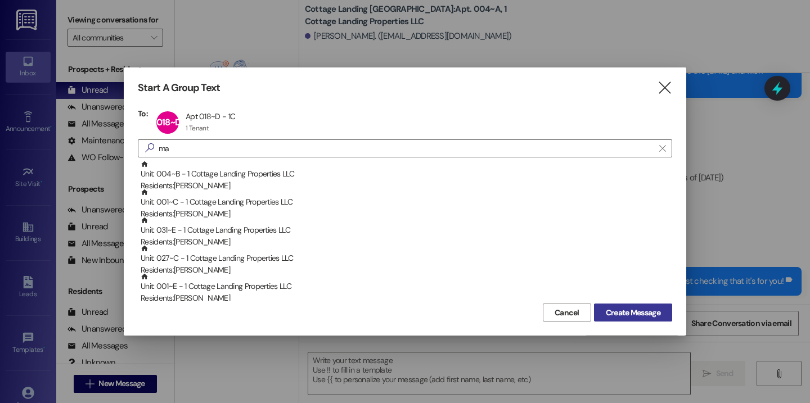
click at [607, 311] on span "Create Message" at bounding box center [633, 313] width 55 height 12
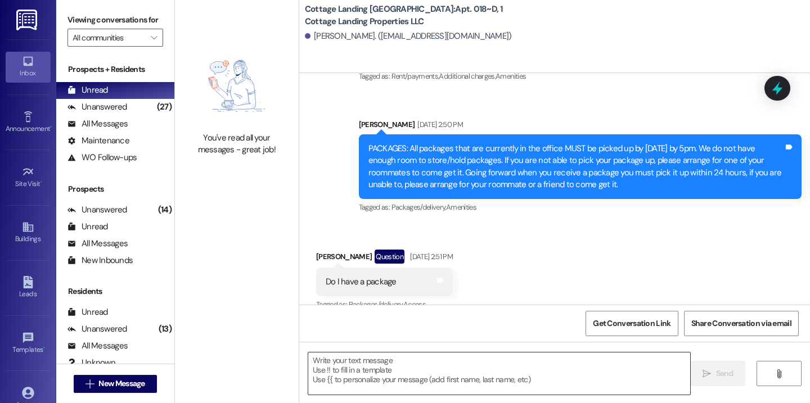
scroll to position [1949, 0]
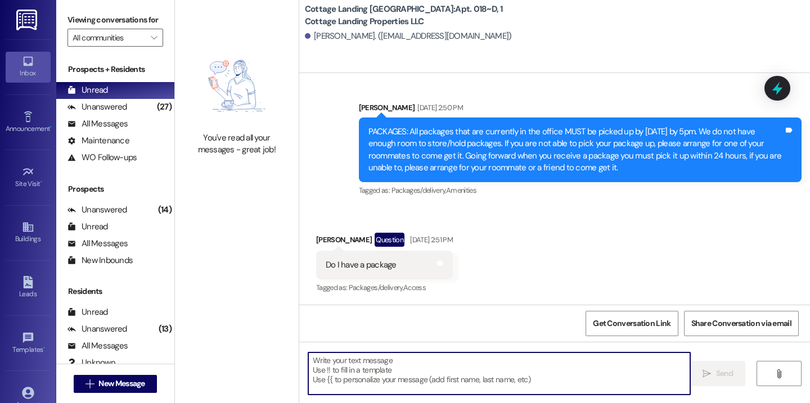
click at [340, 372] on textarea at bounding box center [499, 374] width 382 height 42
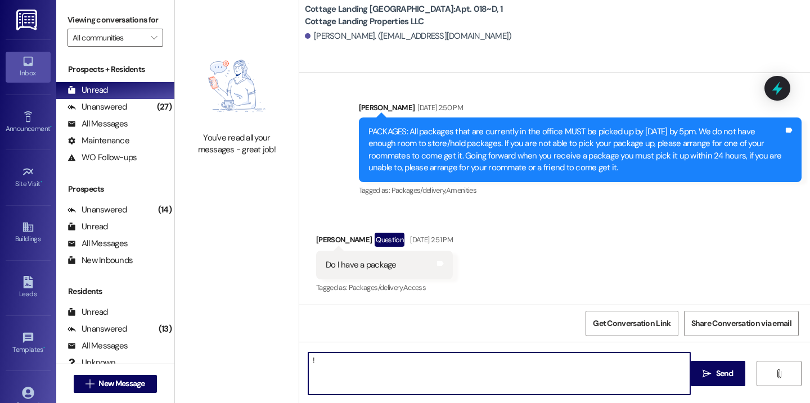
type textarea "!!"
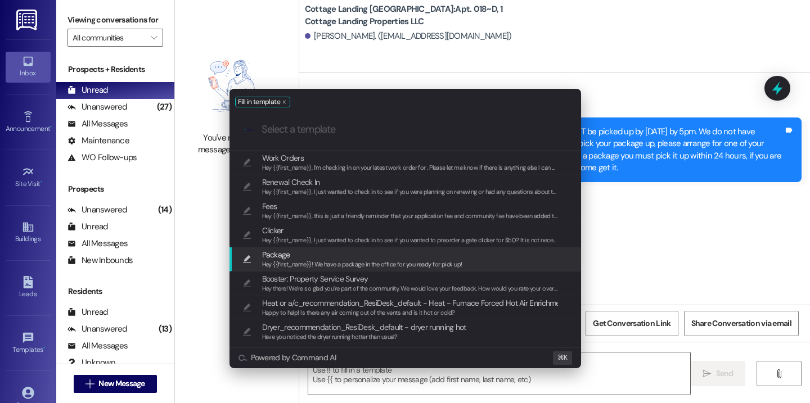
click at [286, 254] on span "Package" at bounding box center [276, 255] width 28 height 12
type textarea "Hey {{first_name}}! We have a package in the office for you ready for pick up!"
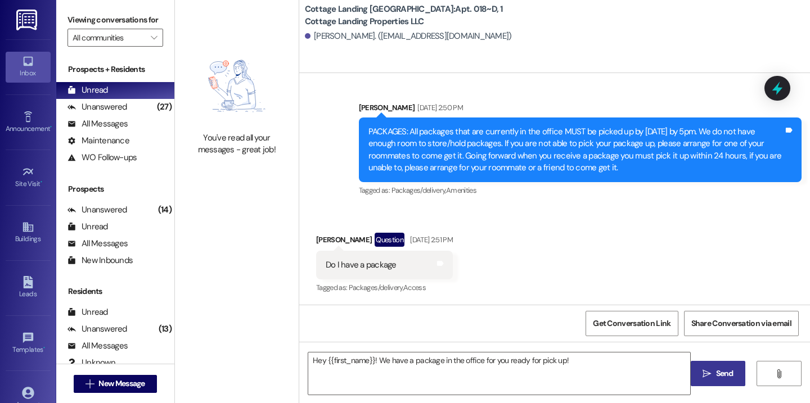
click at [702, 369] on icon "" at bounding box center [706, 373] width 8 height 9
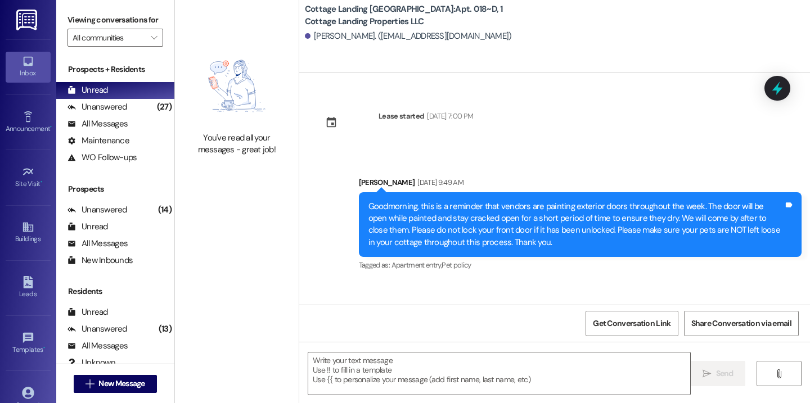
scroll to position [3498, 0]
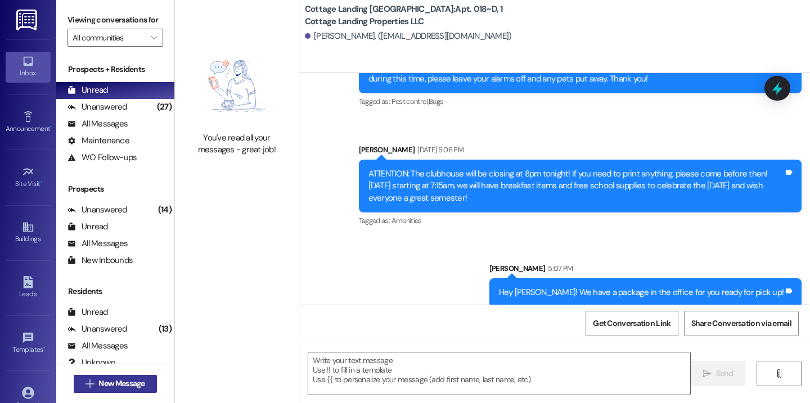
click at [138, 381] on span "New Message" at bounding box center [121, 384] width 46 height 12
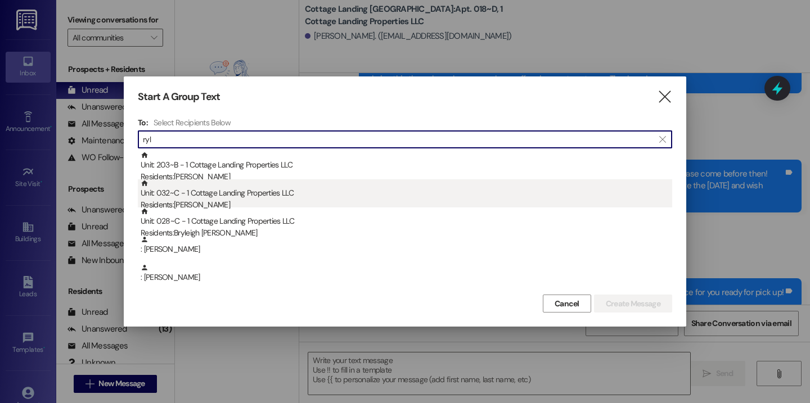
type input "ryl"
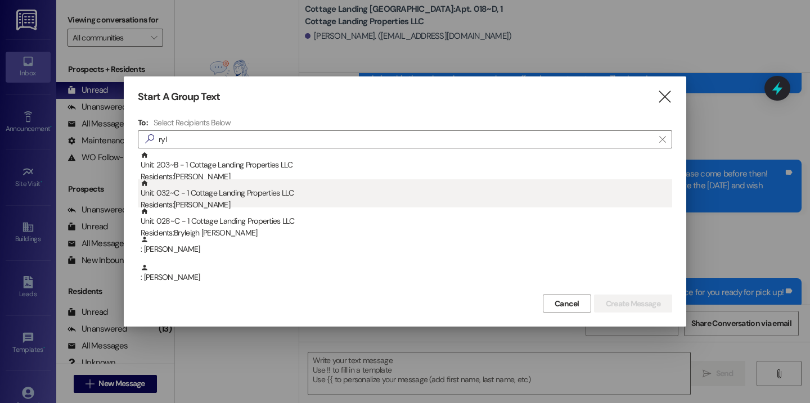
click at [260, 201] on div "Residents: Ryleigh Russell" at bounding box center [406, 205] width 531 height 12
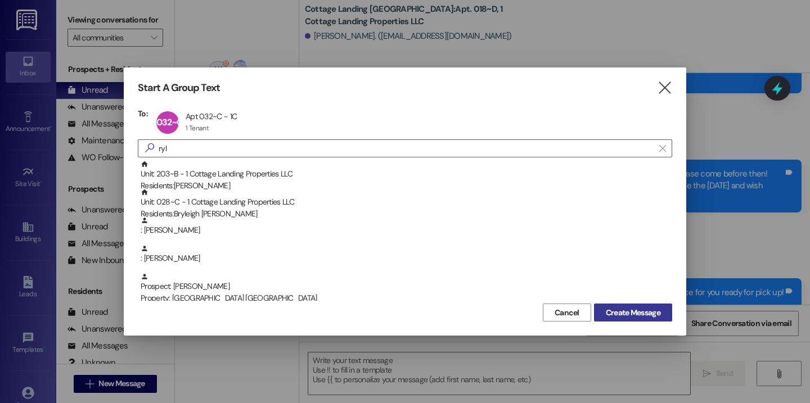
click at [633, 307] on span "Create Message" at bounding box center [633, 313] width 55 height 12
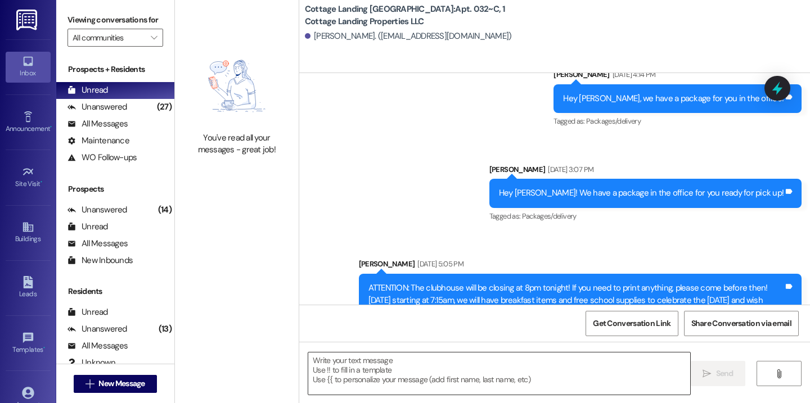
scroll to position [14257, 0]
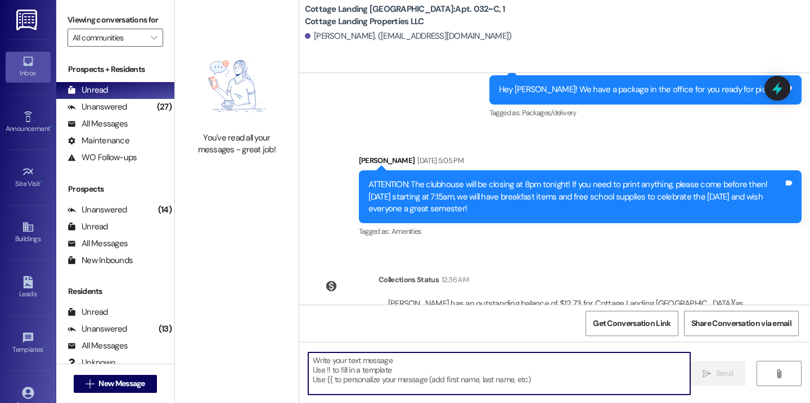
click at [382, 373] on textarea at bounding box center [499, 374] width 382 height 42
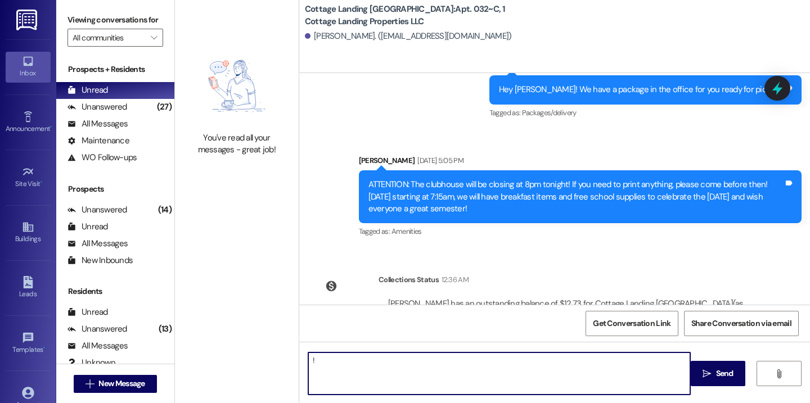
type textarea "!!"
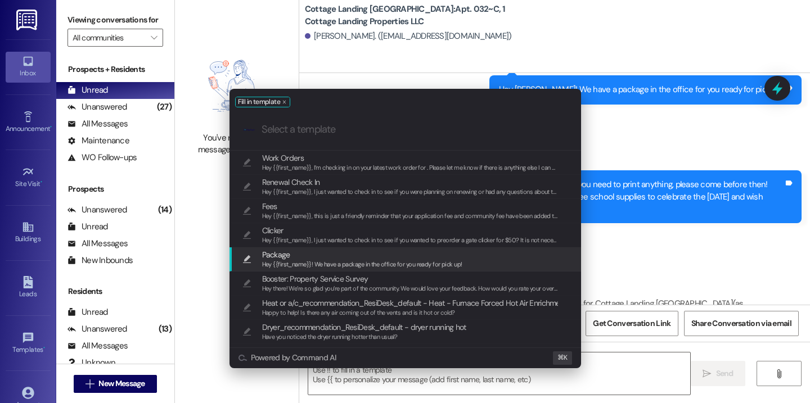
click at [305, 260] on span "Hey {{first_name}}! We have a package in the office for you ready for pick up!" at bounding box center [362, 264] width 200 height 8
type textarea "Hey {{first_name}}! We have a package in the office for you ready for pick up!"
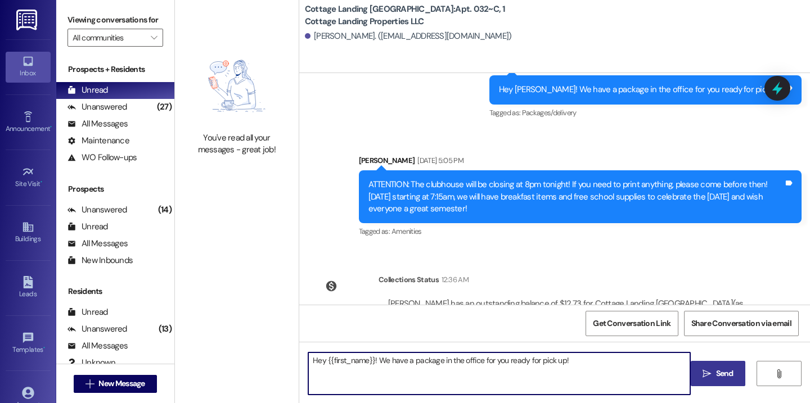
click at [724, 377] on span "Send" at bounding box center [724, 374] width 17 height 12
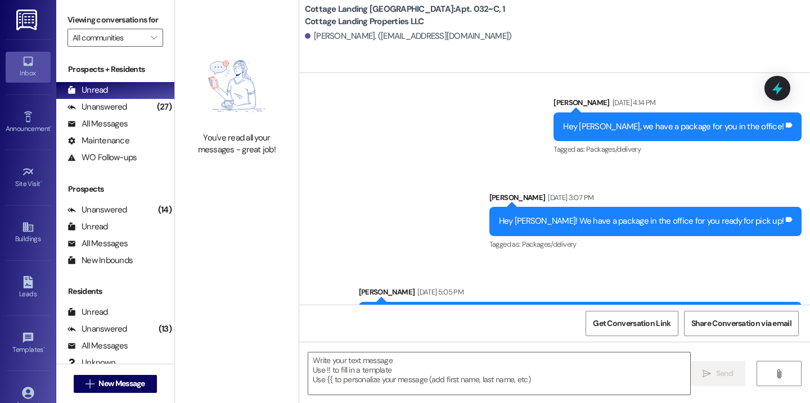
scroll to position [14336, 0]
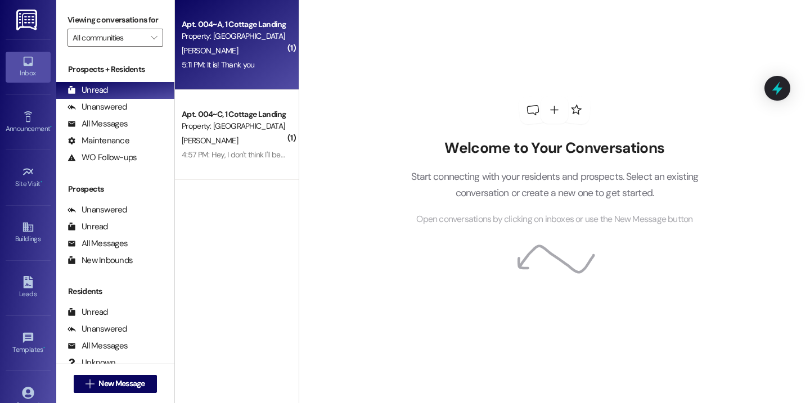
click at [239, 62] on div "5:11 PM: It is! Thank you 5:11 PM: It is! Thank you" at bounding box center [218, 65] width 73 height 10
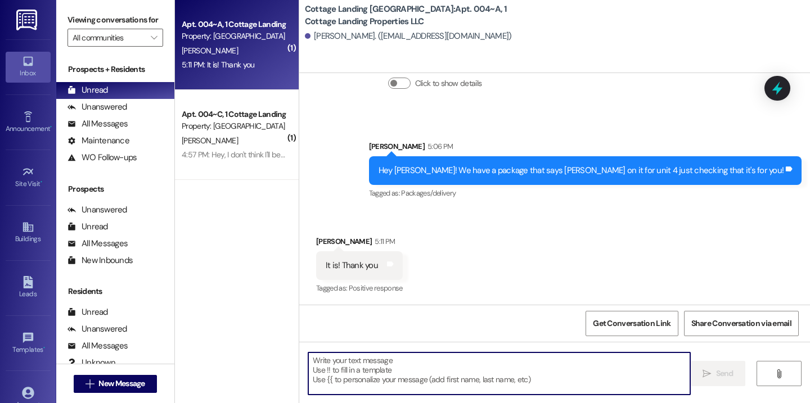
scroll to position [943, 0]
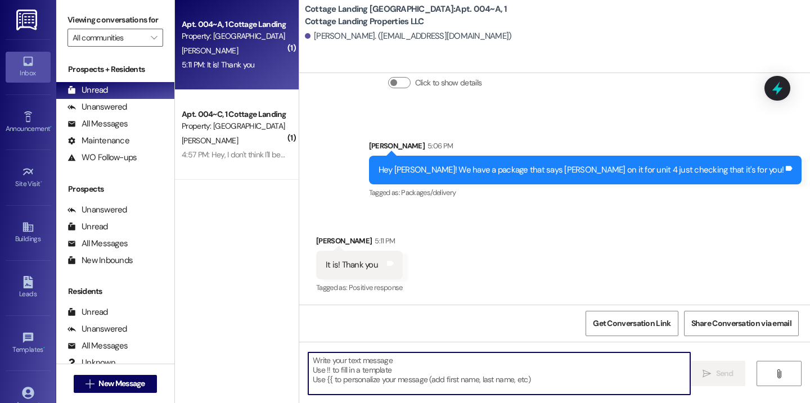
click at [356, 376] on textarea at bounding box center [499, 374] width 382 height 42
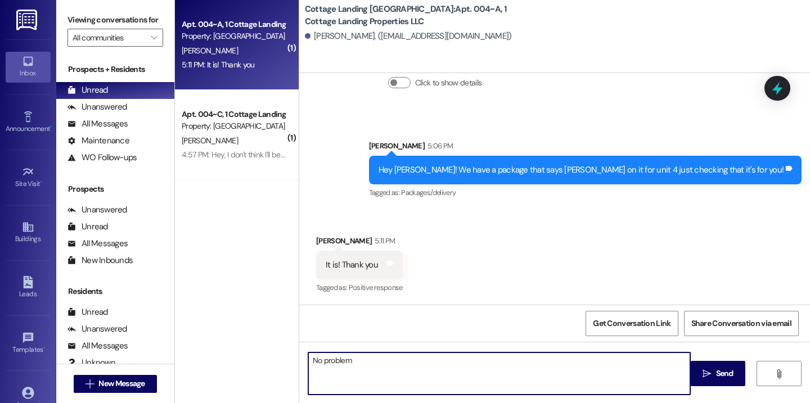
type textarea "No problem!"
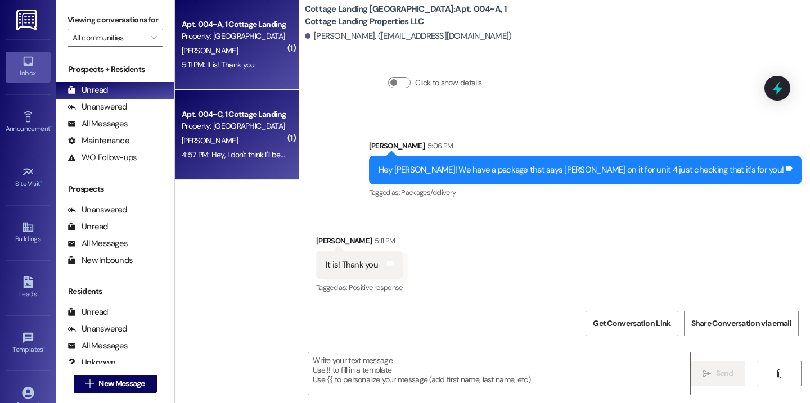
click at [245, 160] on div "4:57 PM: Hey, I don't think I'll be there before 6 o'clock. Do you think you co…" at bounding box center [233, 155] width 106 height 14
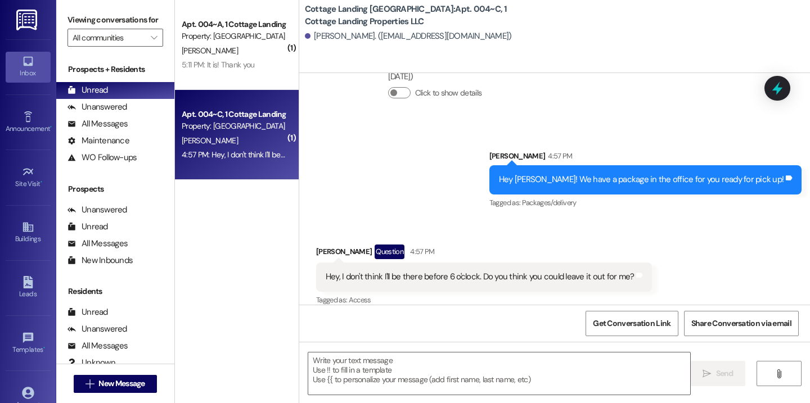
scroll to position [2043, 0]
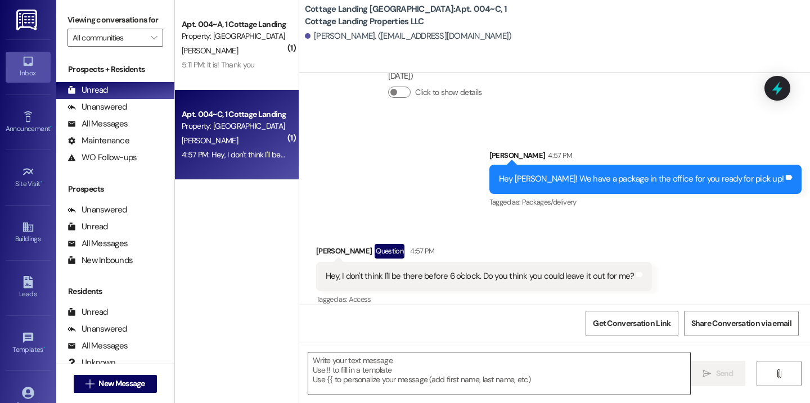
click at [371, 384] on textarea at bounding box center [499, 374] width 382 height 42
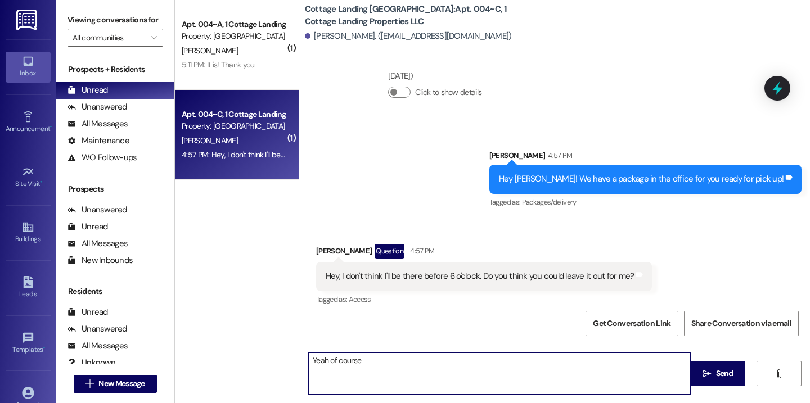
type textarea "Yeah of course!"
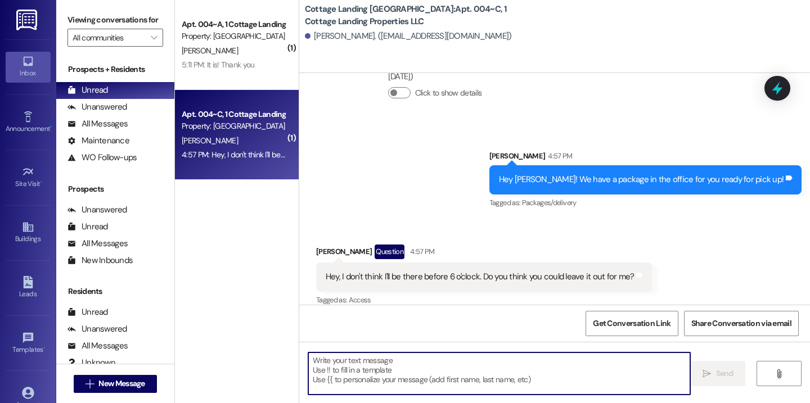
scroll to position [2121, 0]
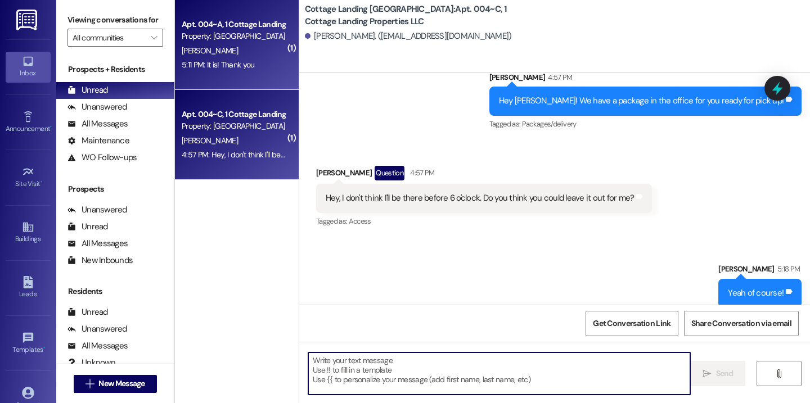
click at [259, 70] on div "5:11 PM: It is! Thank you 5:11 PM: It is! Thank you" at bounding box center [233, 65] width 106 height 14
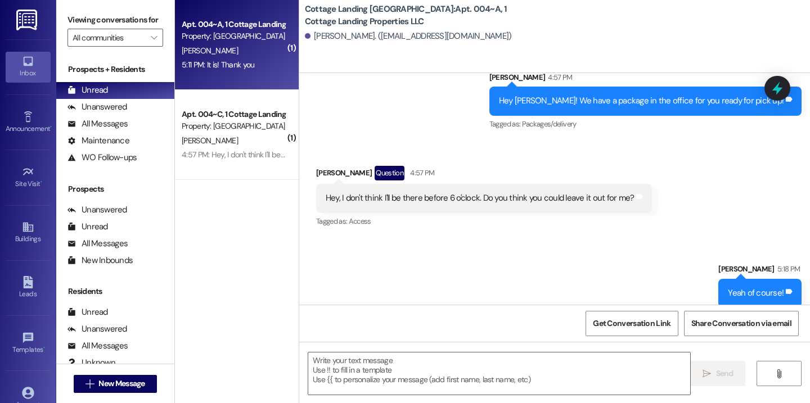
scroll to position [1022, 0]
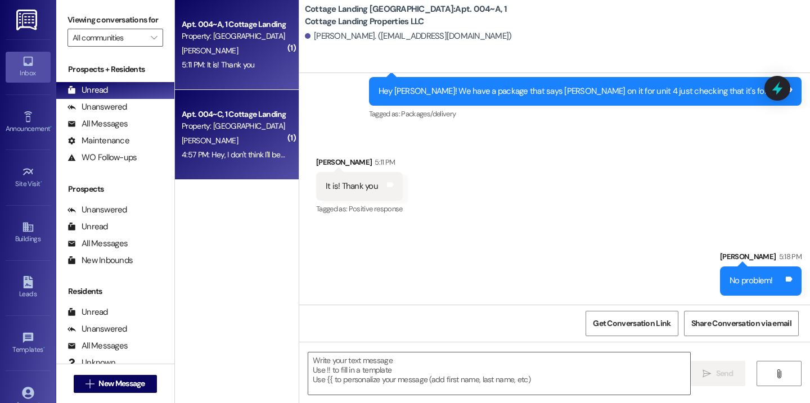
click at [255, 172] on div "Apt. 004~C, 1 Cottage Landing Properties LLC Property: Cottage Landing Lafayett…" at bounding box center [237, 135] width 124 height 90
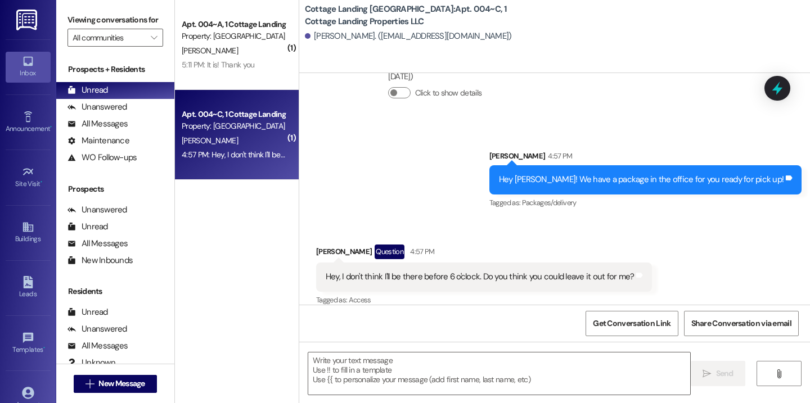
scroll to position [2121, 0]
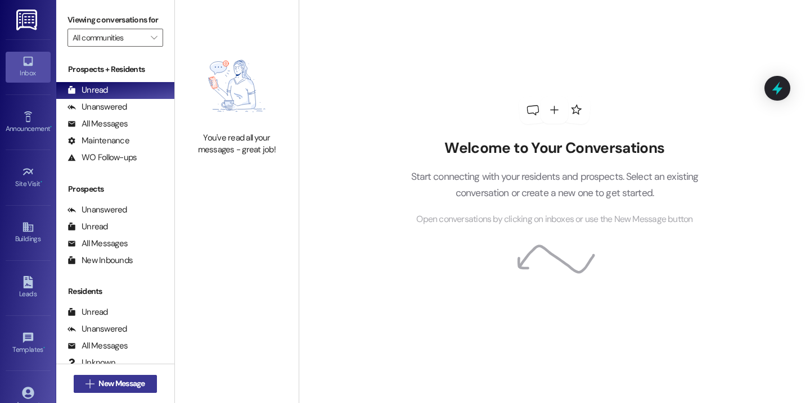
click at [121, 382] on span "New Message" at bounding box center [121, 384] width 46 height 12
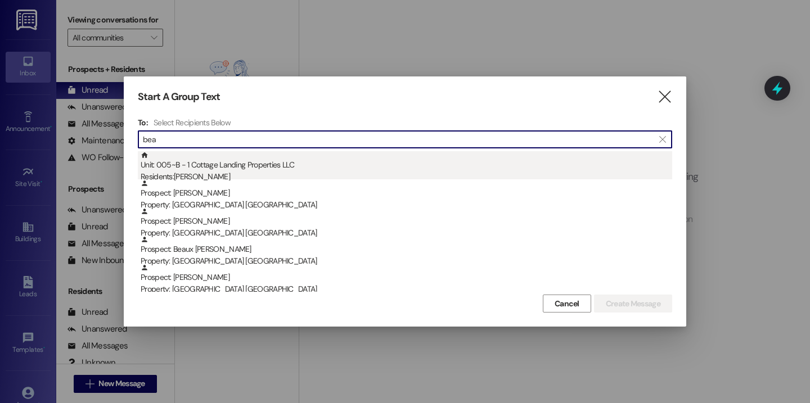
type input "bea"
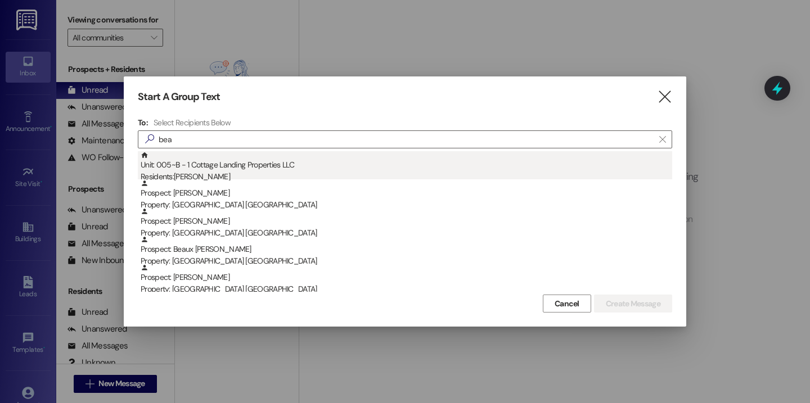
click at [278, 172] on div "Residents: Matthew Beall" at bounding box center [406, 177] width 531 height 12
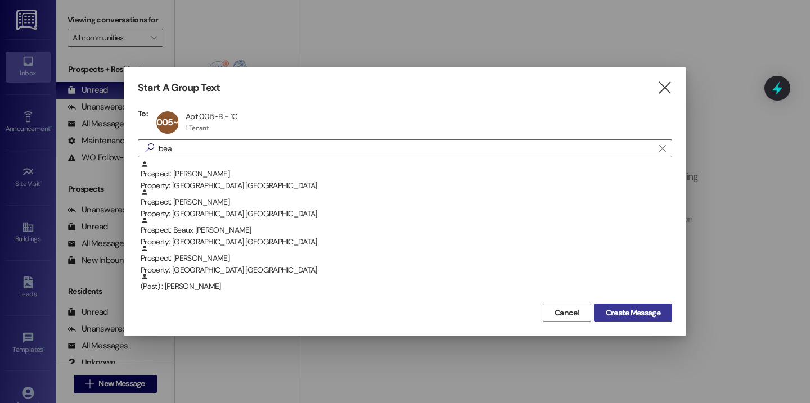
click at [636, 310] on span "Create Message" at bounding box center [633, 313] width 55 height 12
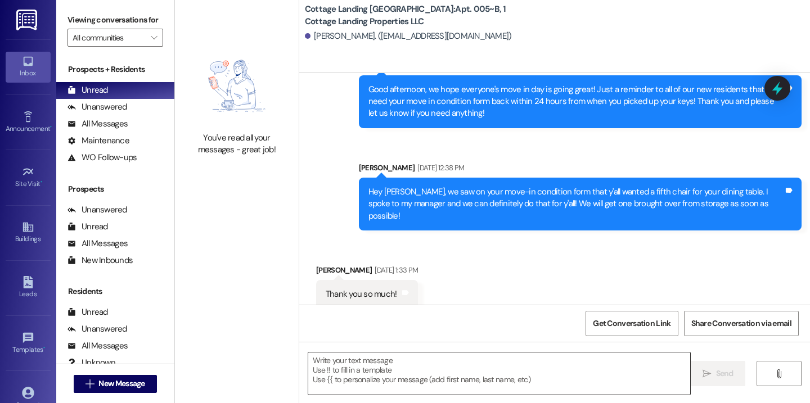
scroll to position [341, 0]
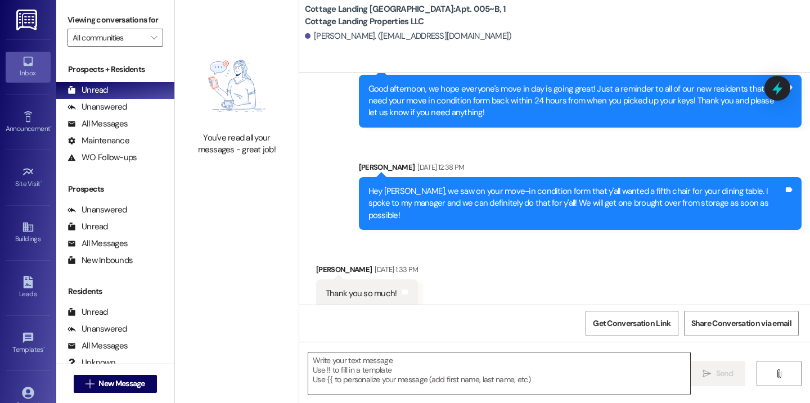
click at [358, 379] on textarea at bounding box center [499, 374] width 382 height 42
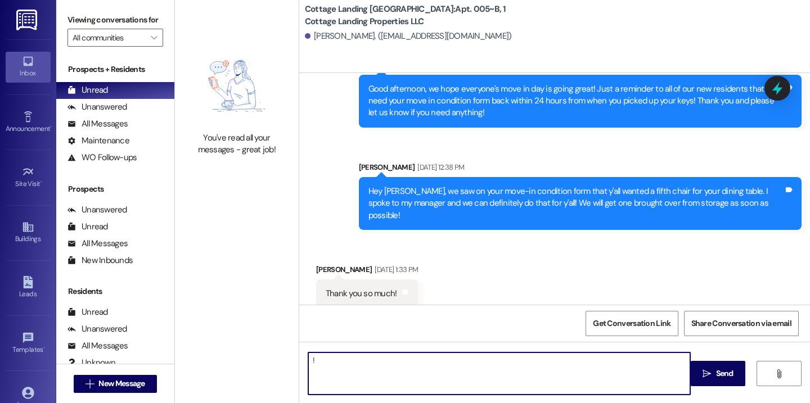
type textarea "!!"
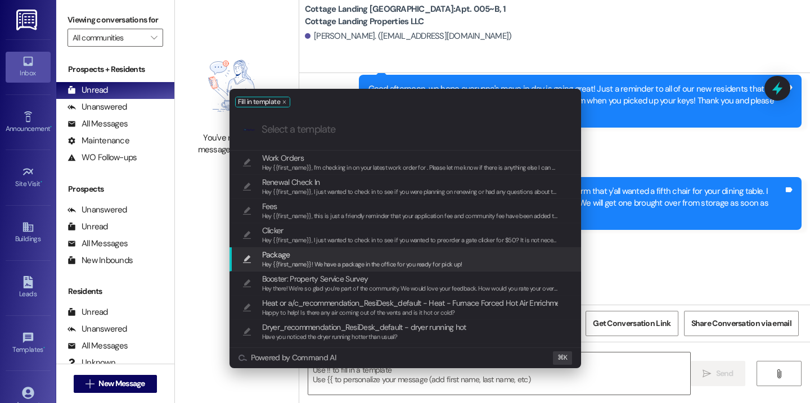
click at [301, 255] on span "Package" at bounding box center [362, 255] width 200 height 12
type textarea "Hey {{first_name}}! We have a package in the office for you ready for pick up!"
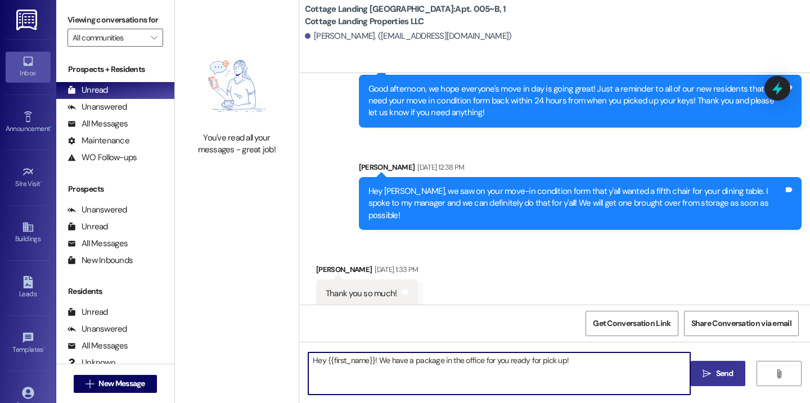
click at [706, 374] on icon "" at bounding box center [706, 373] width 8 height 9
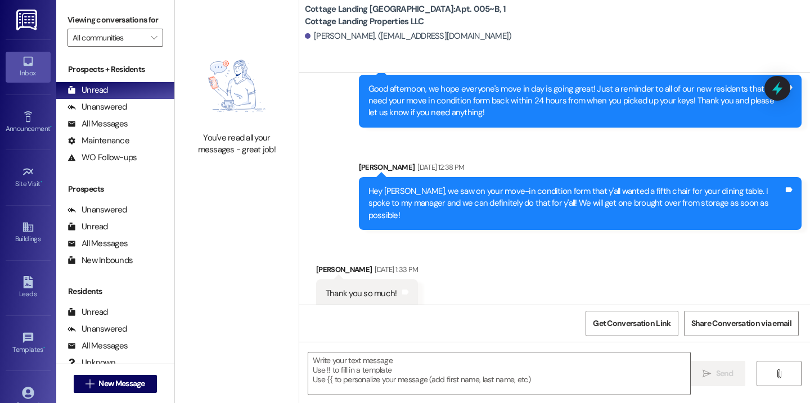
scroll to position [1040, 0]
